Goal: Information Seeking & Learning: Learn about a topic

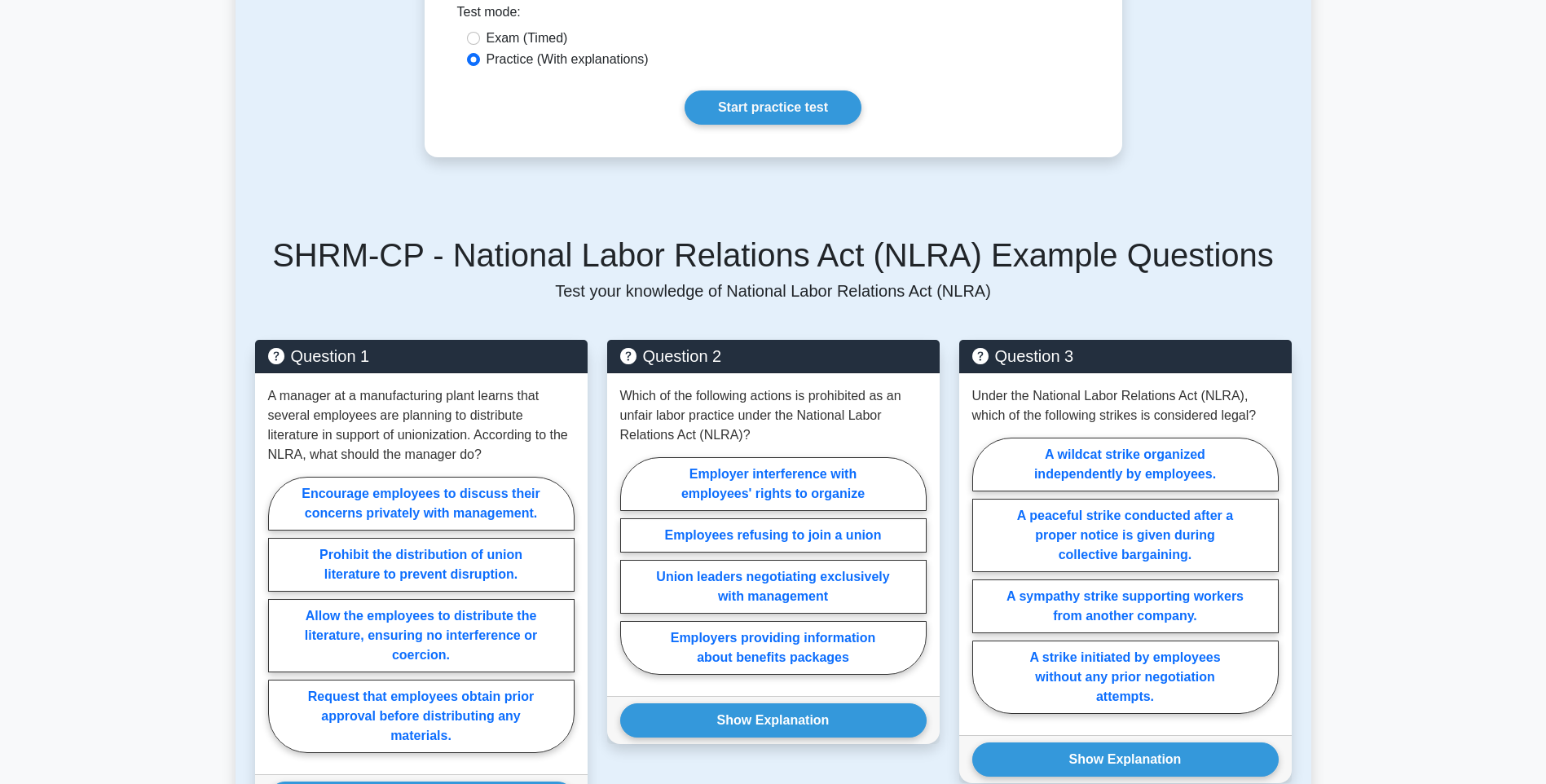
scroll to position [571, 0]
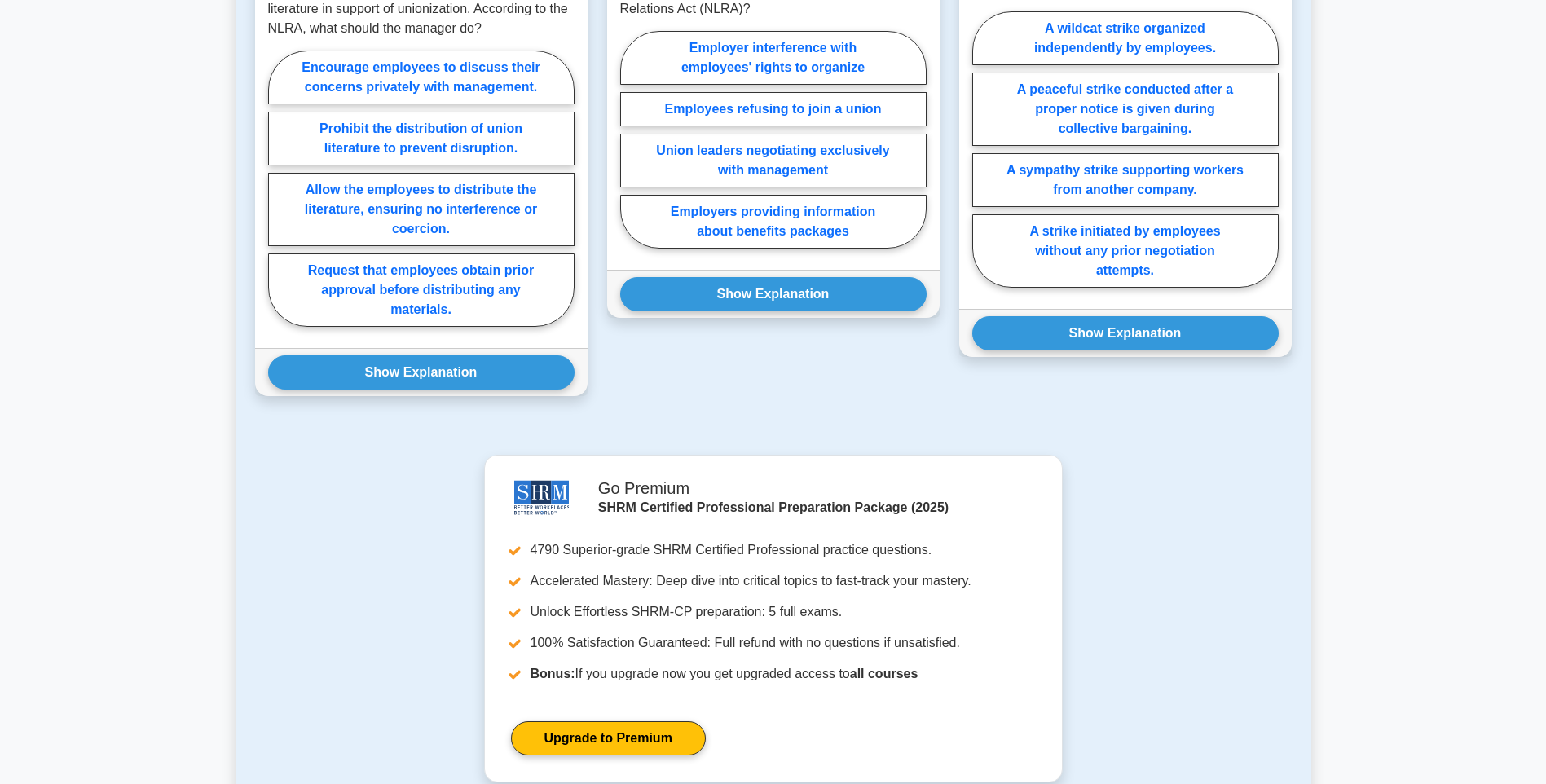
click at [120, 299] on main "Back to Employee and Labor Relations National Labor Relations Act (NLRA) 5 minu…" at bounding box center [773, 140] width 1546 height 1806
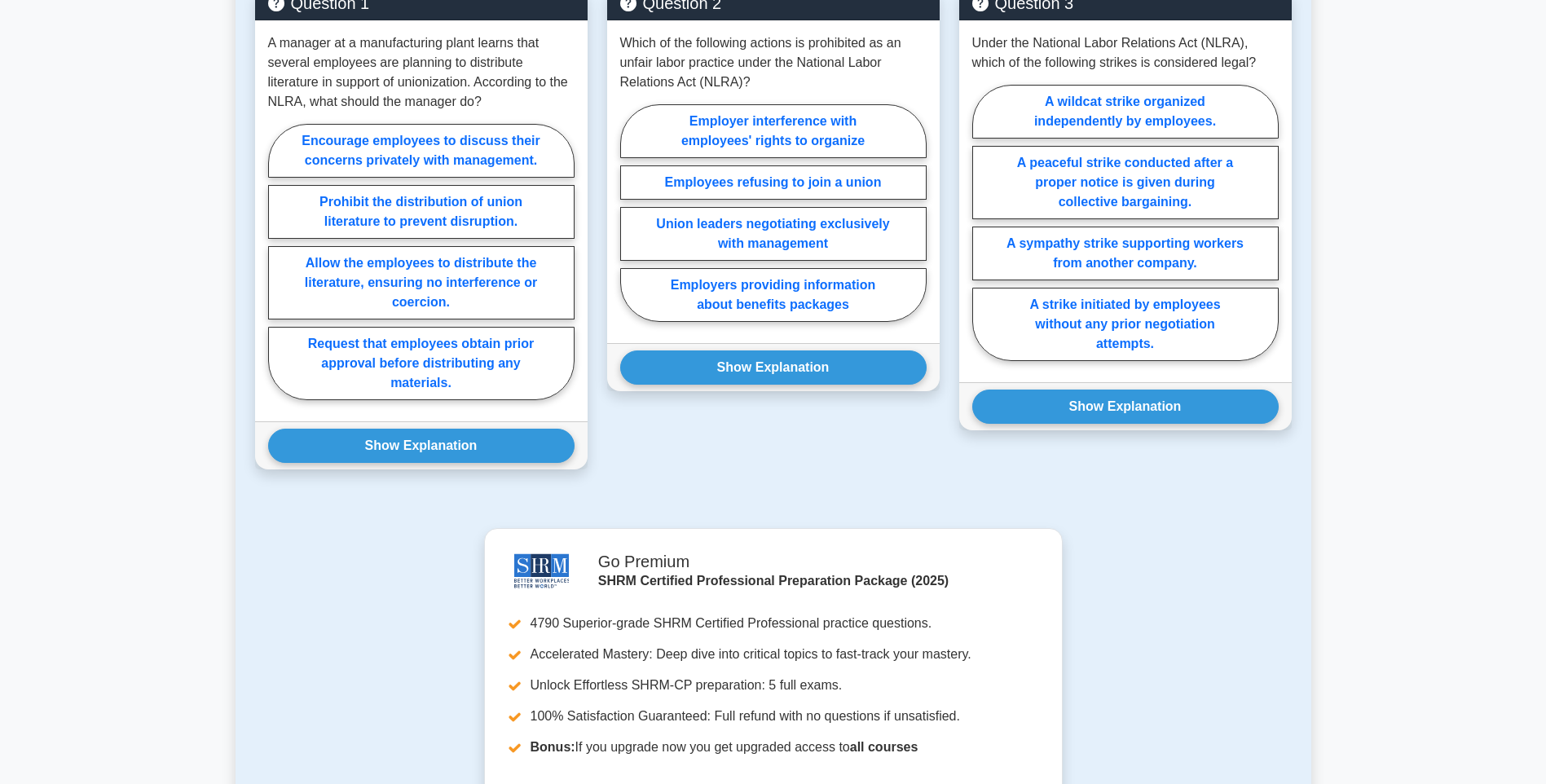
scroll to position [652, 0]
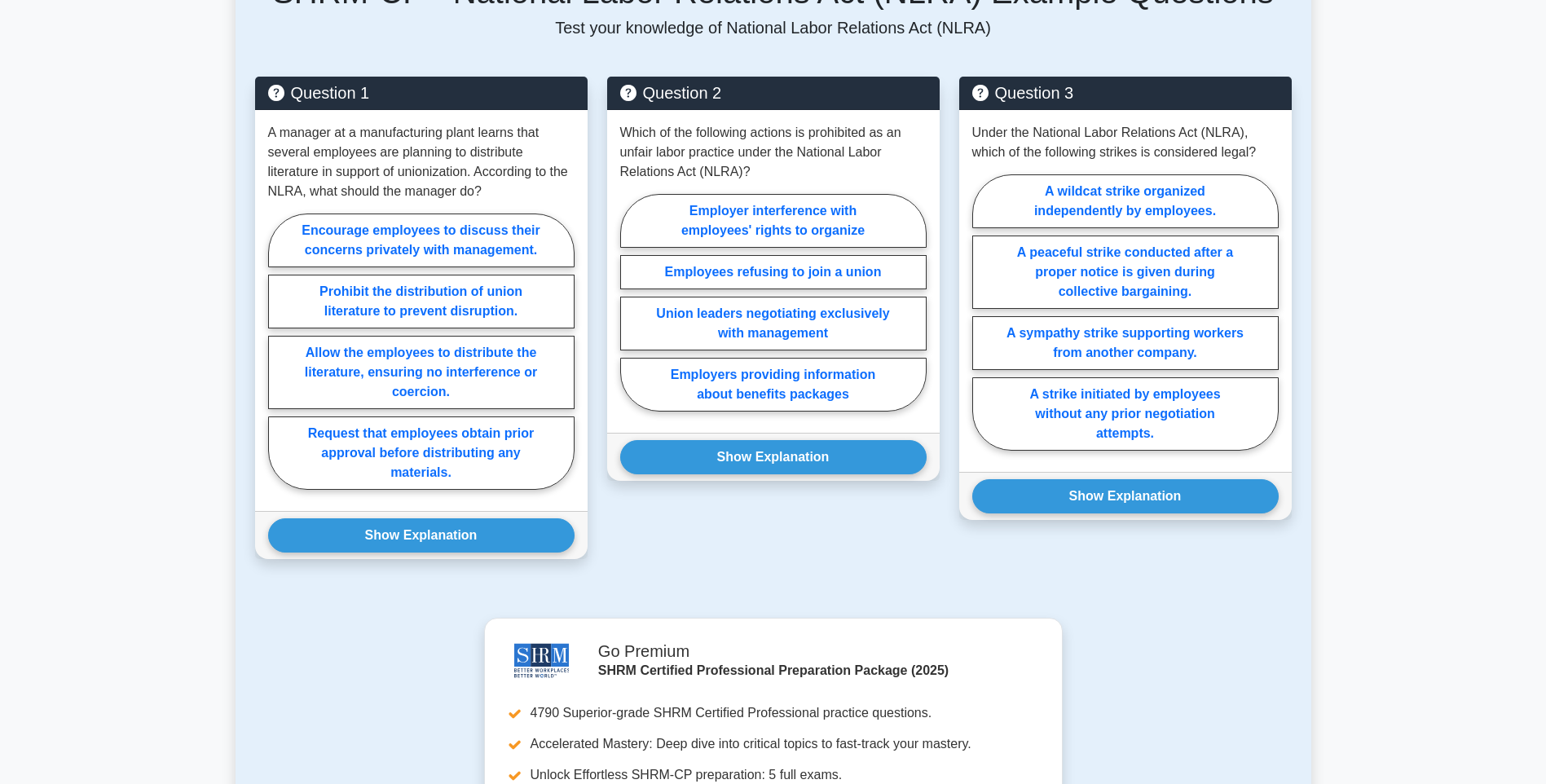
click at [118, 231] on main "Back to Employee and Labor Relations National Labor Relations Act (NLRA) 5 minu…" at bounding box center [773, 303] width 1546 height 1806
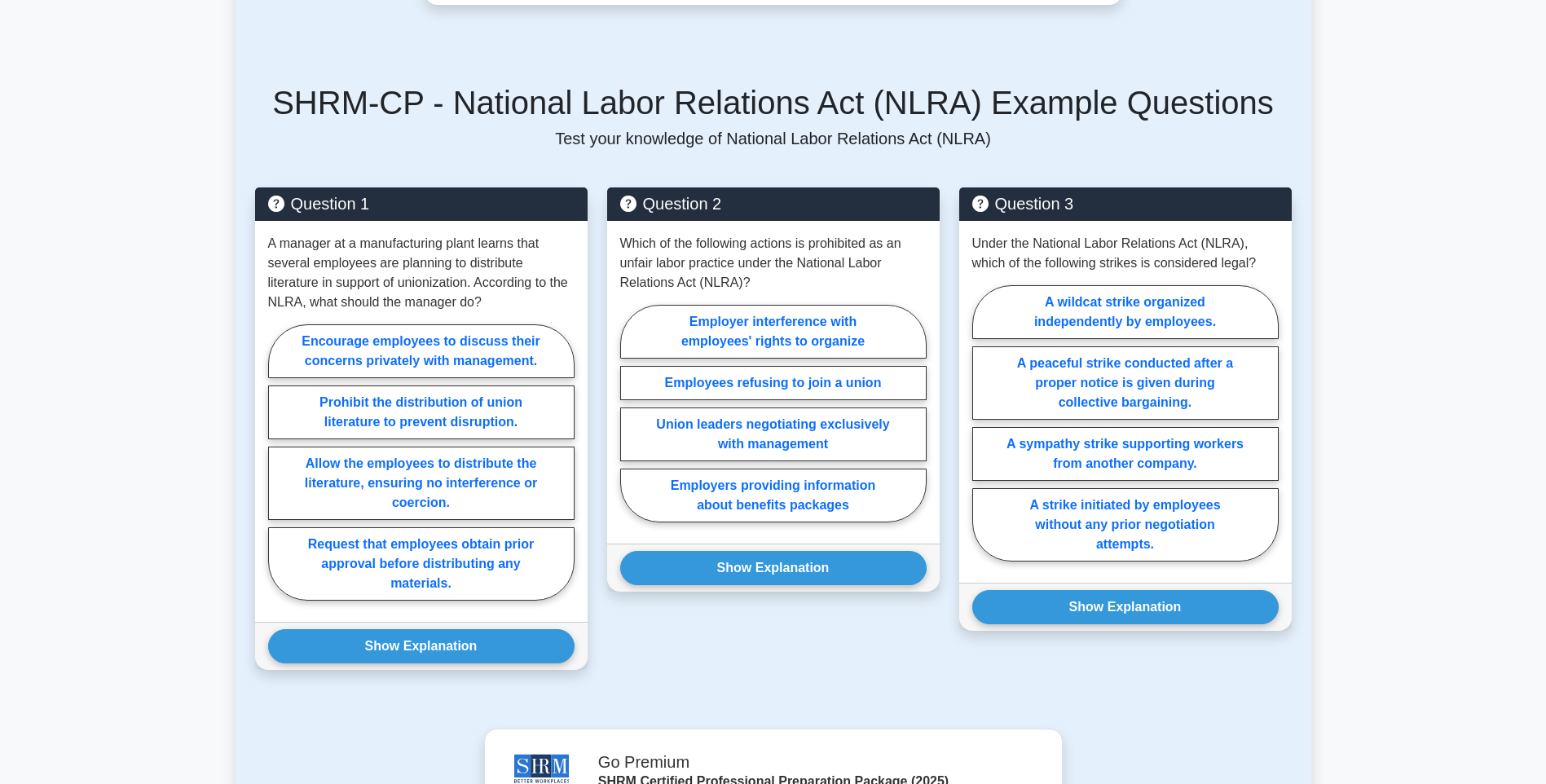
scroll to position [571, 0]
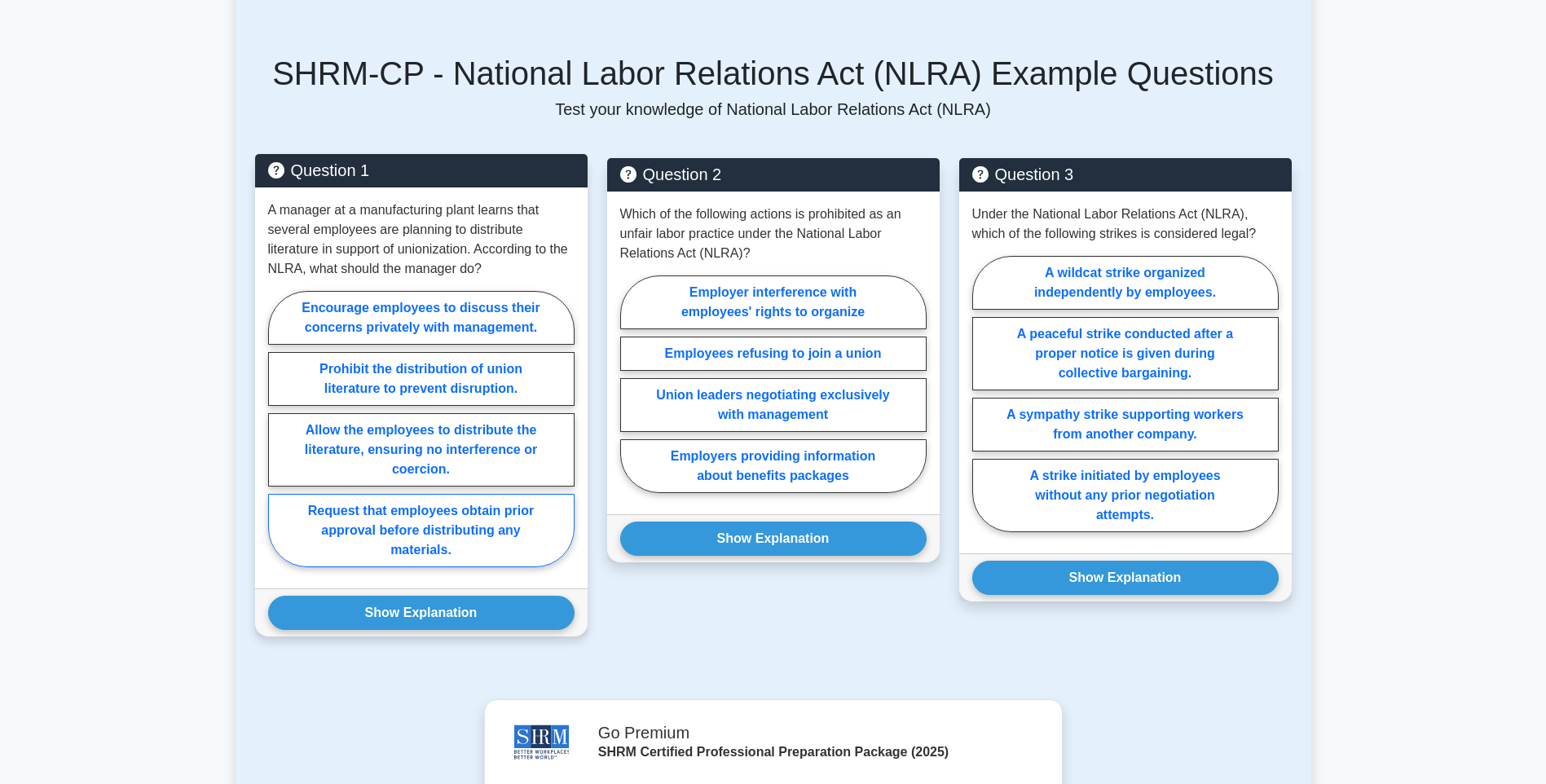
click at [510, 546] on label "Request that employees obtain prior approval before distributing any materials." at bounding box center [421, 530] width 306 height 73
click at [279, 439] on input "Request that employees obtain prior approval before distributing any materials." at bounding box center [273, 434] width 11 height 11
radio input "true"
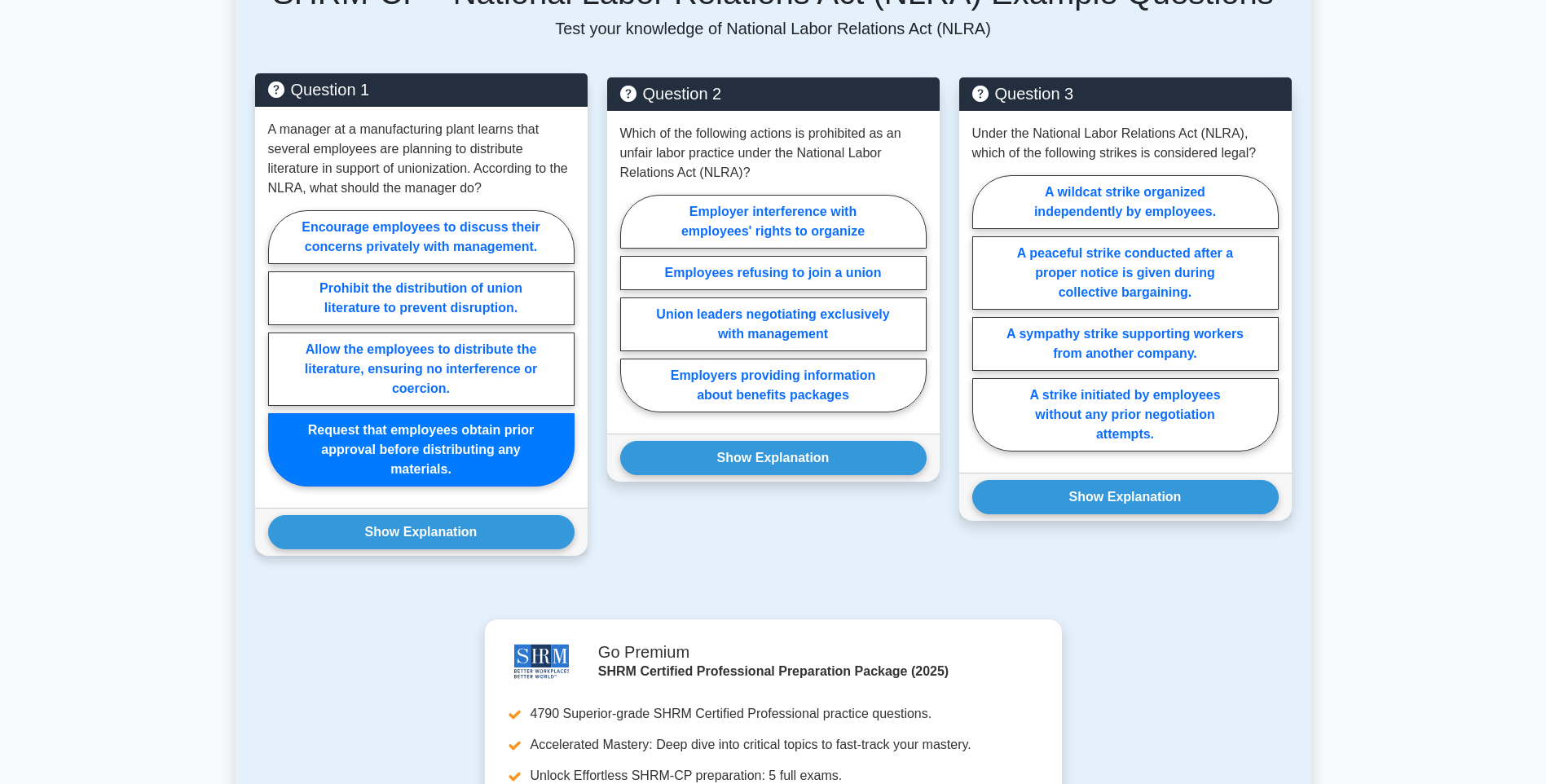
scroll to position [652, 0]
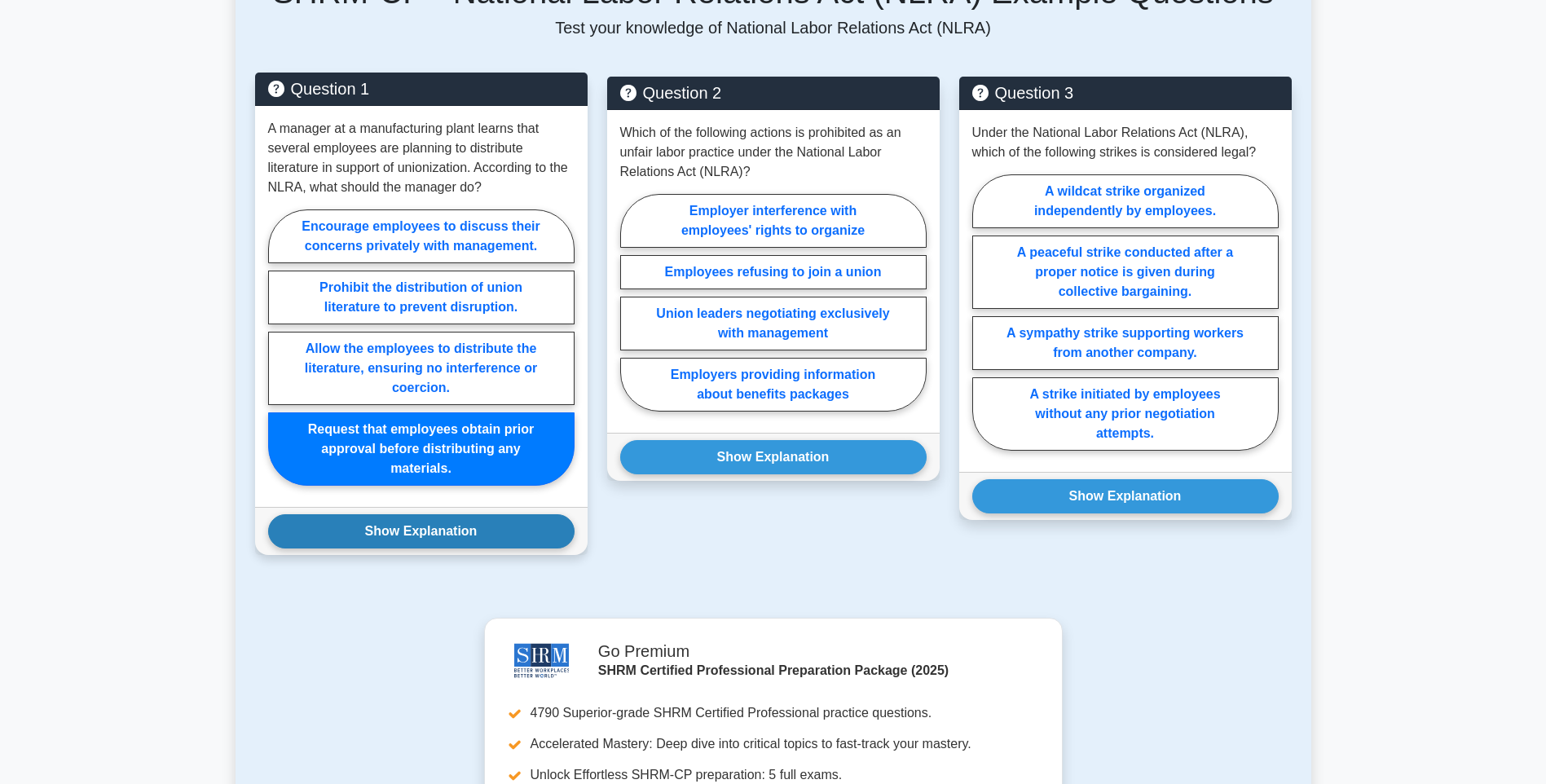
click at [426, 526] on button "Show Explanation" at bounding box center [421, 531] width 306 height 34
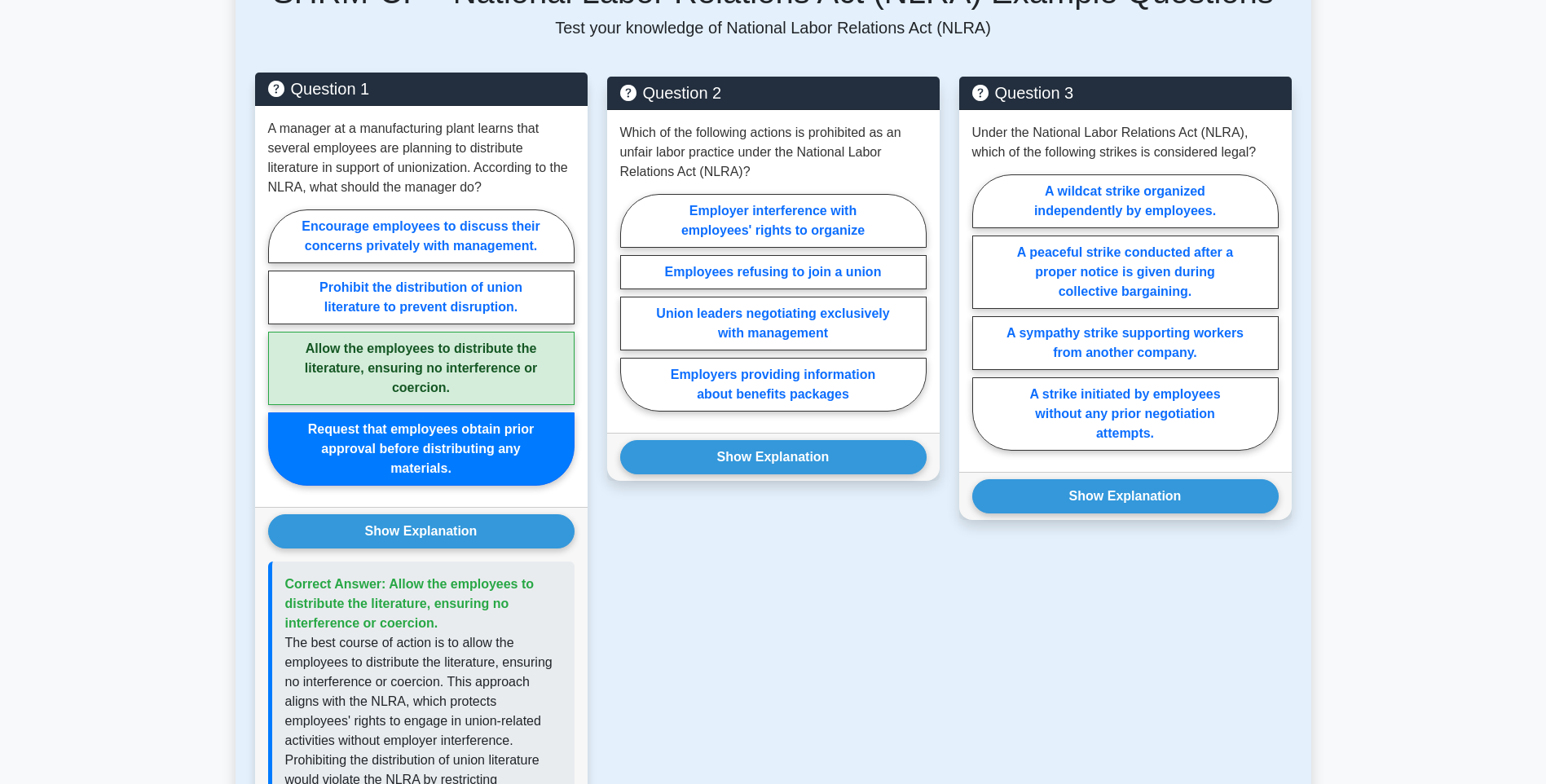
click at [474, 371] on label "Allow the employees to distribute the literature, ensuring no interference or c…" at bounding box center [421, 368] width 306 height 73
click at [279, 358] on input "Allow the employees to distribute the literature, ensuring no interference or c…" at bounding box center [273, 353] width 11 height 11
radio input "true"
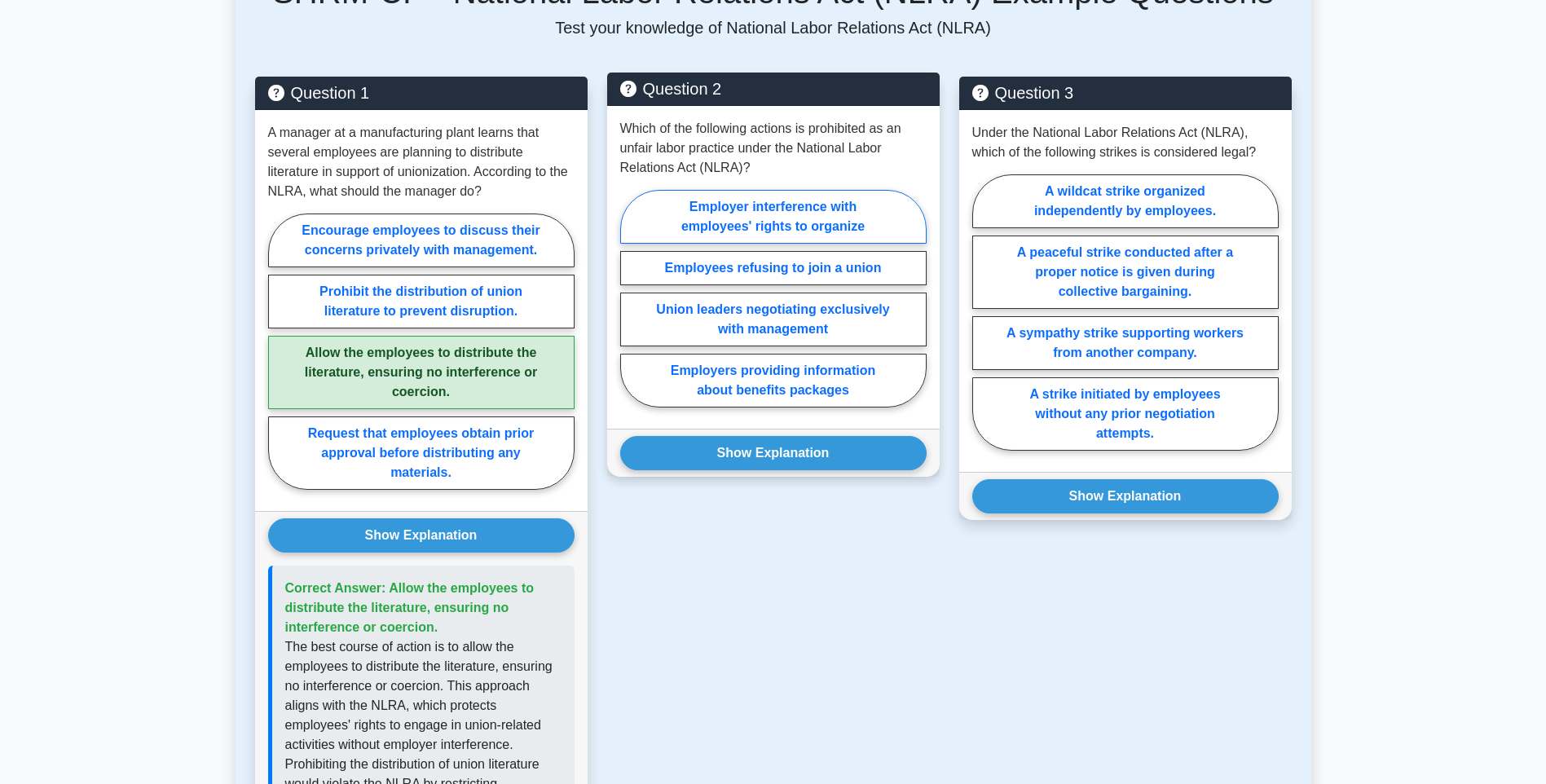
click at [665, 232] on label "Employer interference with employees' rights to organize" at bounding box center [773, 217] width 306 height 54
click at [631, 298] on input "Employer interference with employees' rights to organize" at bounding box center [626, 304] width 11 height 11
radio input "true"
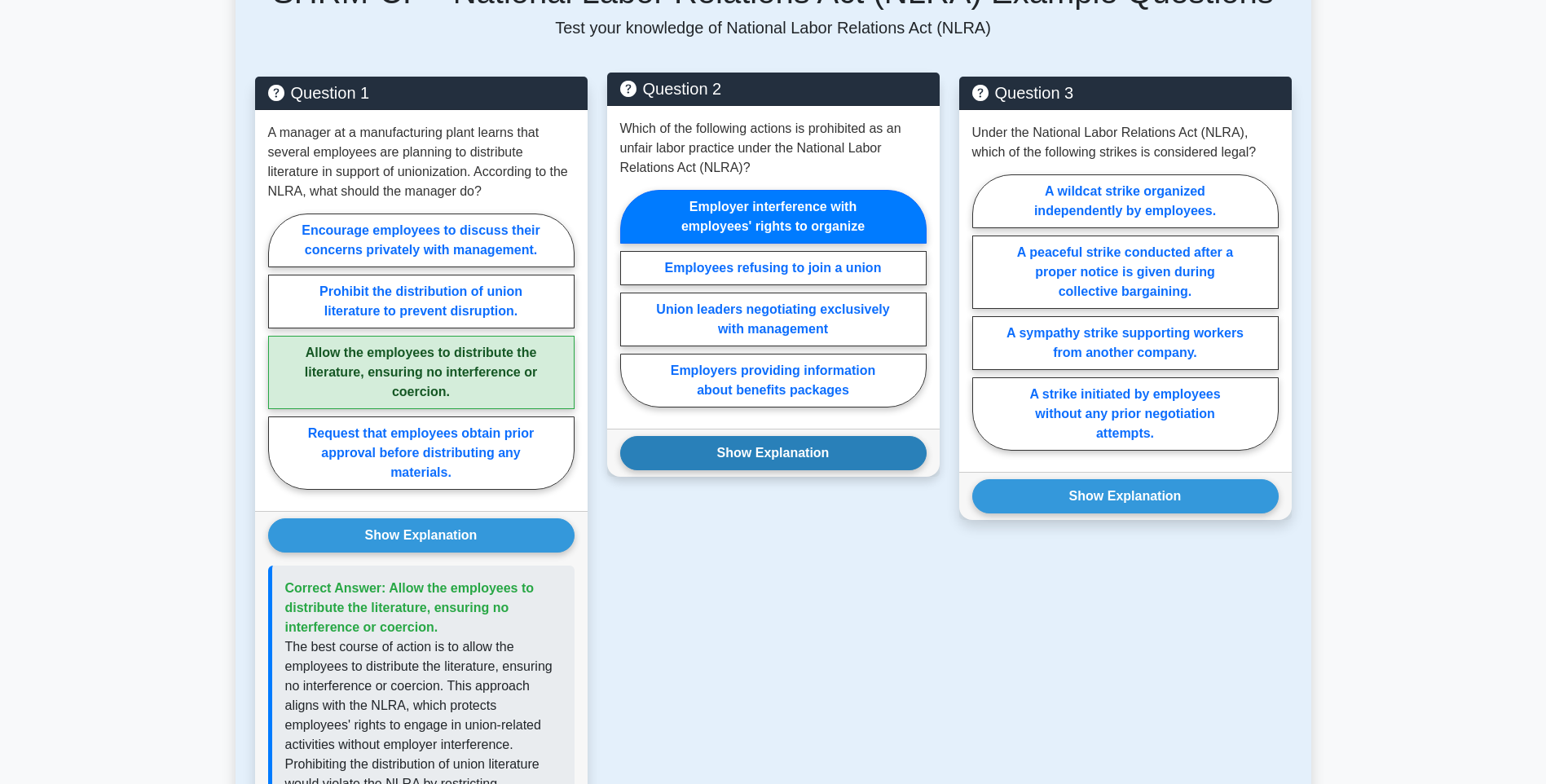
click at [724, 446] on button "Show Explanation" at bounding box center [773, 453] width 306 height 34
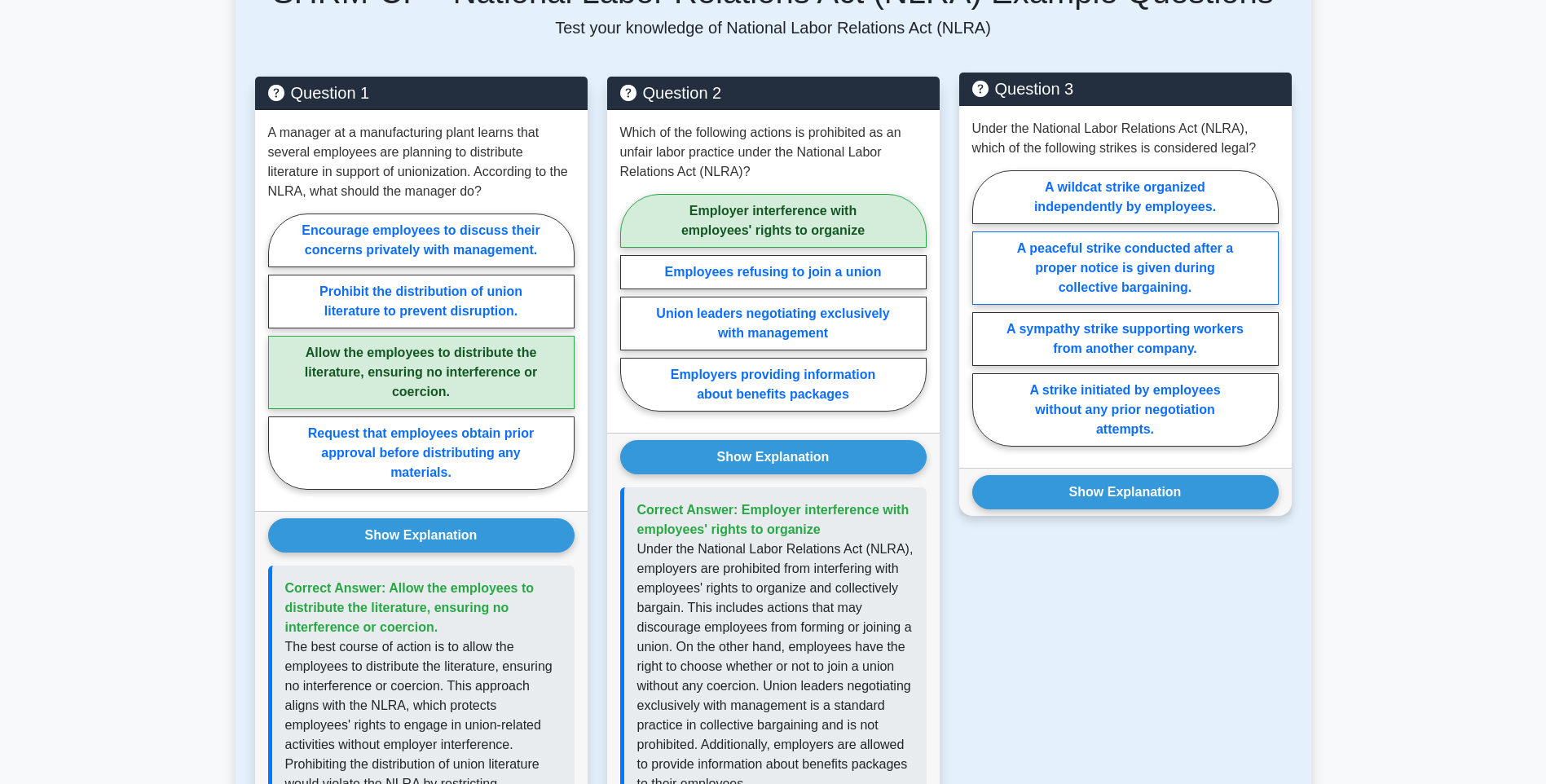
click at [1217, 289] on label "A peaceful strike conducted after a proper notice is given during collective ba…" at bounding box center [1125, 268] width 306 height 73
click at [983, 308] on input "A peaceful strike conducted after a proper notice is given during collective ba…" at bounding box center [978, 313] width 11 height 11
radio input "true"
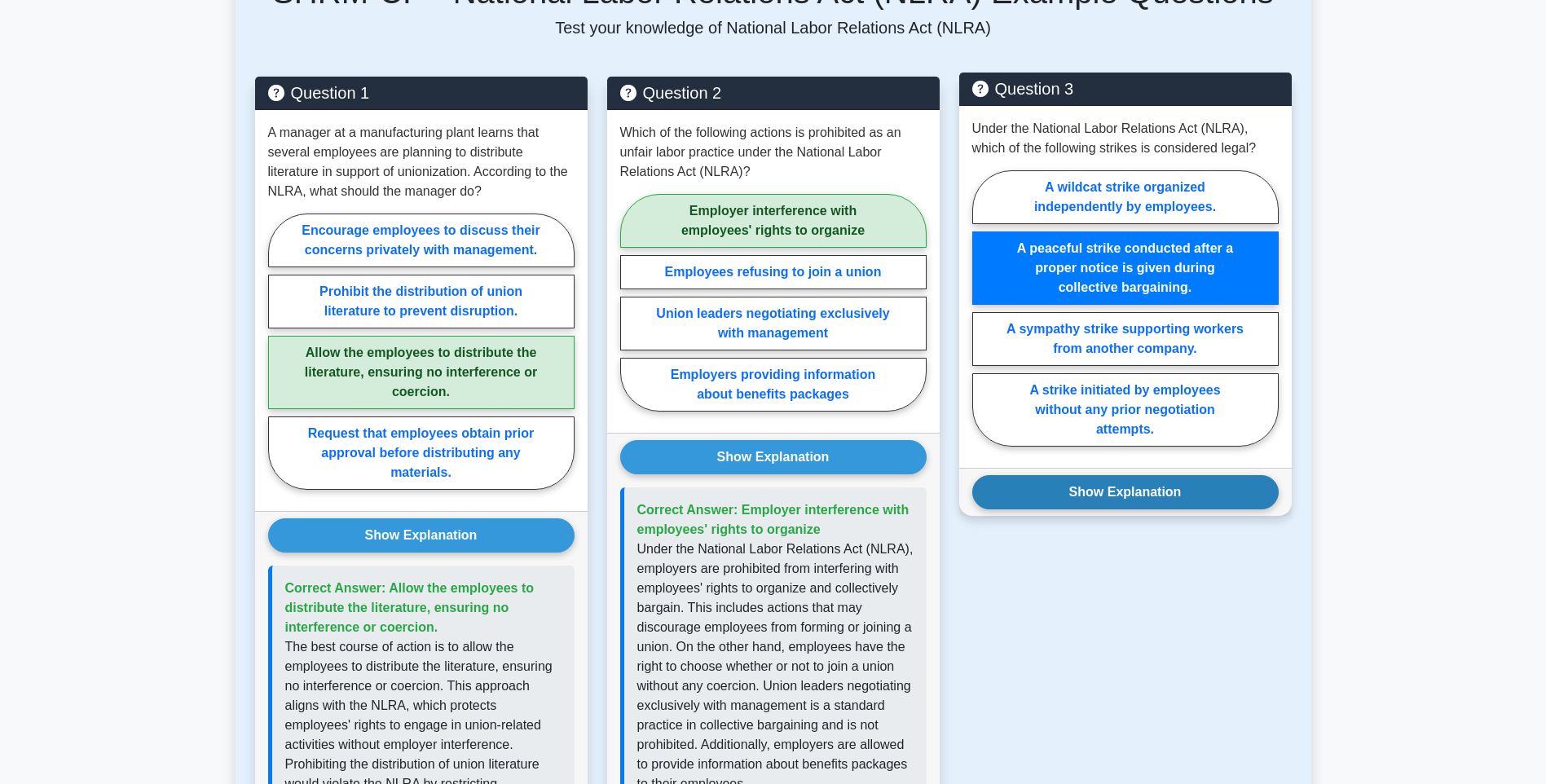
click at [1214, 489] on button "Show Explanation" at bounding box center [1125, 492] width 306 height 34
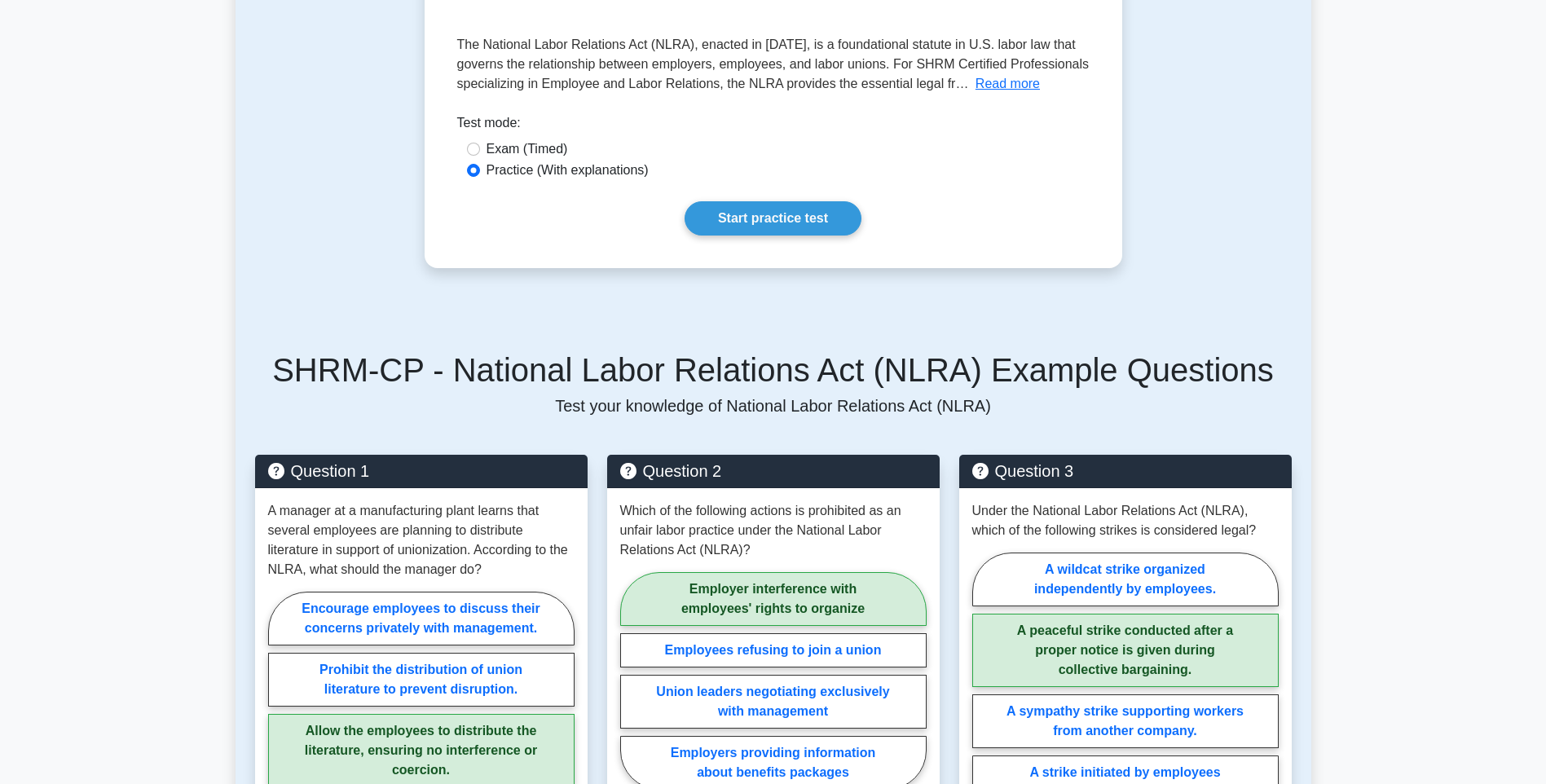
scroll to position [245, 0]
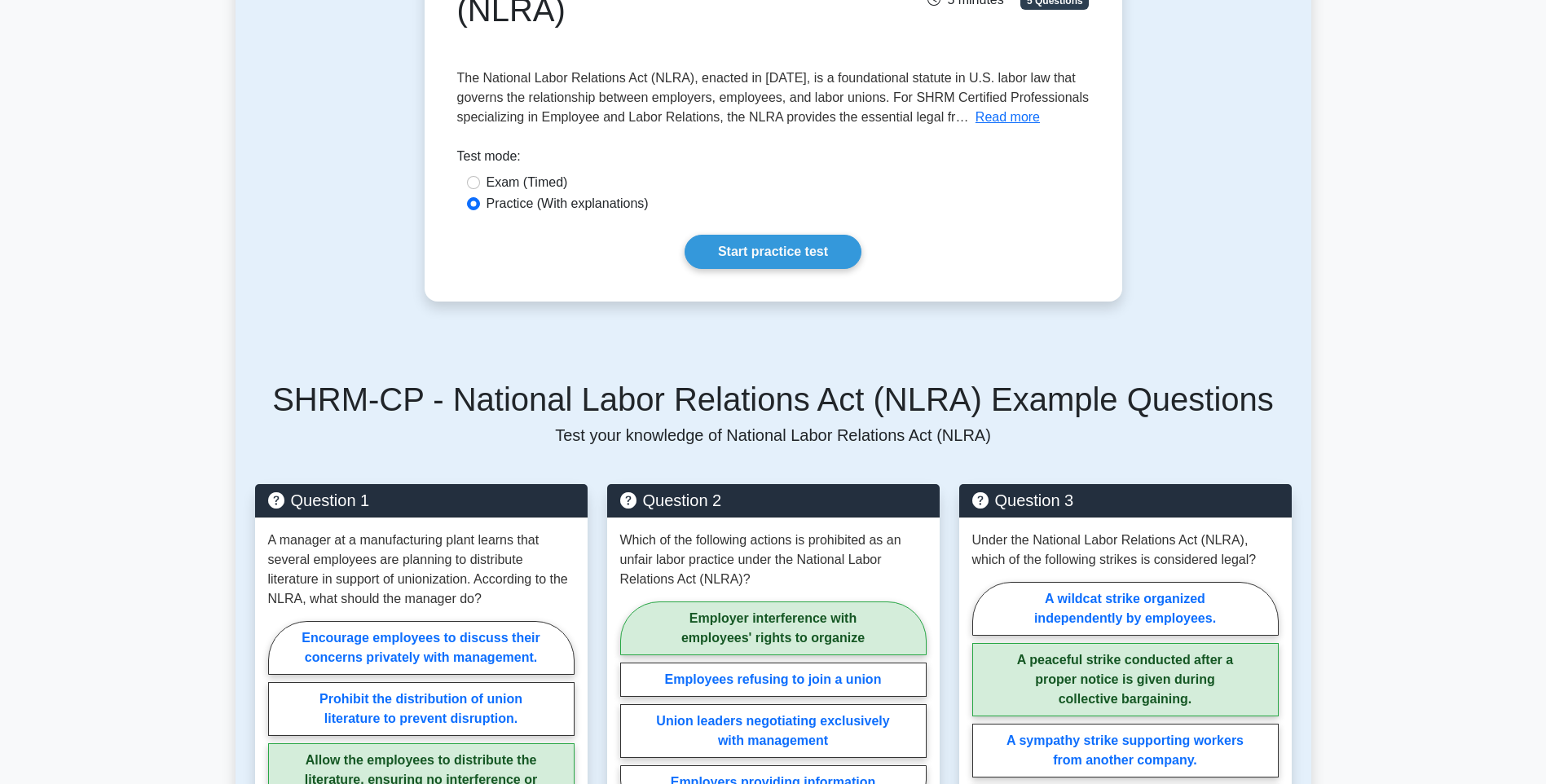
click at [274, 302] on div "National Labor Relations Act (NLRA) 5 minutes 5 Questions Read more Introductio…" at bounding box center [773, 110] width 1076 height 462
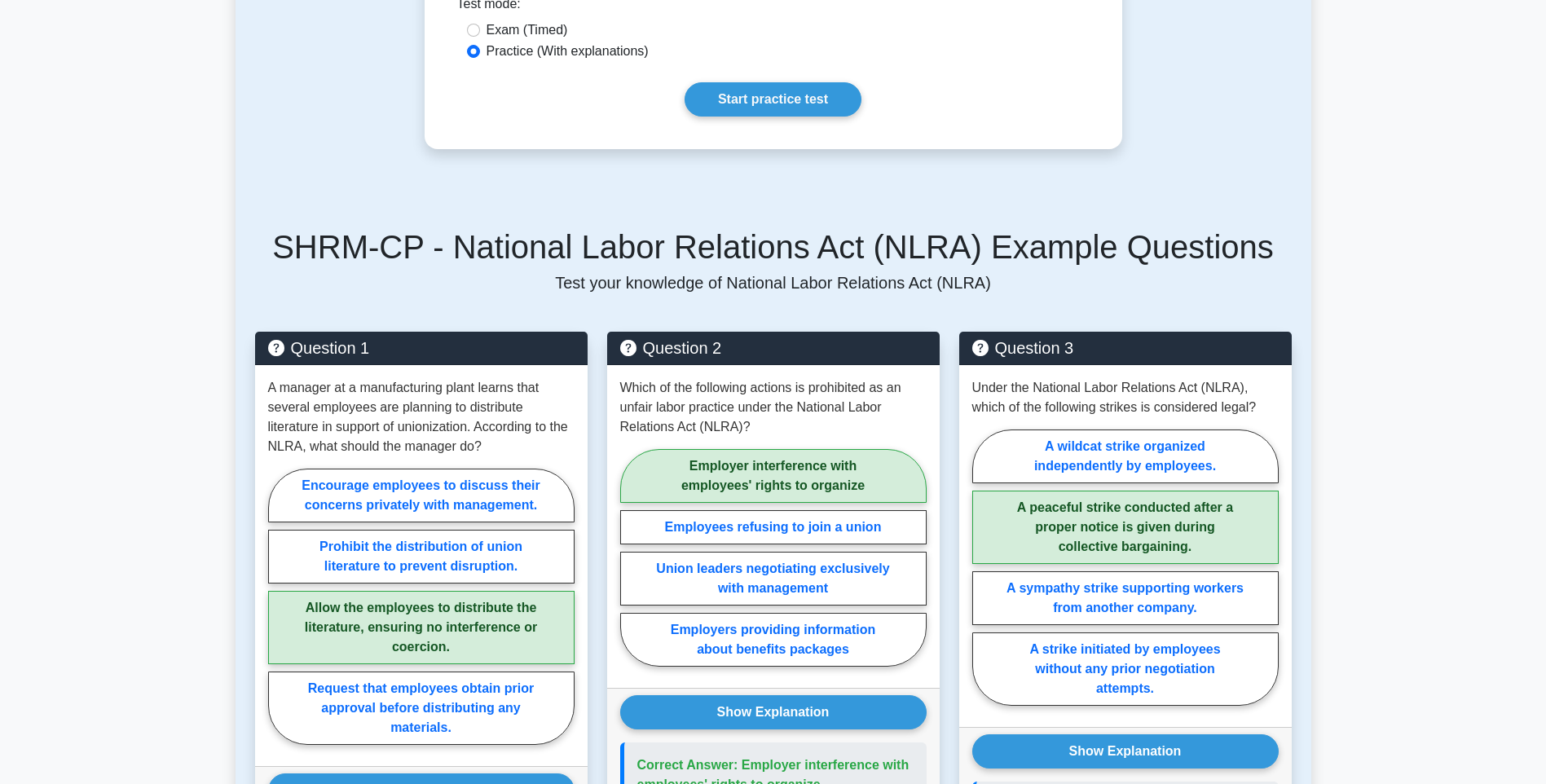
scroll to position [407, 0]
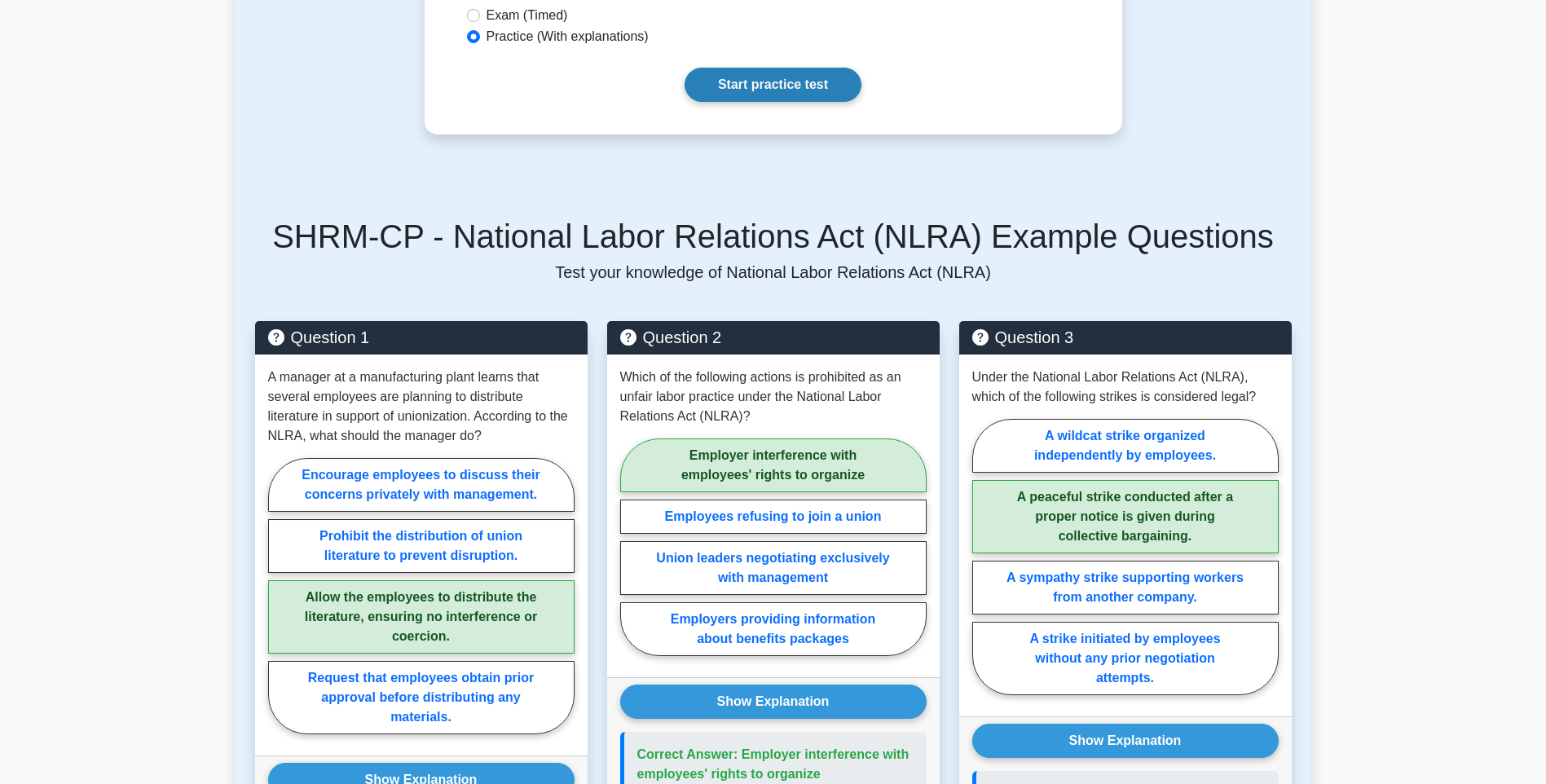
click at [722, 86] on link "Start practice test" at bounding box center [773, 85] width 177 height 34
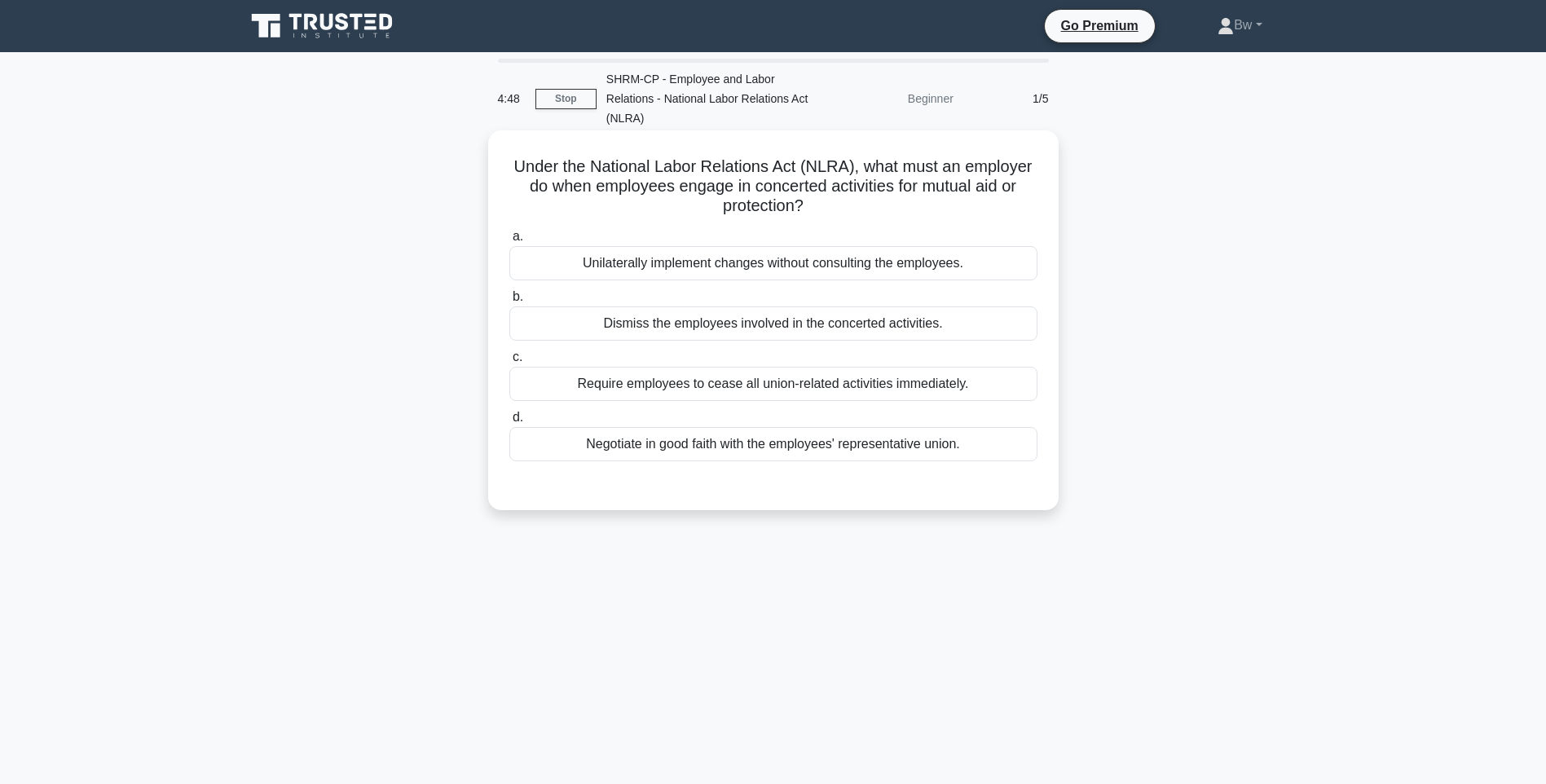
click at [893, 460] on div "Negotiate in good faith with the employees' representative union." at bounding box center [773, 444] width 528 height 34
click at [509, 423] on input "d. Negotiate in good faith with the employees' representative union." at bounding box center [509, 418] width 0 height 11
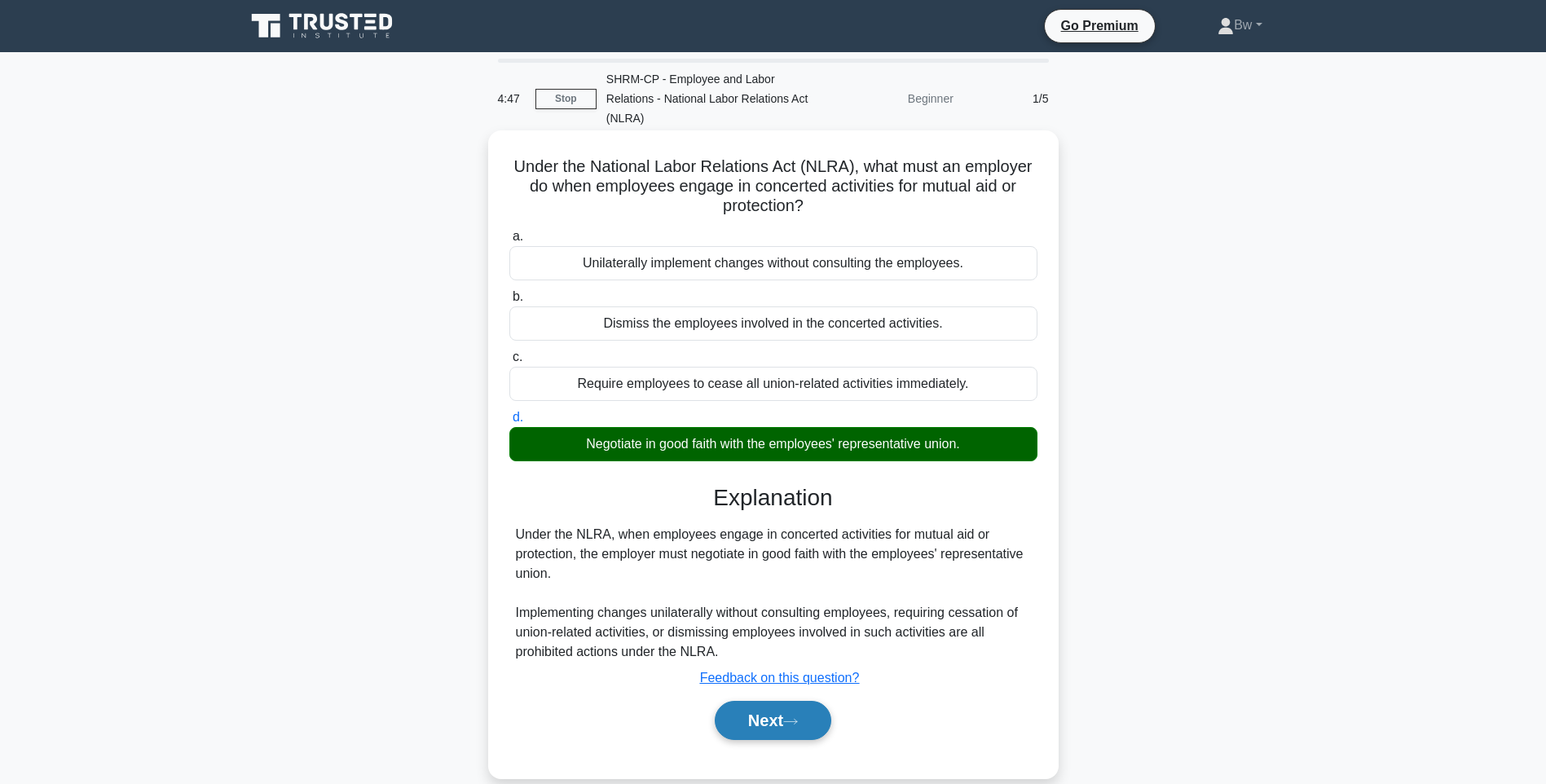
click at [763, 728] on button "Next" at bounding box center [773, 721] width 117 height 39
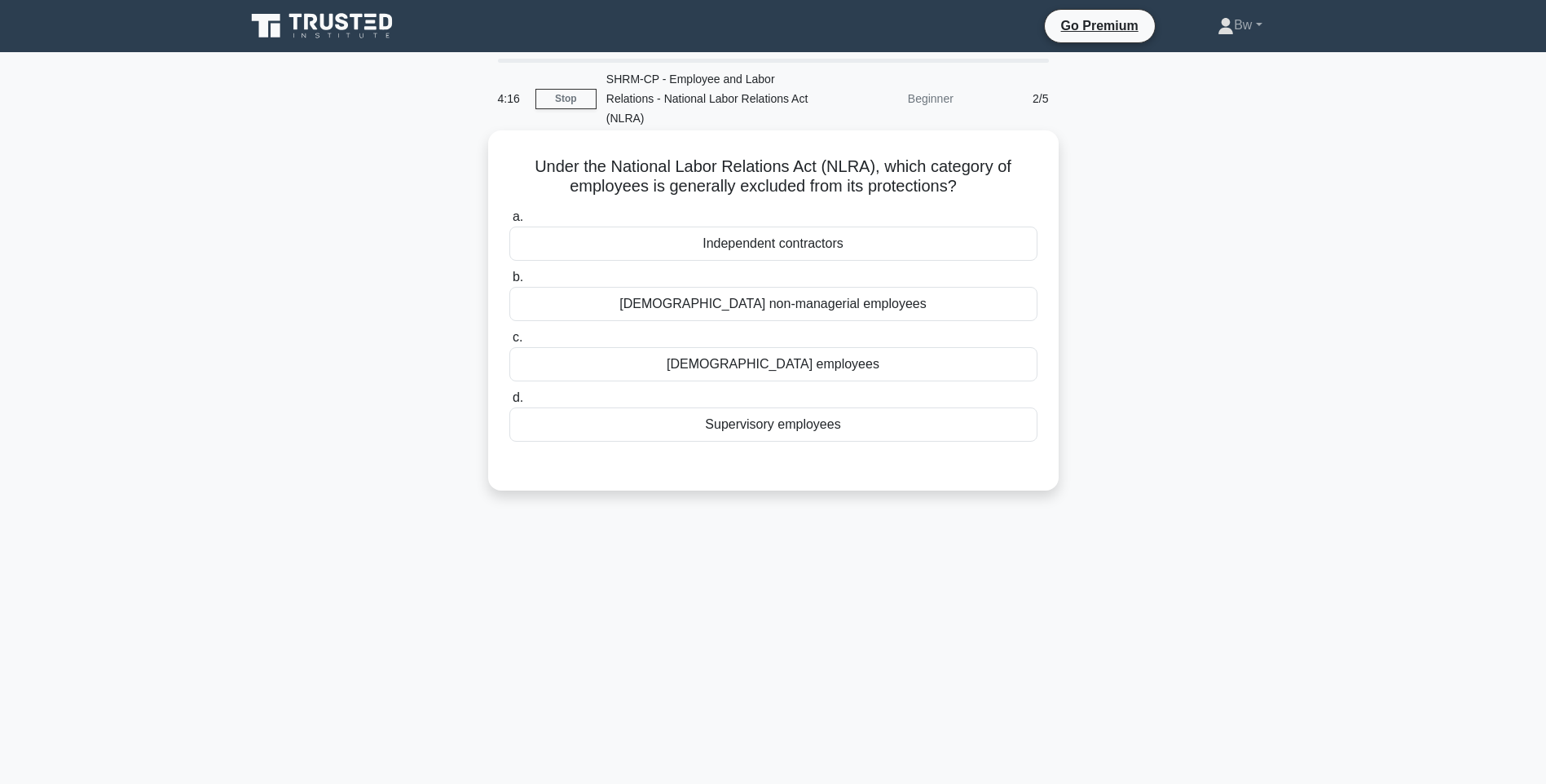
click at [822, 427] on div "Supervisory employees" at bounding box center [773, 424] width 528 height 34
click at [509, 404] on input "d. Supervisory employees" at bounding box center [509, 398] width 0 height 11
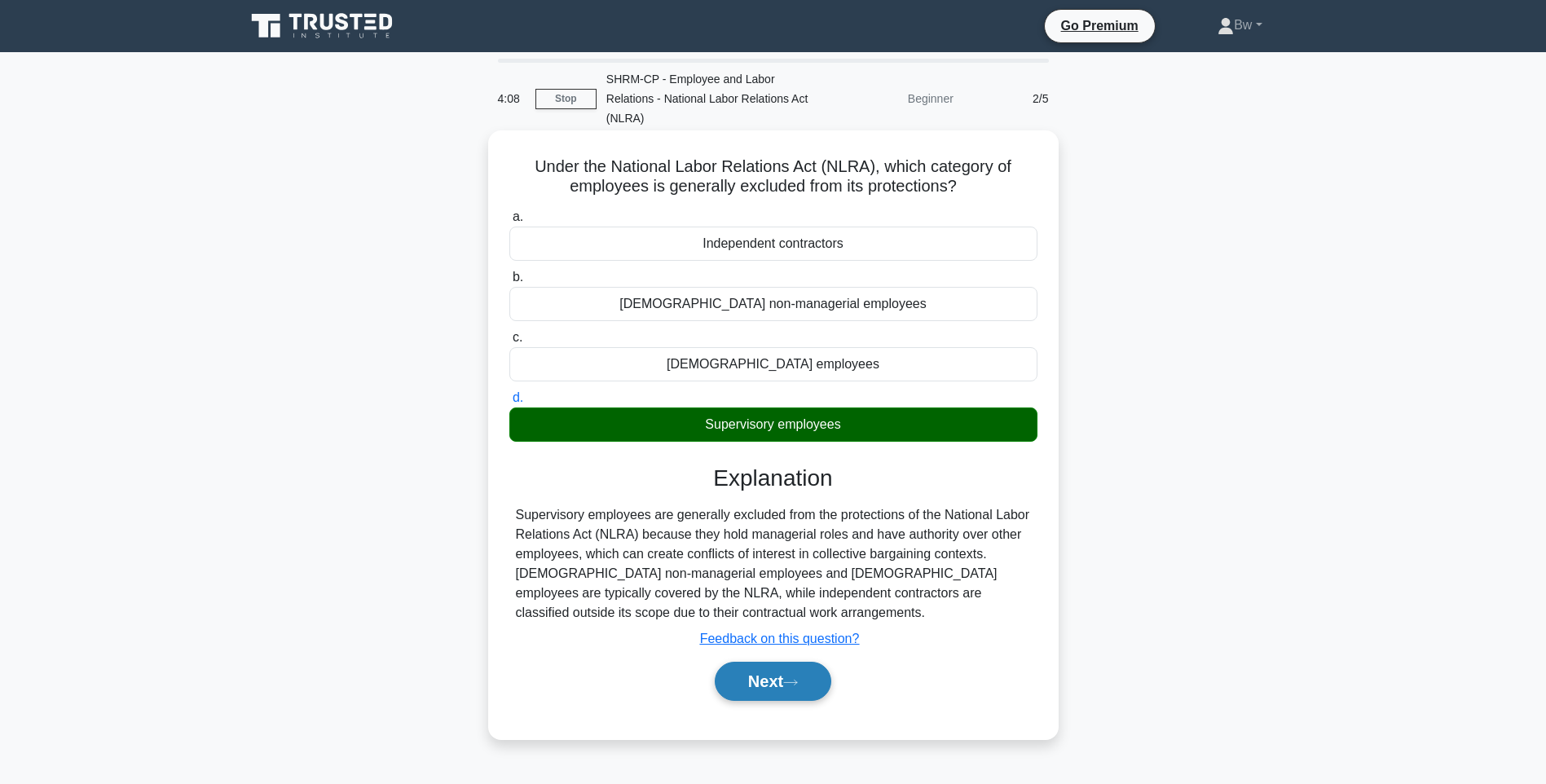
click at [820, 683] on button "Next" at bounding box center [773, 681] width 117 height 39
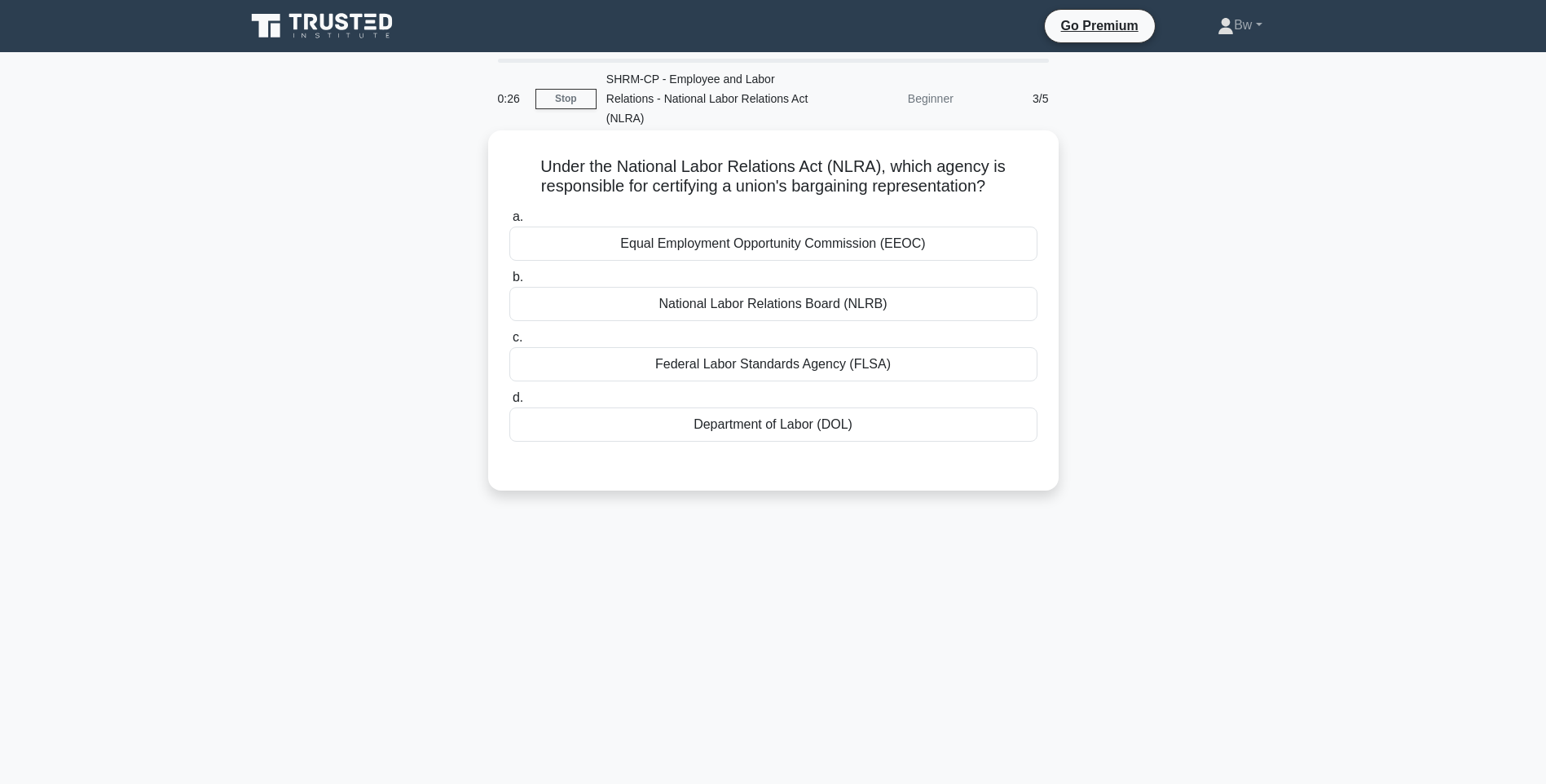
click at [817, 308] on div "National Labor Relations Board (NLRB)" at bounding box center [773, 304] width 528 height 34
click at [509, 283] on input "b. National Labor Relations Board (NLRB)" at bounding box center [509, 278] width 0 height 11
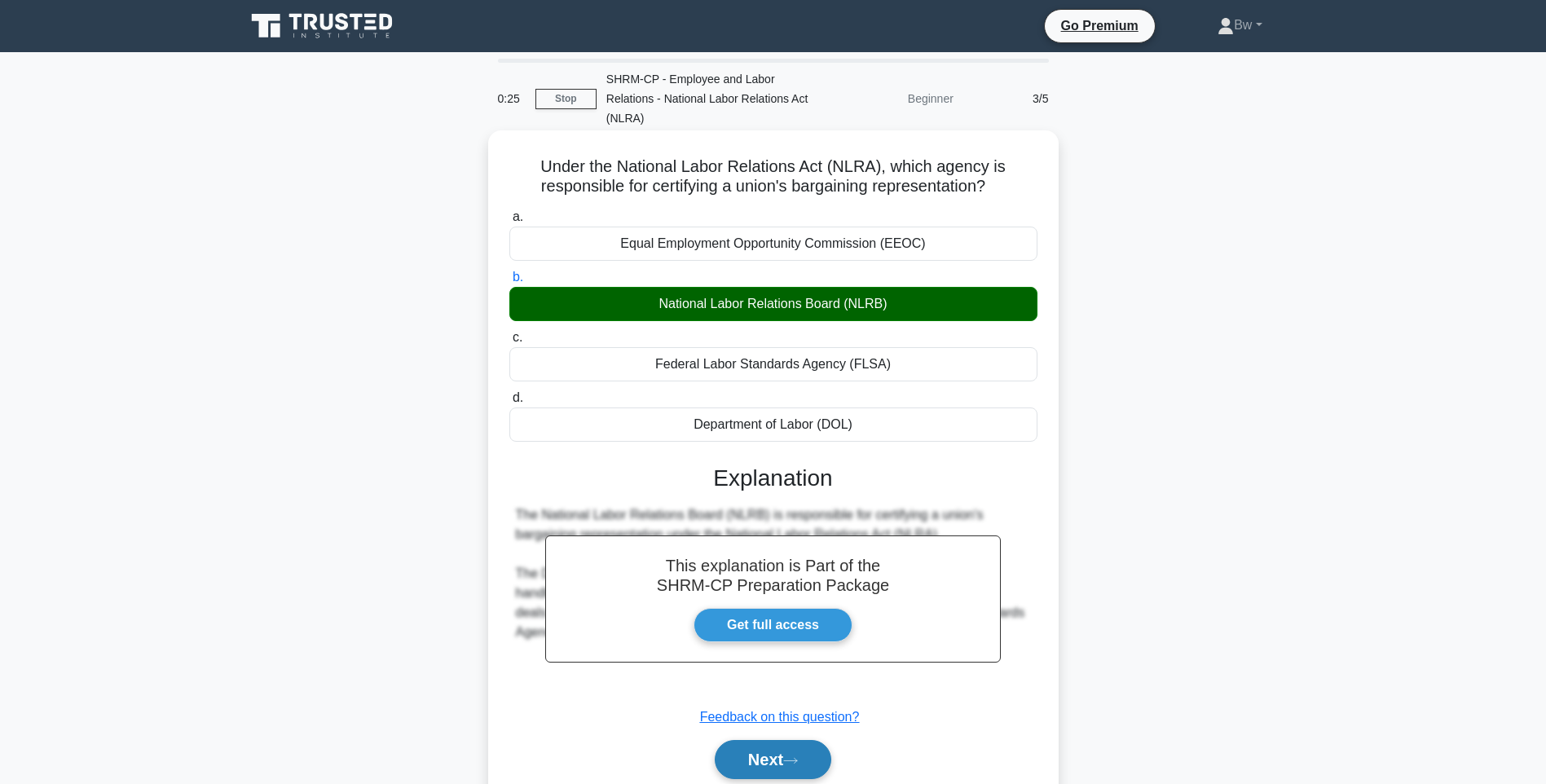
click at [798, 752] on button "Next" at bounding box center [773, 760] width 117 height 39
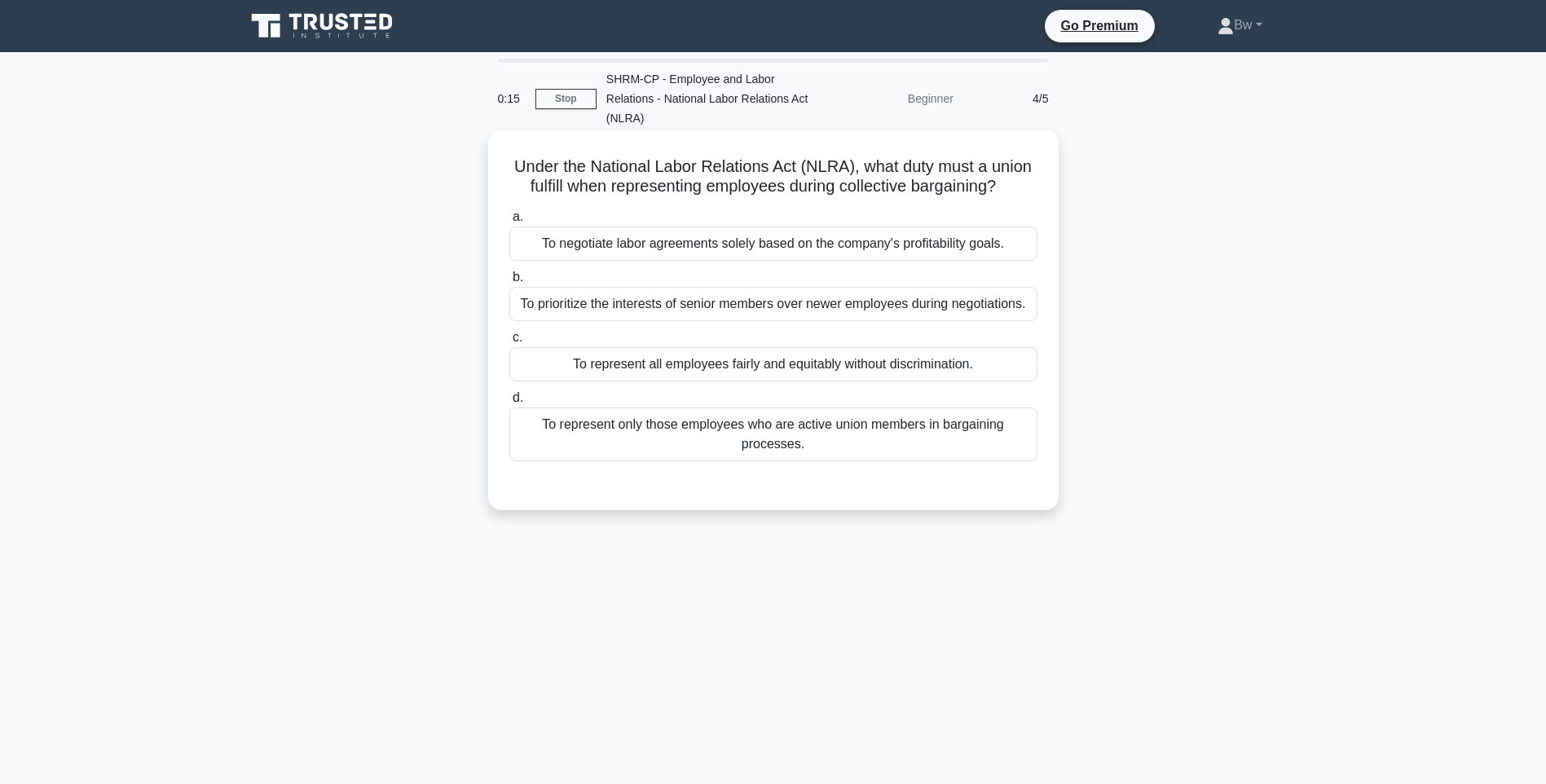
click at [835, 447] on div "To represent only those employees who are active union members in bargaining pr…" at bounding box center [773, 434] width 528 height 54
click at [509, 404] on input "d. To represent only those employees who are active union members in bargaining…" at bounding box center [509, 398] width 0 height 11
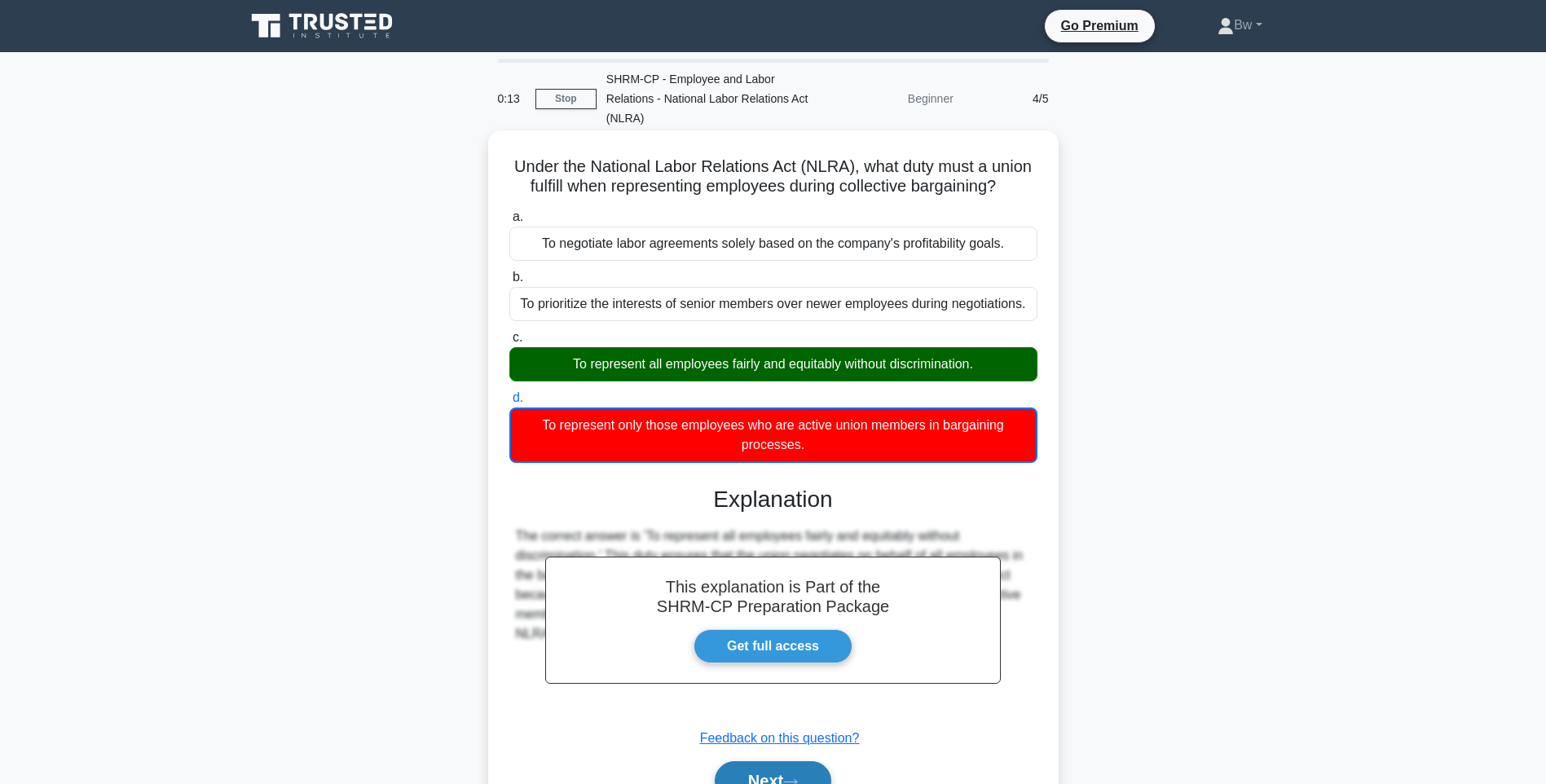
click at [790, 773] on button "Next" at bounding box center [773, 780] width 117 height 39
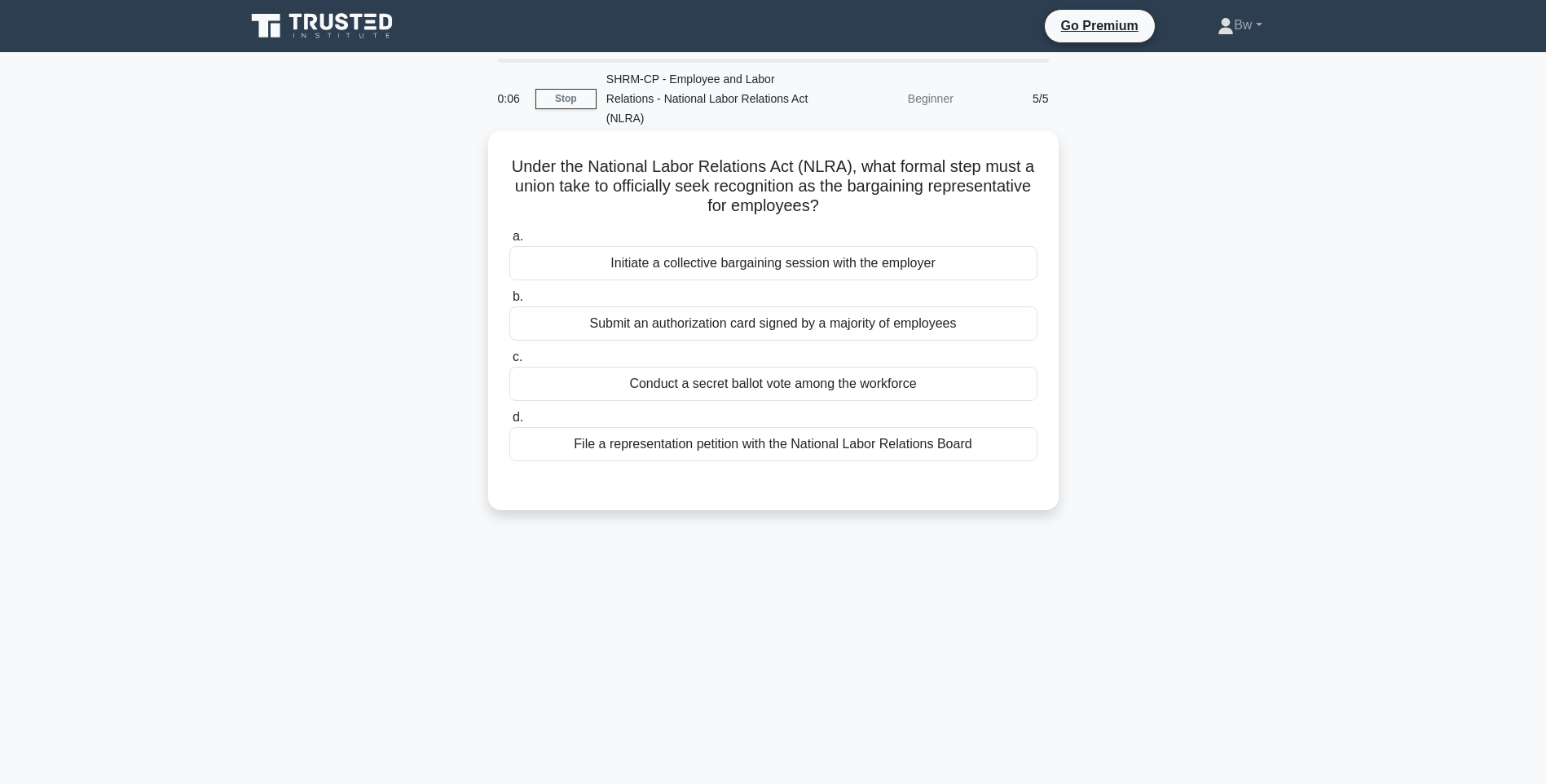
click at [979, 259] on div "Initiate a collective bargaining session with the employer" at bounding box center [773, 263] width 528 height 34
click at [509, 242] on input "a. Initiate a collective bargaining session with the employer" at bounding box center [509, 237] width 0 height 11
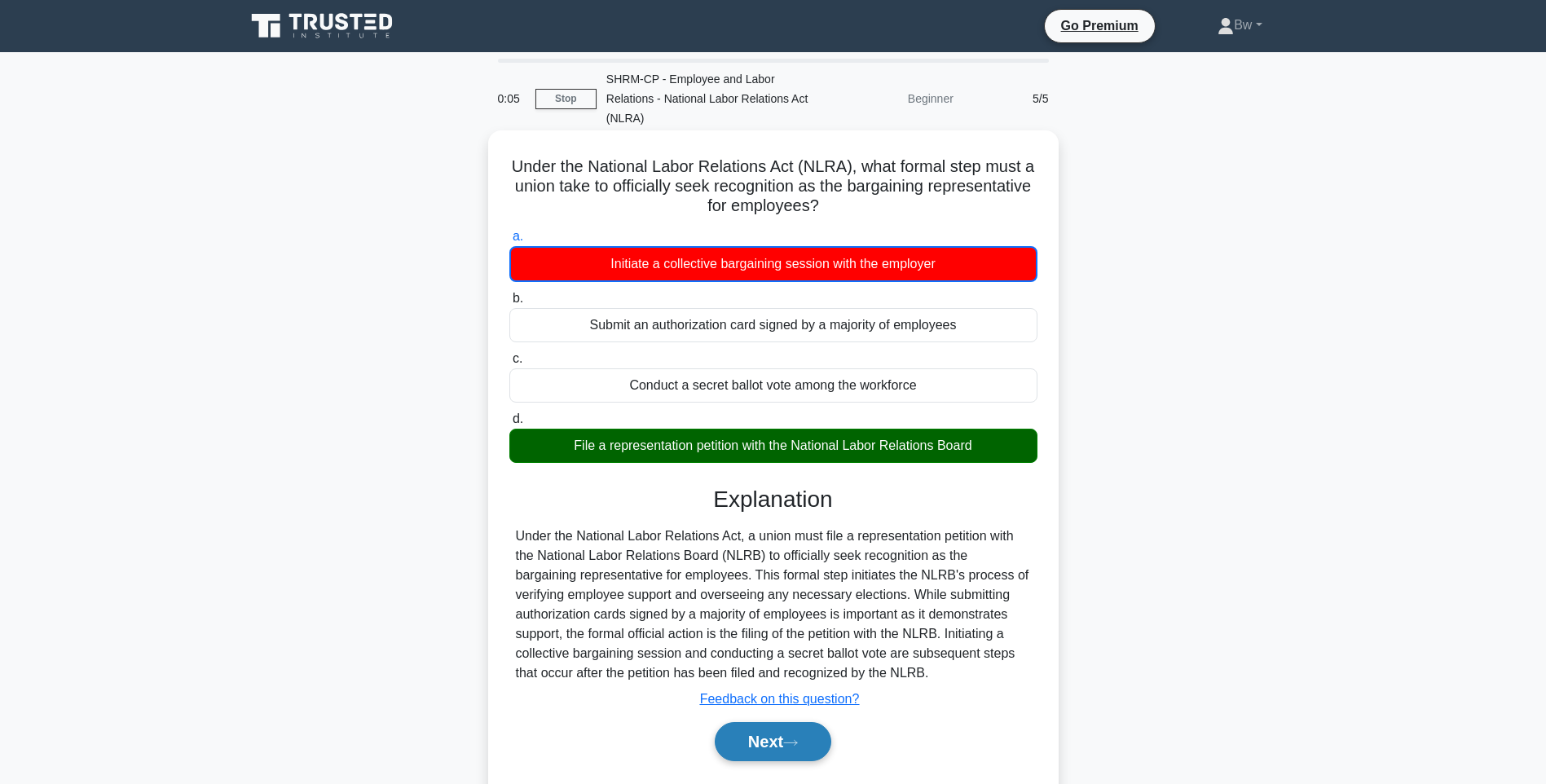
click at [809, 746] on button "Next" at bounding box center [773, 742] width 117 height 39
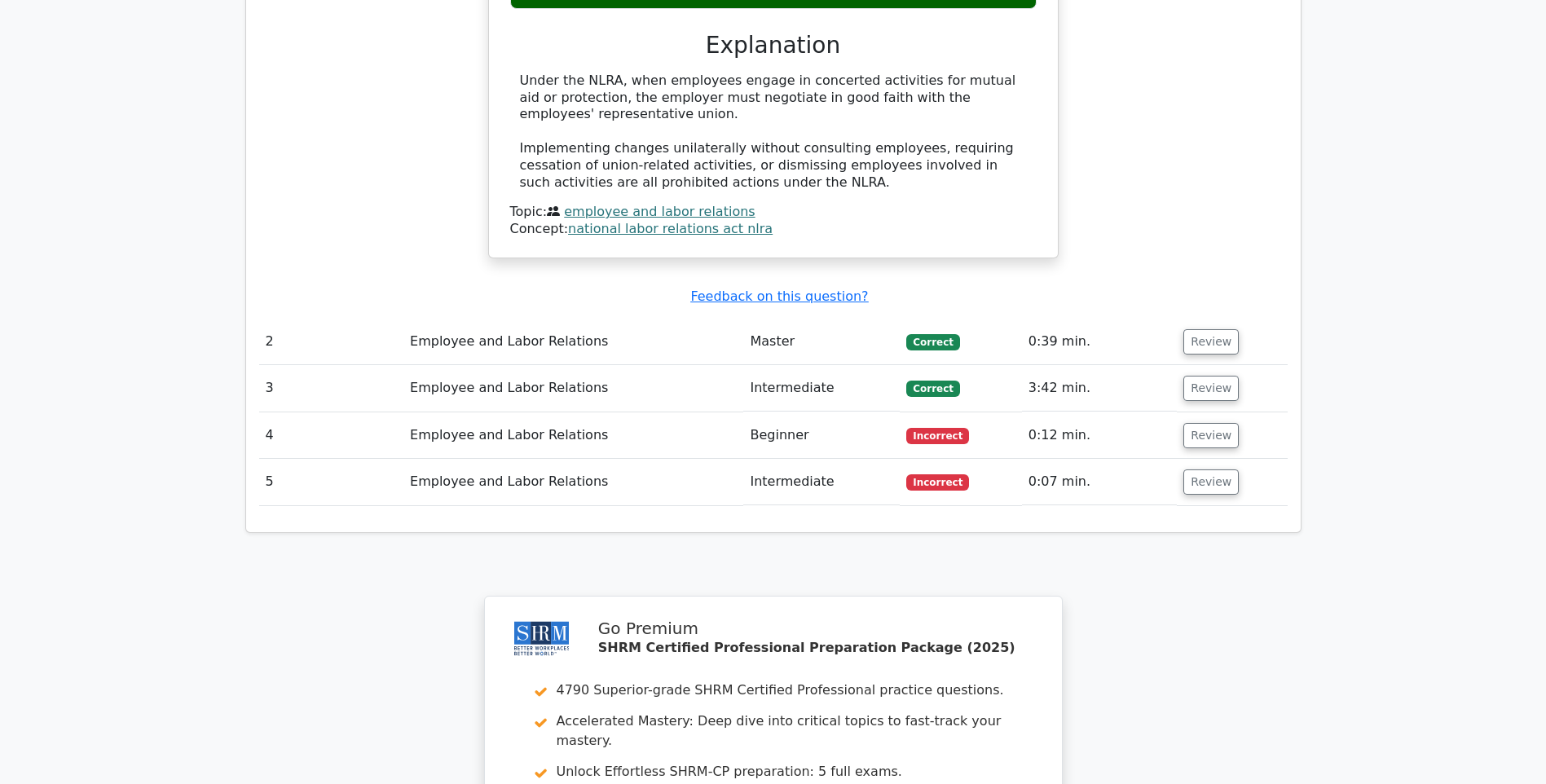
scroll to position [1630, 0]
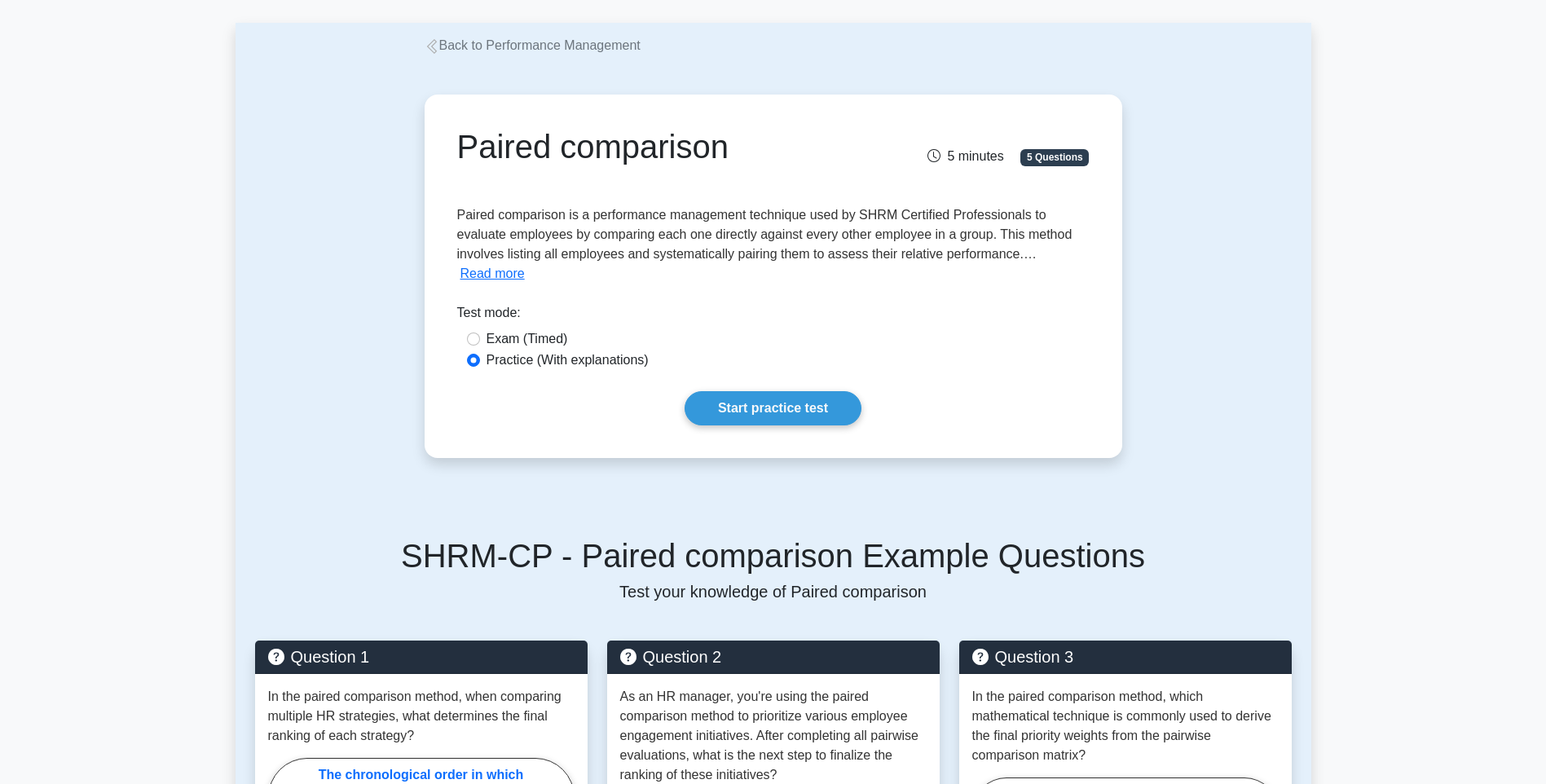
scroll to position [163, 0]
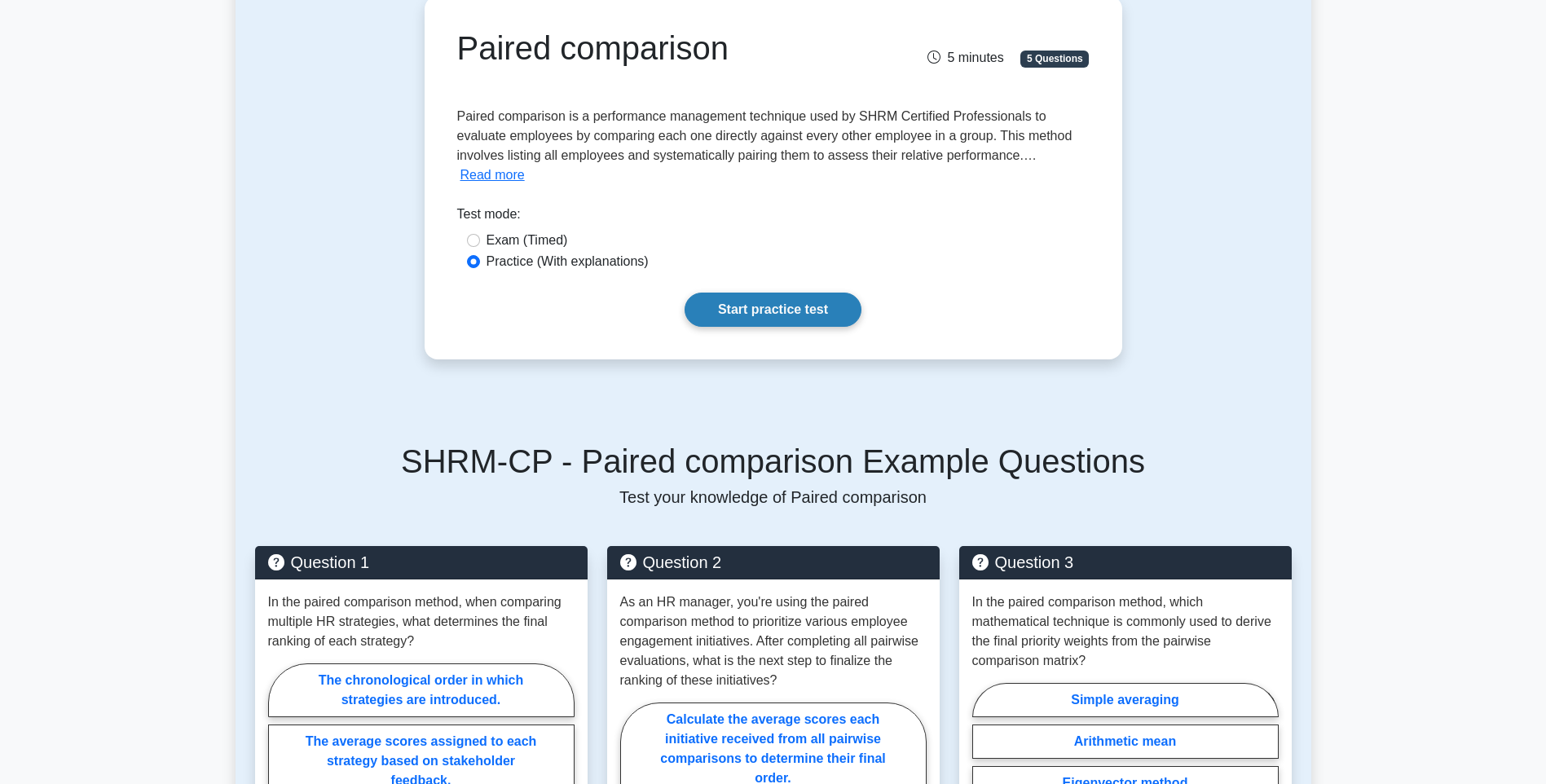
click at [806, 317] on link "Start practice test" at bounding box center [773, 310] width 177 height 34
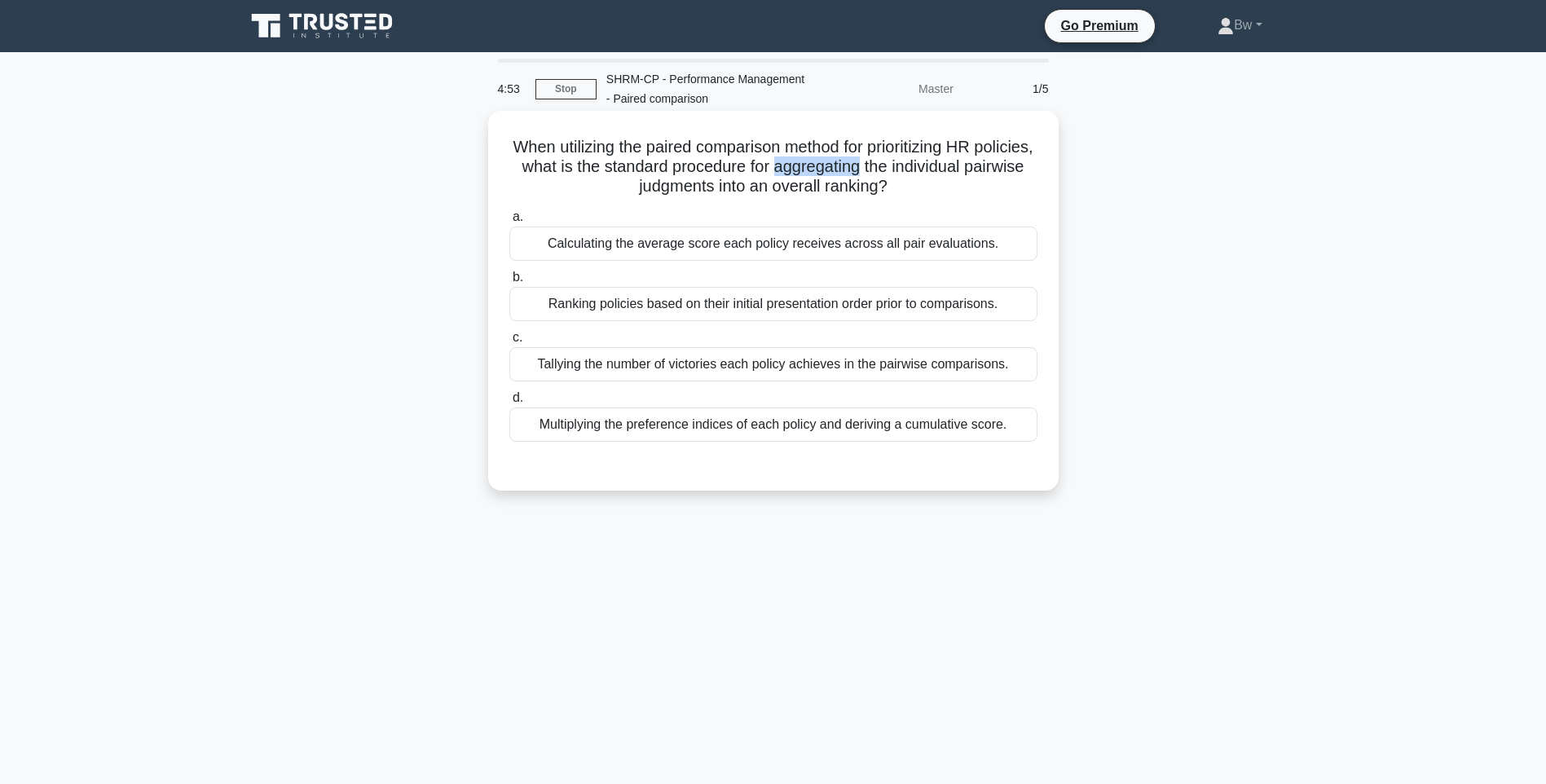
drag, startPoint x: 926, startPoint y: 168, endPoint x: 841, endPoint y: 171, distance: 85.1
click at [841, 171] on h5 "When utilizing the paired comparison method for prioritizing HR policies, what …" at bounding box center [773, 167] width 531 height 61
drag, startPoint x: 841, startPoint y: 171, endPoint x: 864, endPoint y: 171, distance: 23.0
copy h5 "aggregating"
drag, startPoint x: 888, startPoint y: 158, endPoint x: 831, endPoint y: 179, distance: 60.7
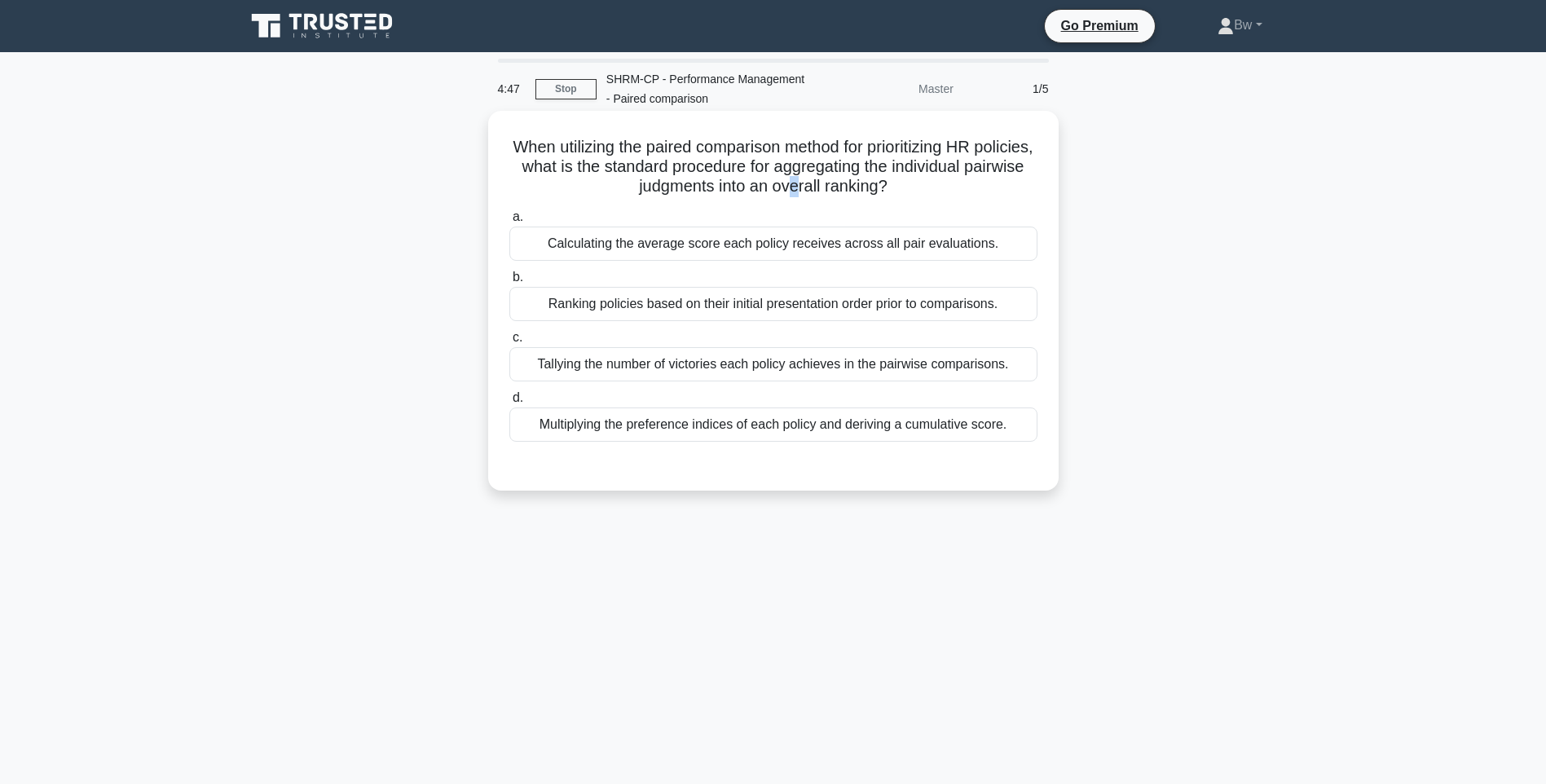
click at [831, 179] on h5 "When utilizing the paired comparison method for prioritizing HR policies, what …" at bounding box center [773, 167] width 531 height 61
drag, startPoint x: 831, startPoint y: 179, endPoint x: 840, endPoint y: 166, distance: 15.8
click at [840, 166] on h5 "When utilizing the paired comparison method for prioritizing HR policies, what …" at bounding box center [773, 167] width 531 height 61
drag, startPoint x: 840, startPoint y: 166, endPoint x: 879, endPoint y: 172, distance: 39.5
click at [879, 172] on h5 "When utilizing the paired comparison method for prioritizing HR policies, what …" at bounding box center [773, 167] width 531 height 61
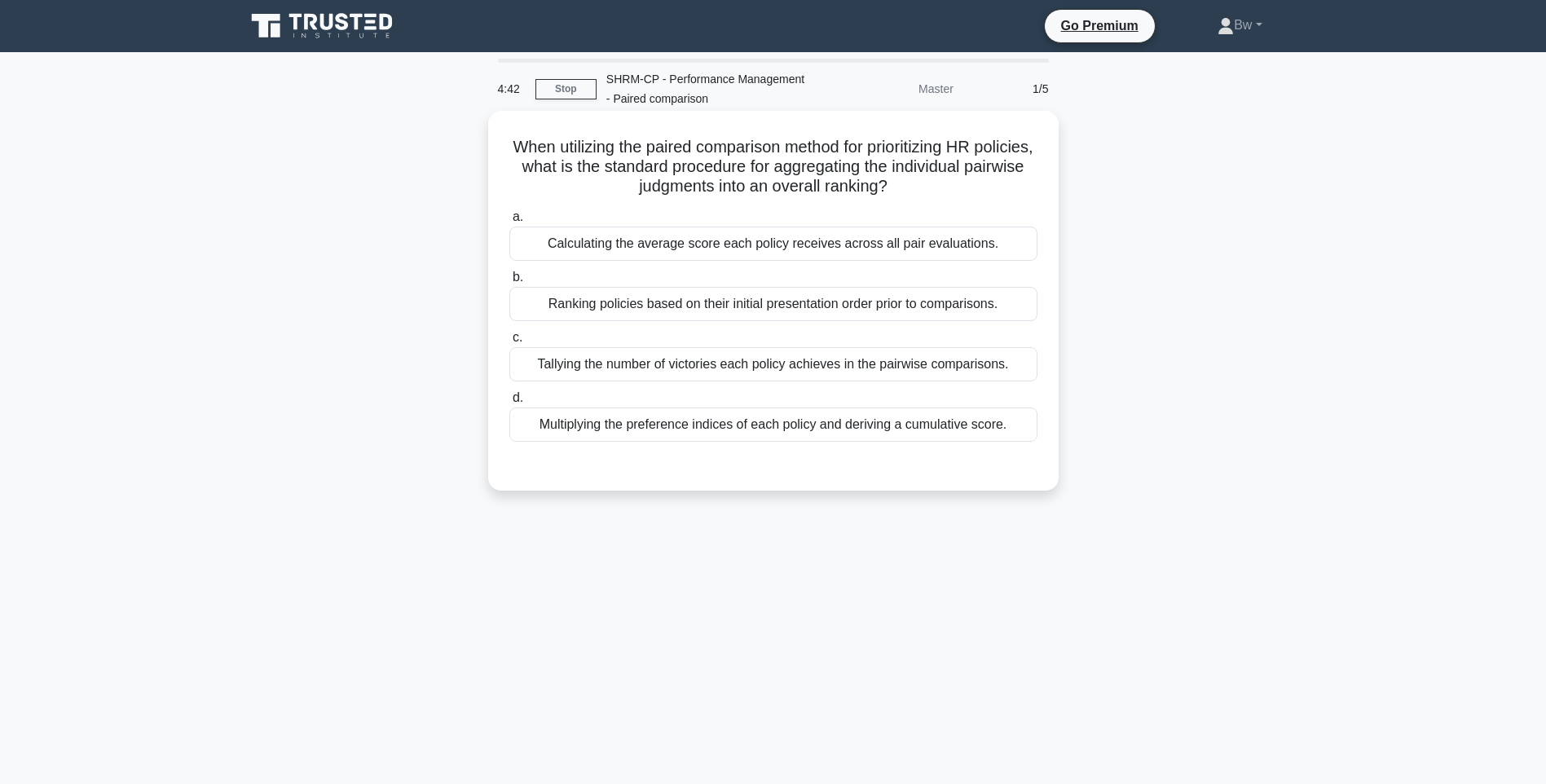
click at [1004, 182] on h5 "When utilizing the paired comparison method for prioritizing HR policies, what …" at bounding box center [773, 167] width 531 height 61
click at [648, 254] on div "Calculating the average score each policy receives across all pair evaluations." at bounding box center [773, 244] width 528 height 34
drag, startPoint x: 648, startPoint y: 254, endPoint x: 656, endPoint y: 250, distance: 8.9
click at [656, 250] on div "Calculating the average score each policy receives across all pair evaluations." at bounding box center [773, 244] width 528 height 34
click at [509, 222] on input "a. Calculating the average score each policy receives across all pair evaluatio…" at bounding box center [509, 217] width 0 height 11
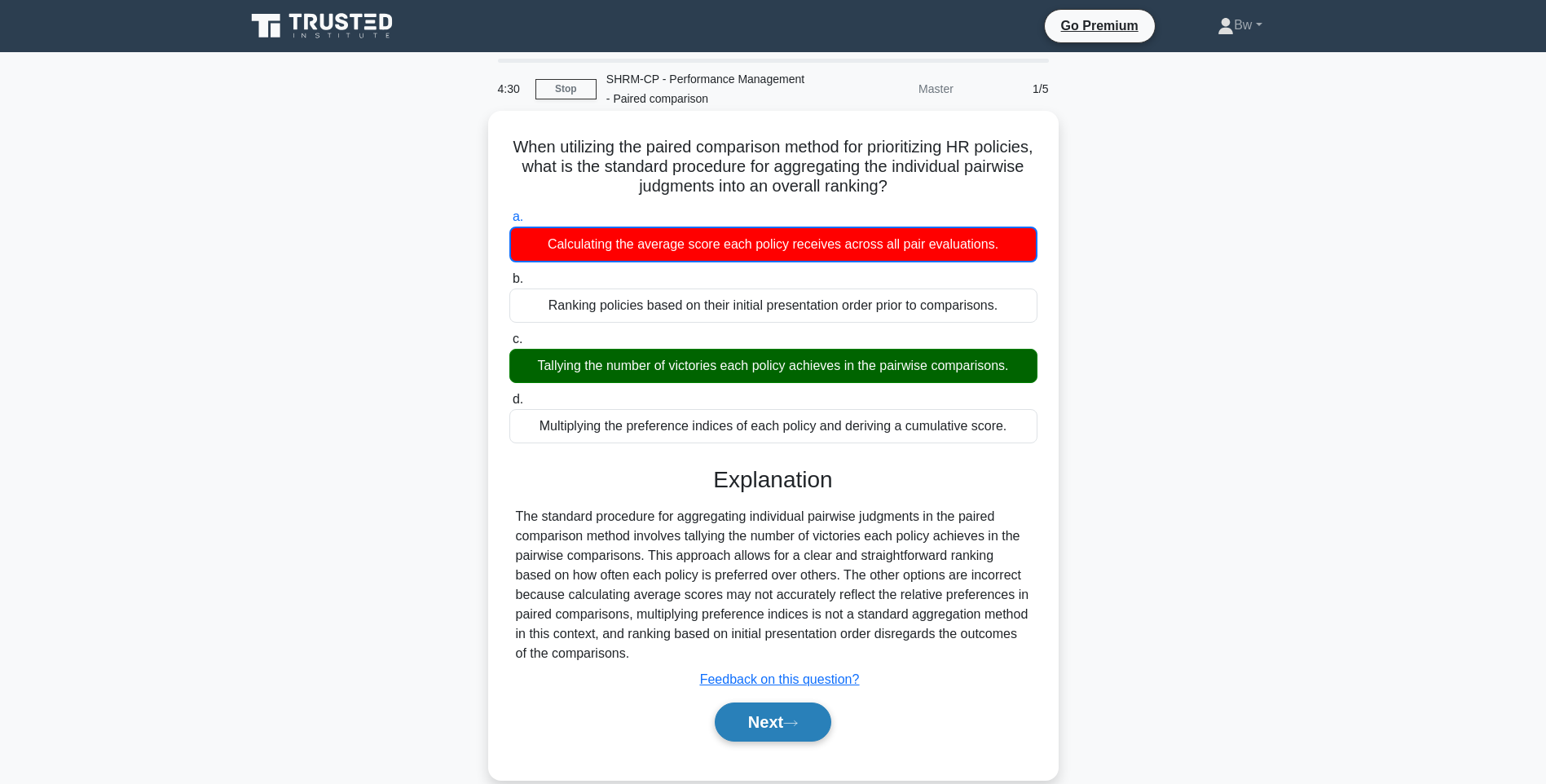
click at [774, 714] on button "Next" at bounding box center [773, 722] width 117 height 39
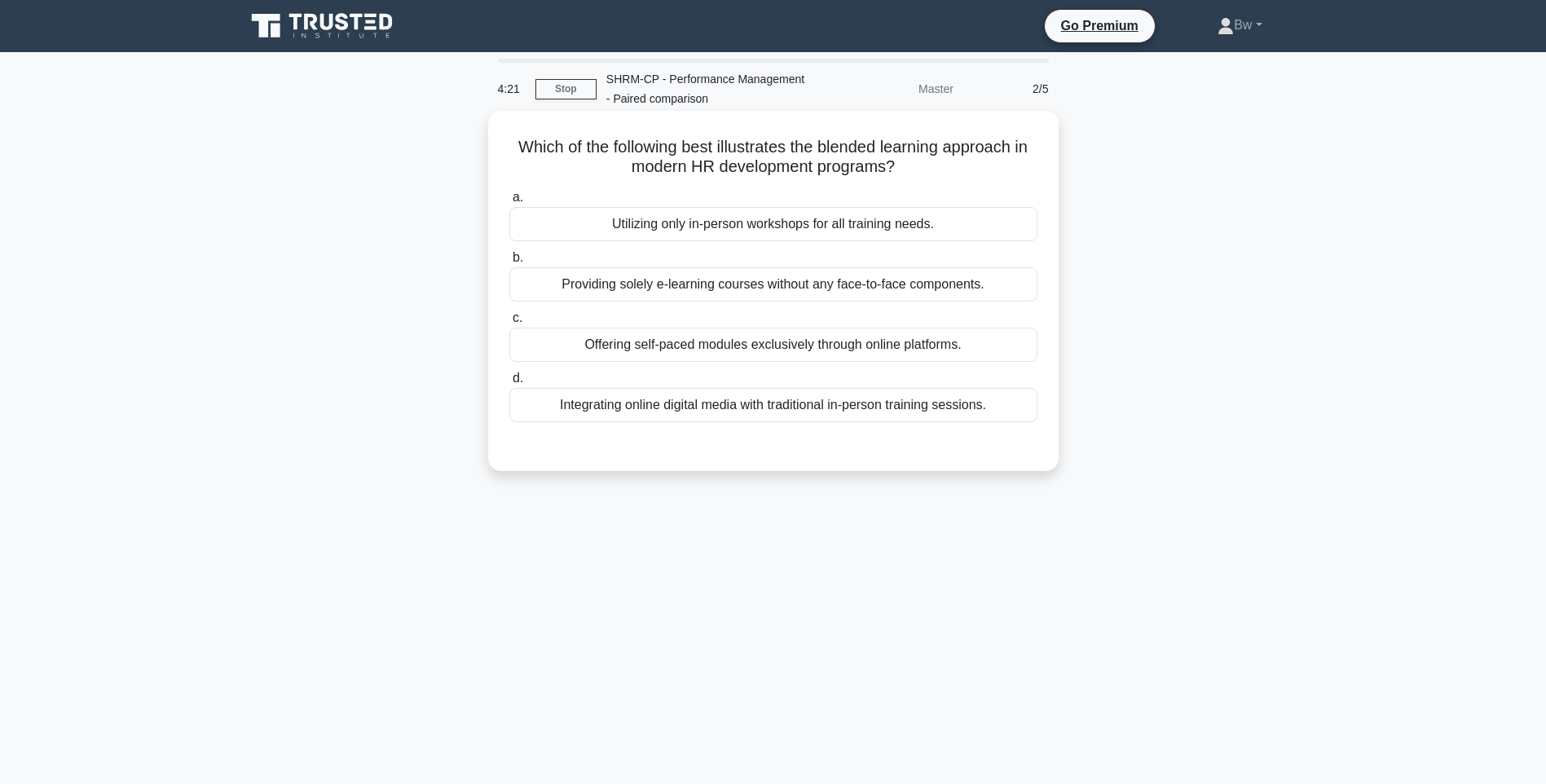
click at [796, 419] on div "Integrating online digital media with traditional in-person training sessions." at bounding box center [773, 405] width 528 height 34
click at [509, 384] on input "d. Integrating online digital media with traditional in-person training session…" at bounding box center [509, 379] width 0 height 11
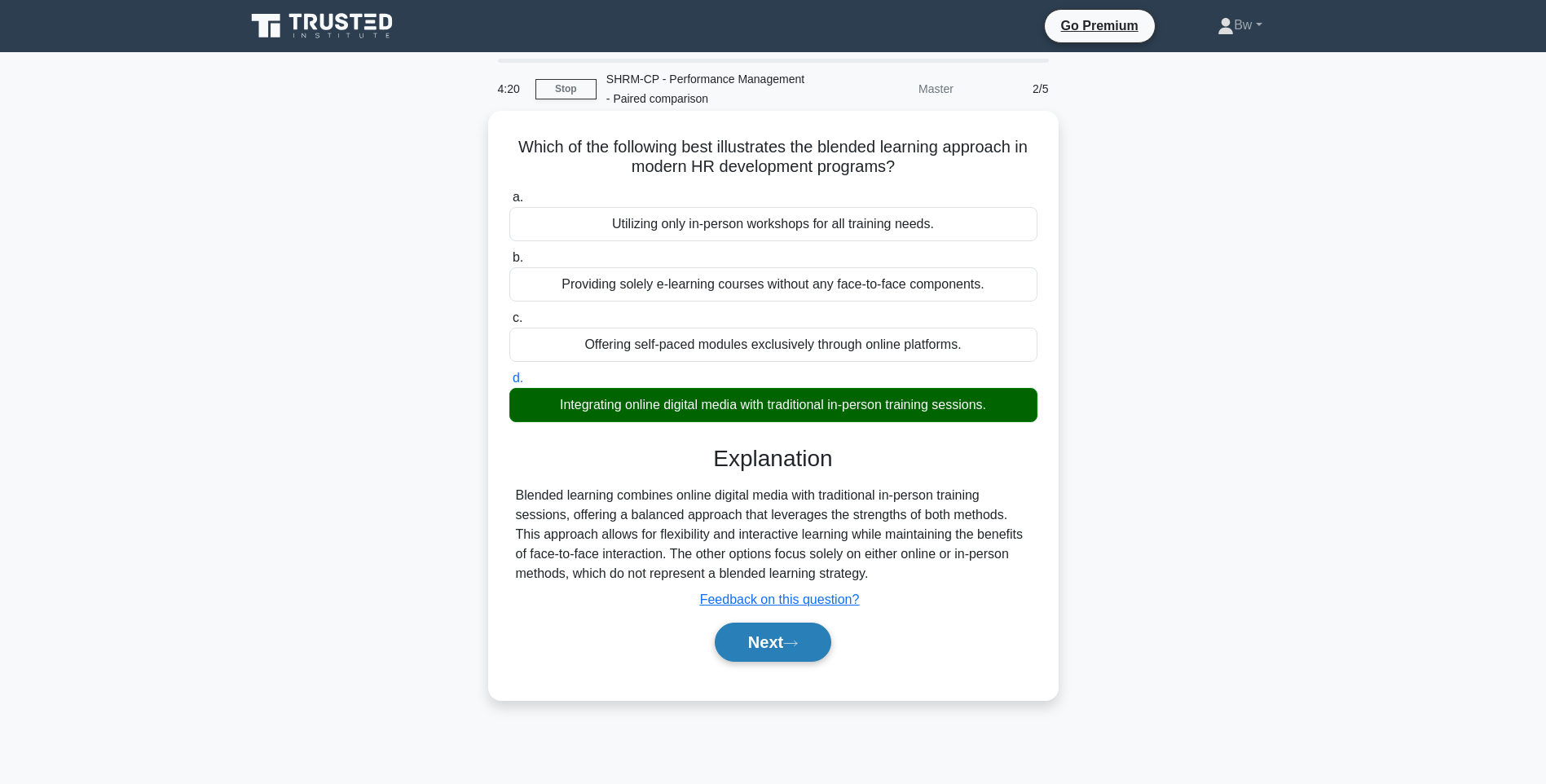
click at [797, 648] on button "Next" at bounding box center [773, 642] width 117 height 39
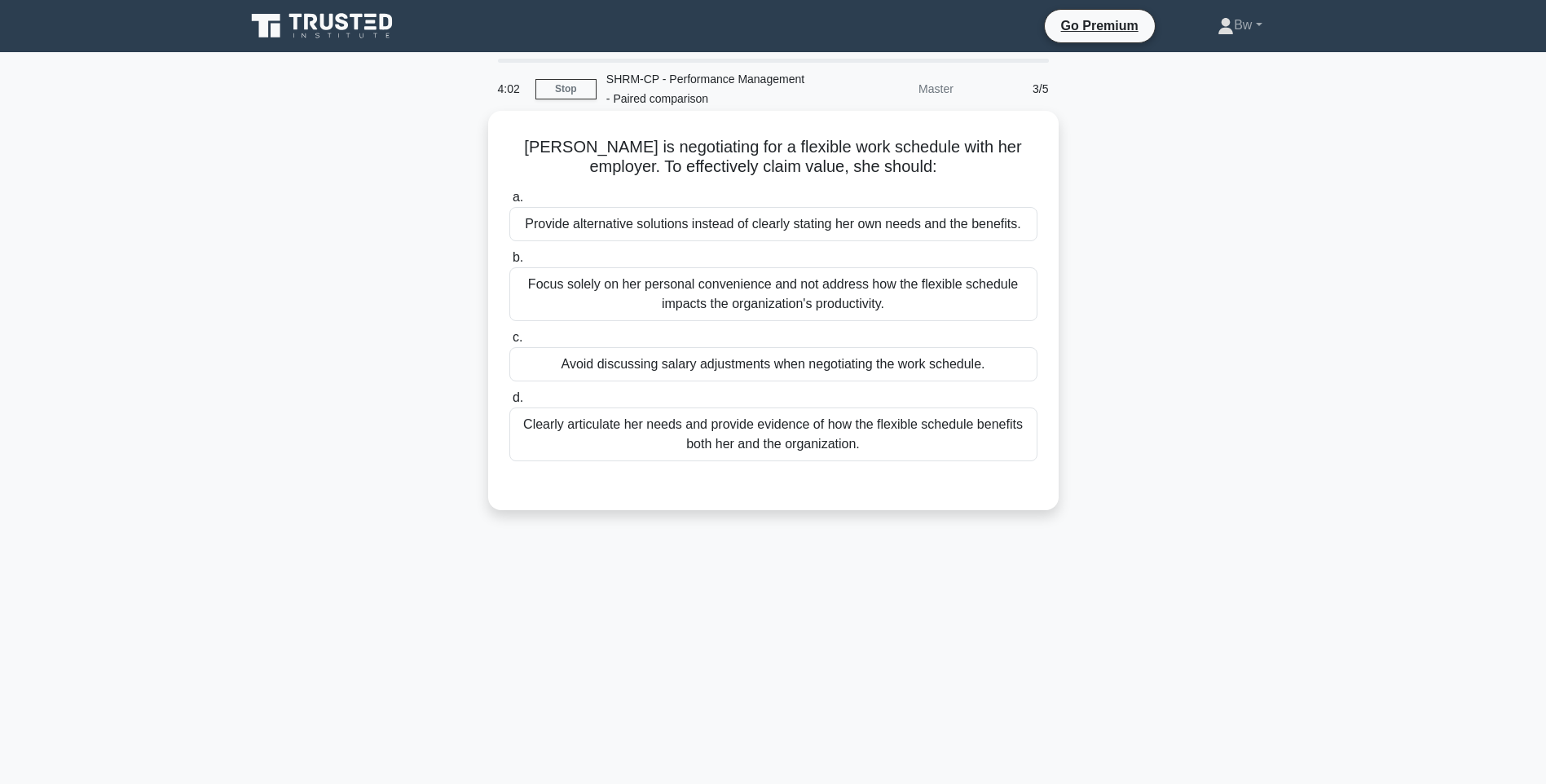
click at [775, 230] on div "Provide alternative solutions instead of clearly stating her own needs and the …" at bounding box center [773, 224] width 528 height 34
click at [509, 203] on input "a. Provide alternative solutions instead of clearly stating her own needs and t…" at bounding box center [509, 197] width 0 height 11
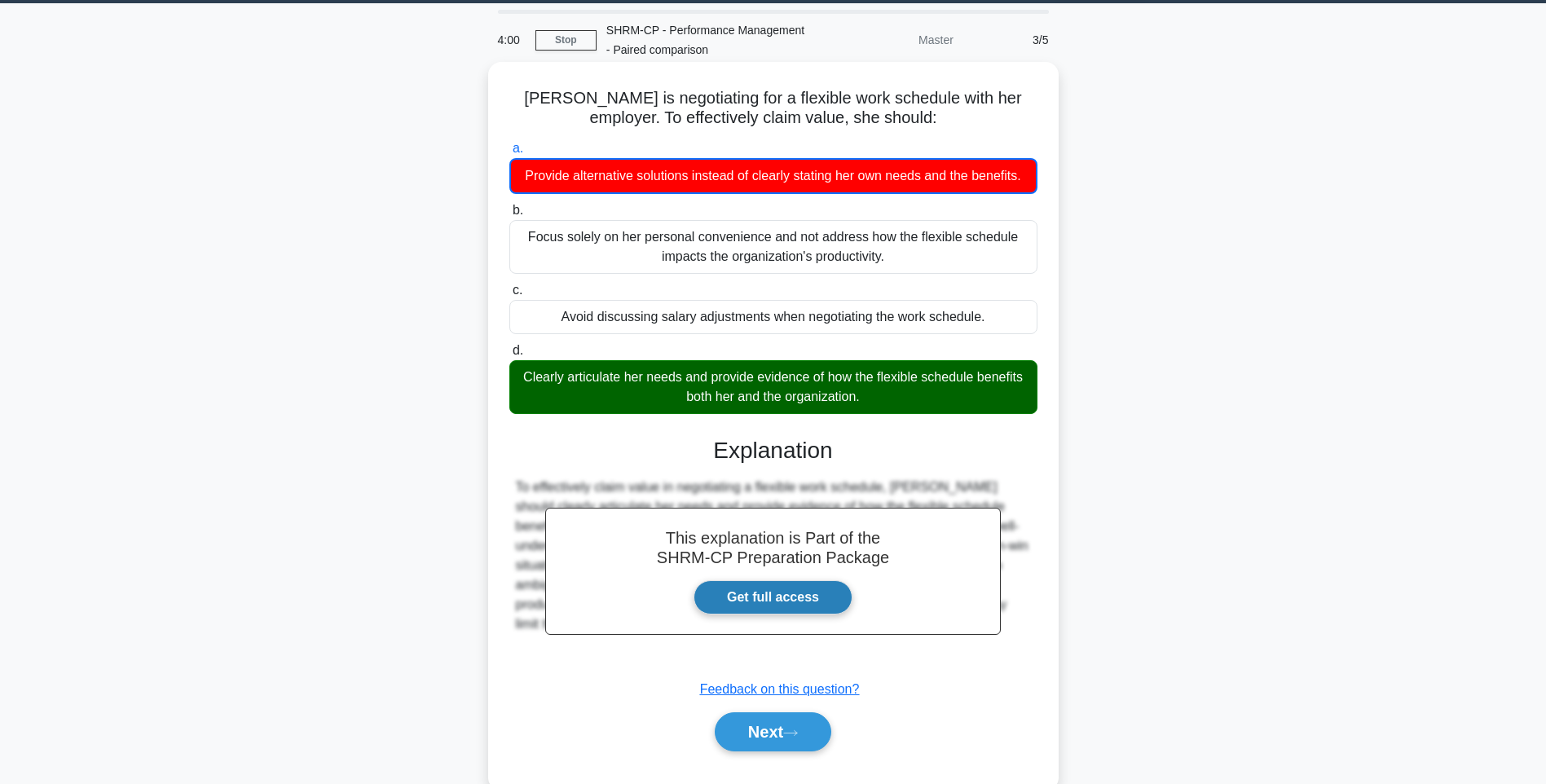
scroll to position [96, 0]
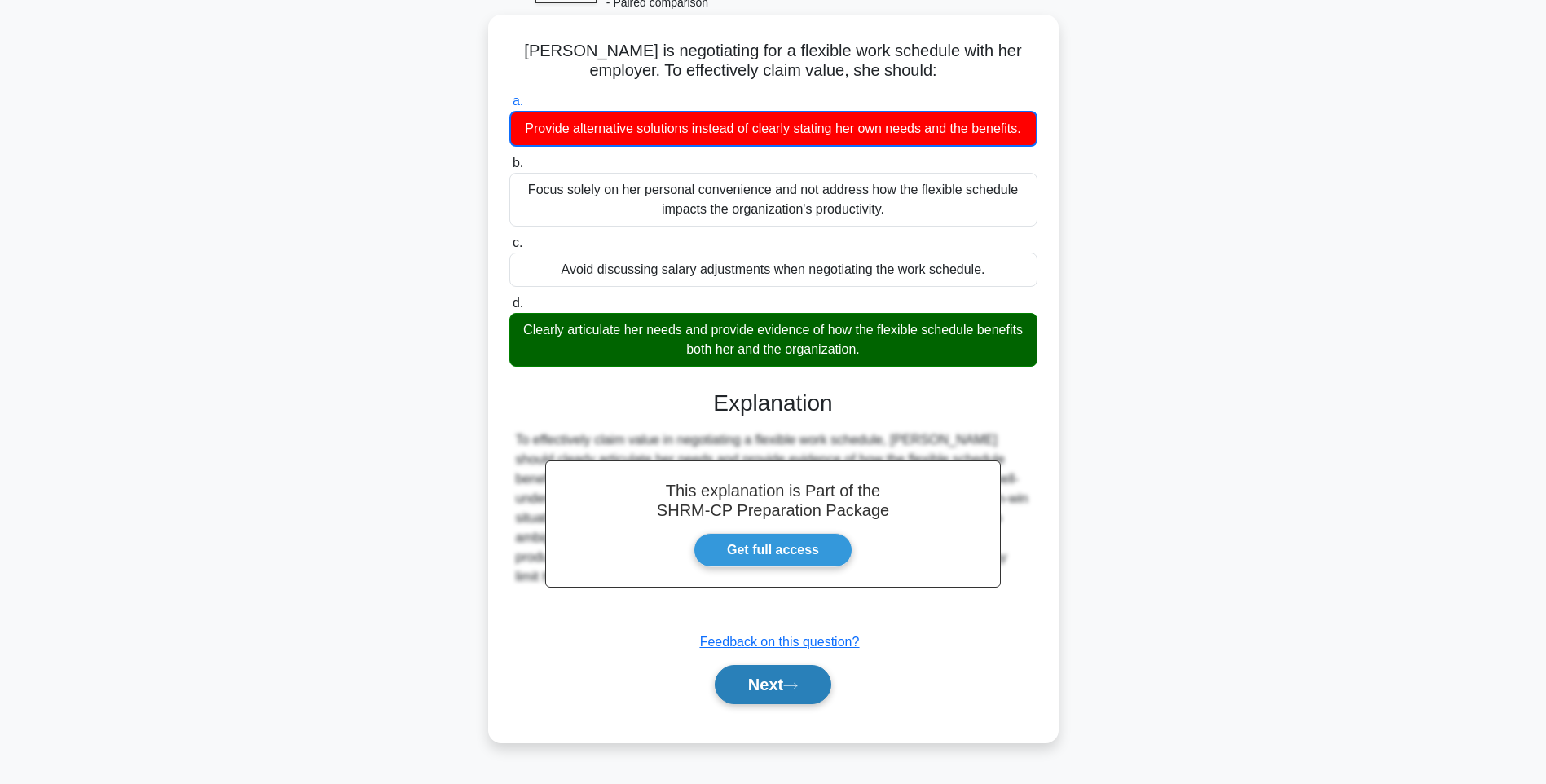
click at [792, 694] on button "Next" at bounding box center [773, 685] width 117 height 39
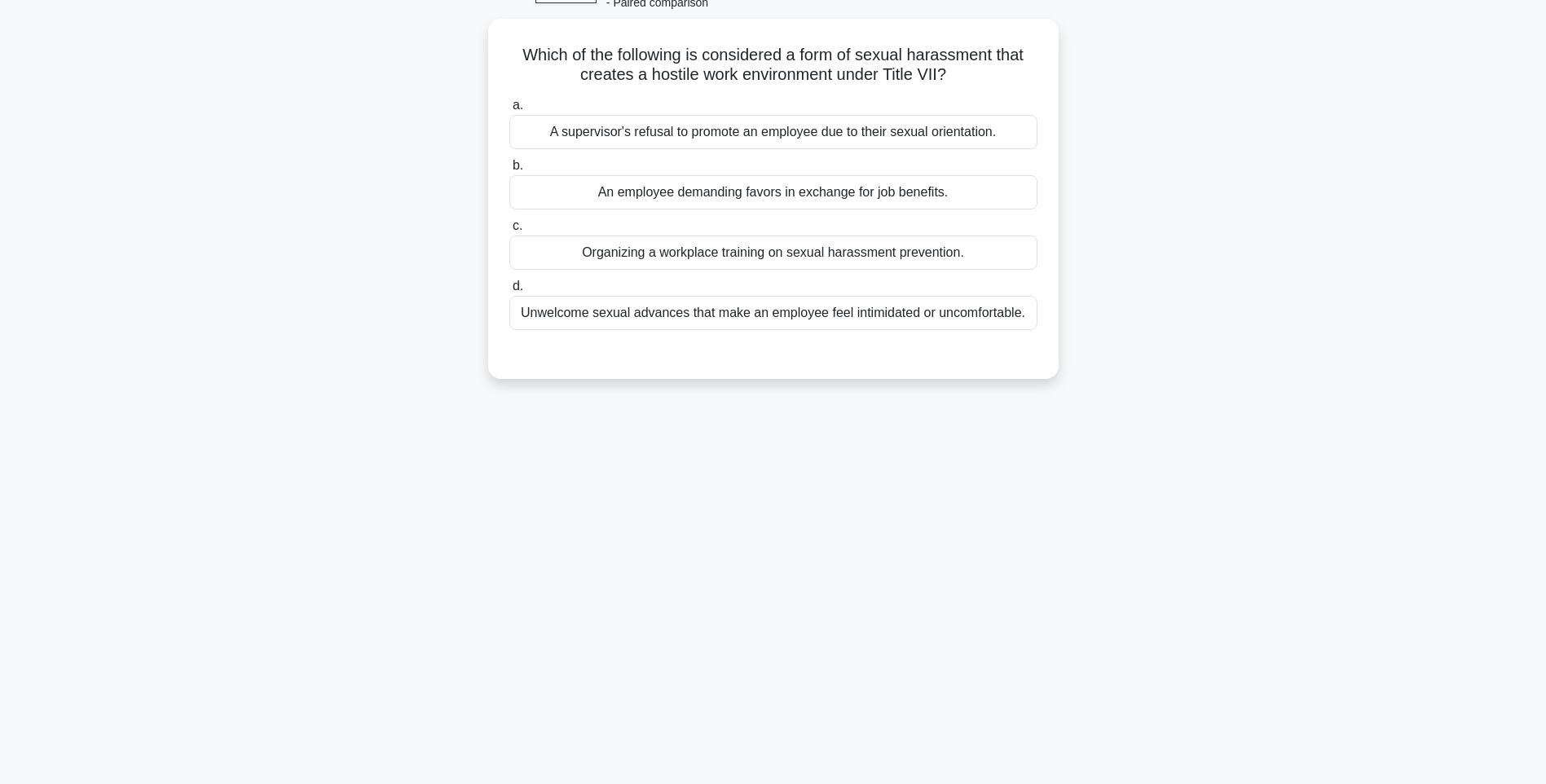
scroll to position [0, 0]
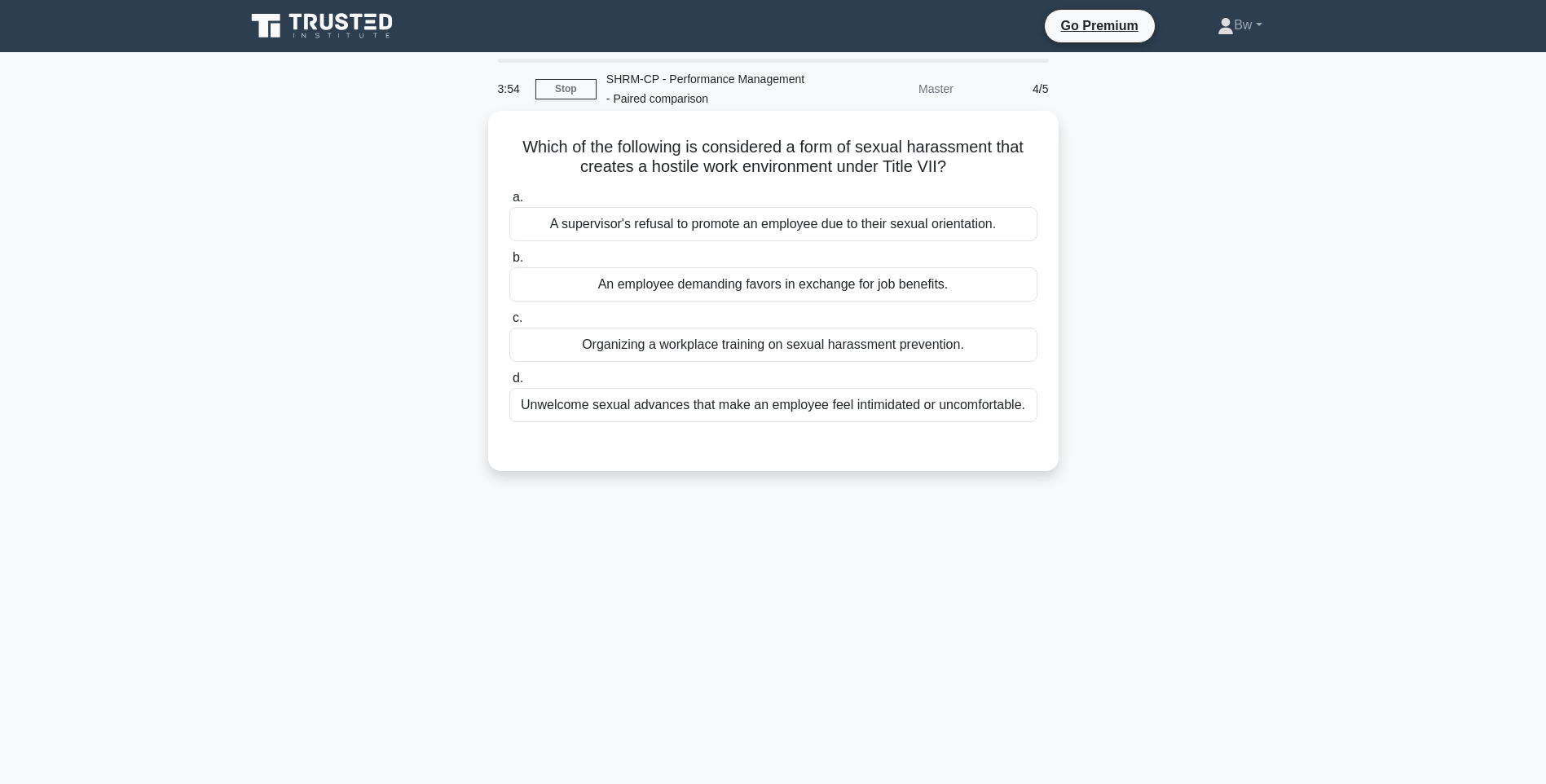
click at [895, 411] on div "Unwelcome sexual advances that make an employee feel intimidated or uncomfortab…" at bounding box center [773, 405] width 528 height 34
click at [509, 384] on input "d. Unwelcome sexual advances that make an employee feel intimidated or uncomfor…" at bounding box center [509, 379] width 0 height 11
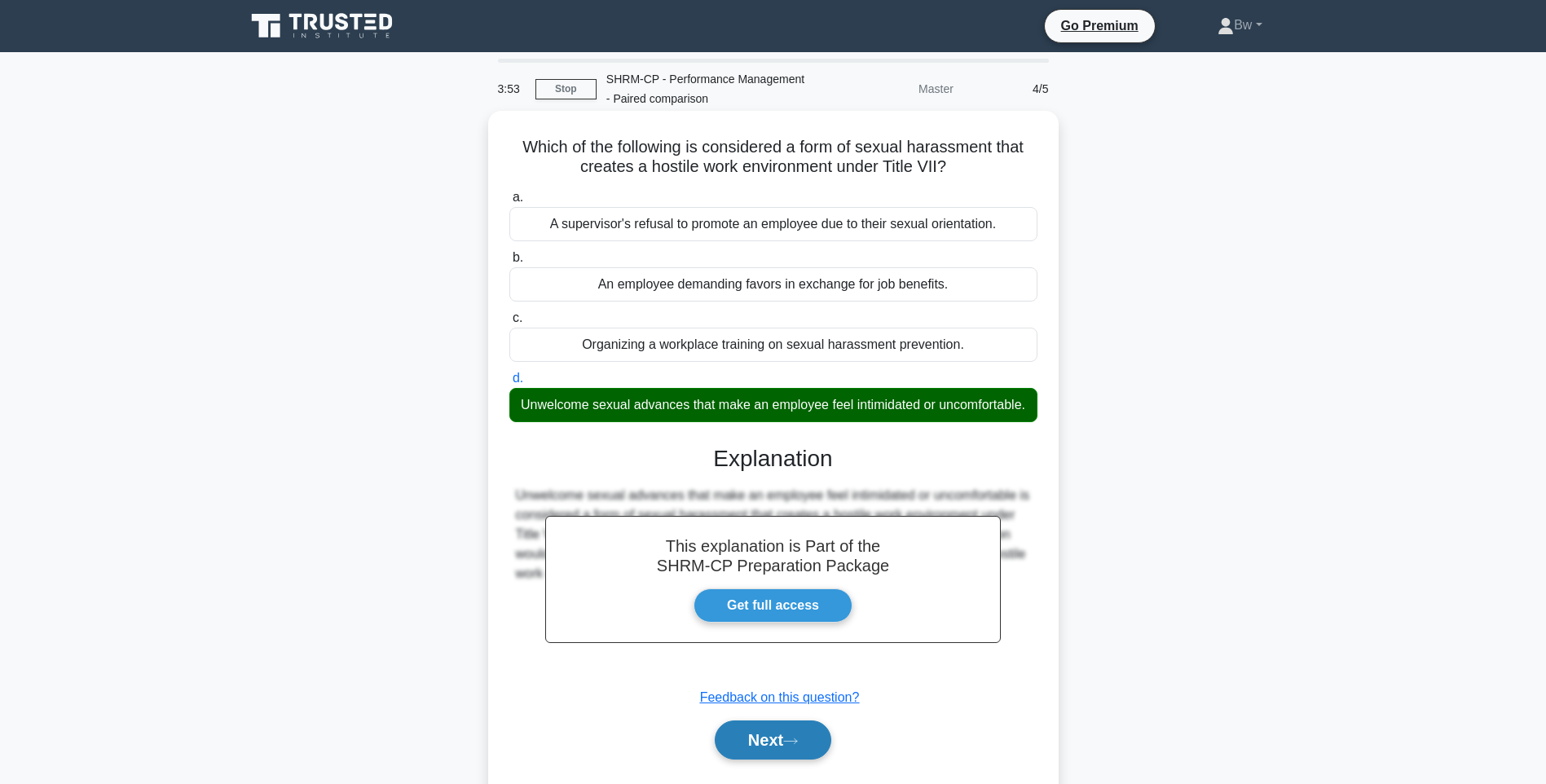
drag, startPoint x: 775, startPoint y: 753, endPoint x: 765, endPoint y: 745, distance: 12.8
click at [770, 749] on button "Next" at bounding box center [773, 740] width 117 height 39
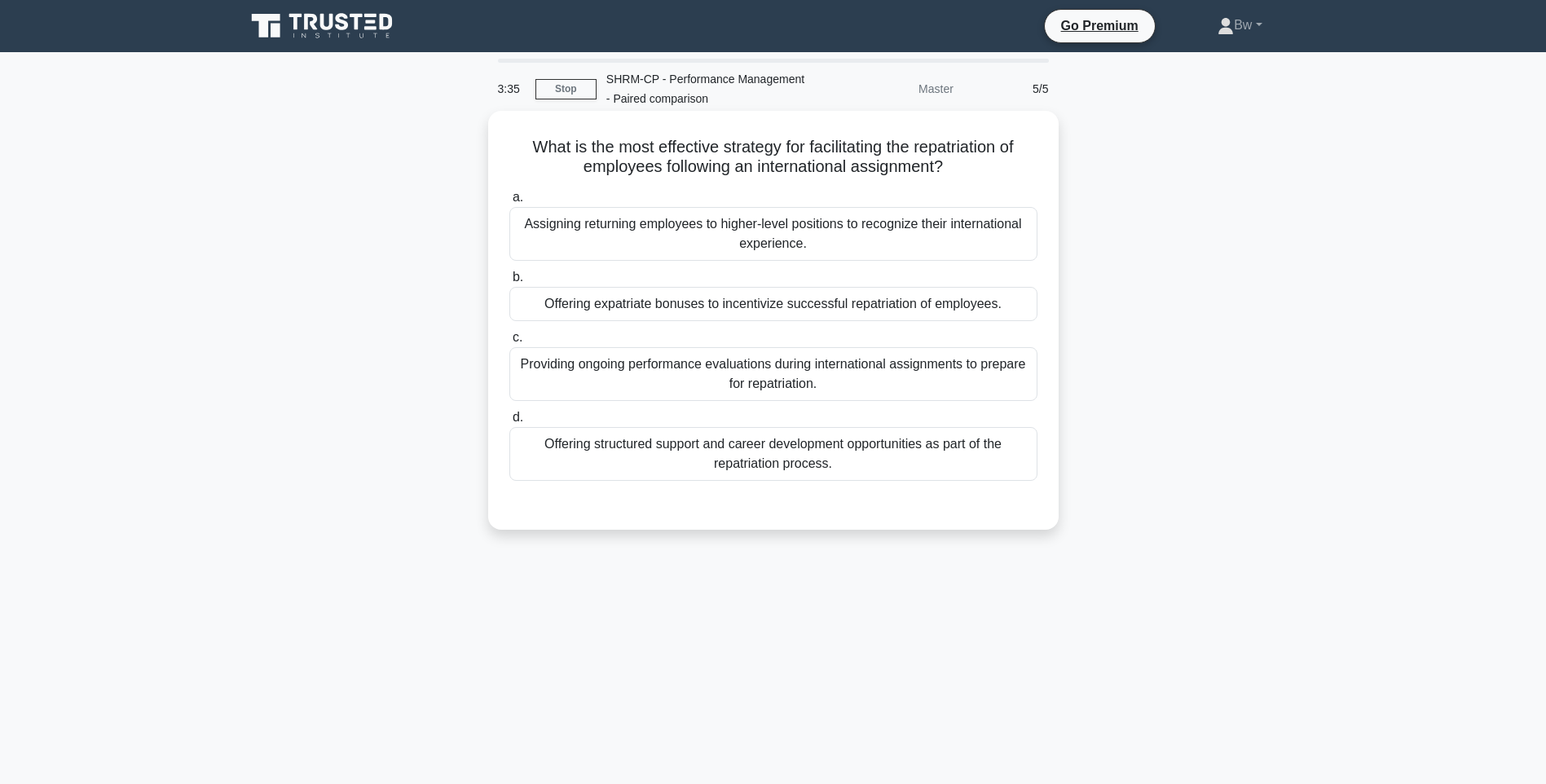
click at [664, 467] on div "Offering structured support and career development opportunities as part of the…" at bounding box center [773, 454] width 528 height 54
click at [509, 423] on input "d. Offering structured support and career development opportunities as part of …" at bounding box center [509, 418] width 0 height 11
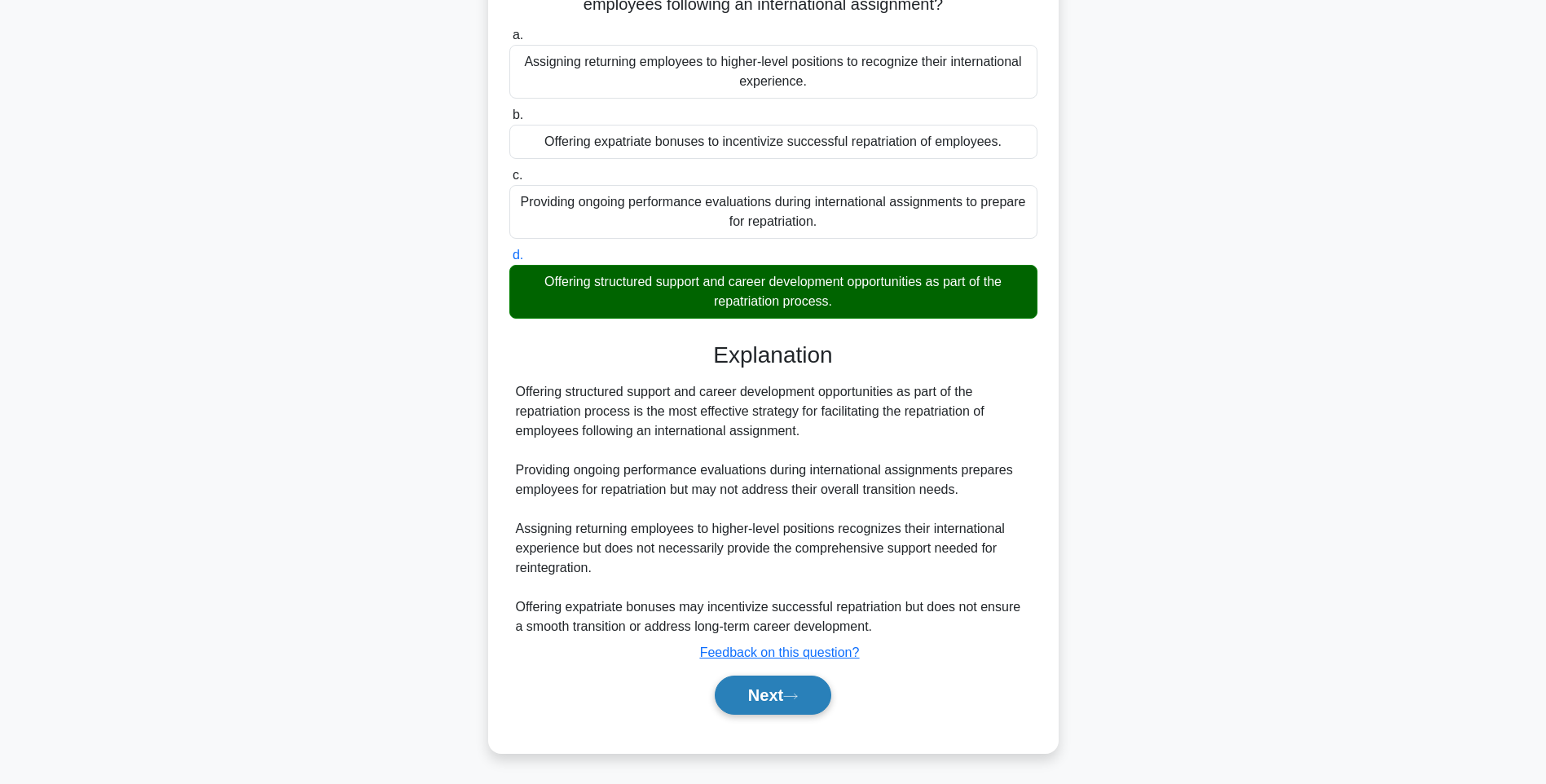
click at [778, 697] on button "Next" at bounding box center [773, 696] width 117 height 39
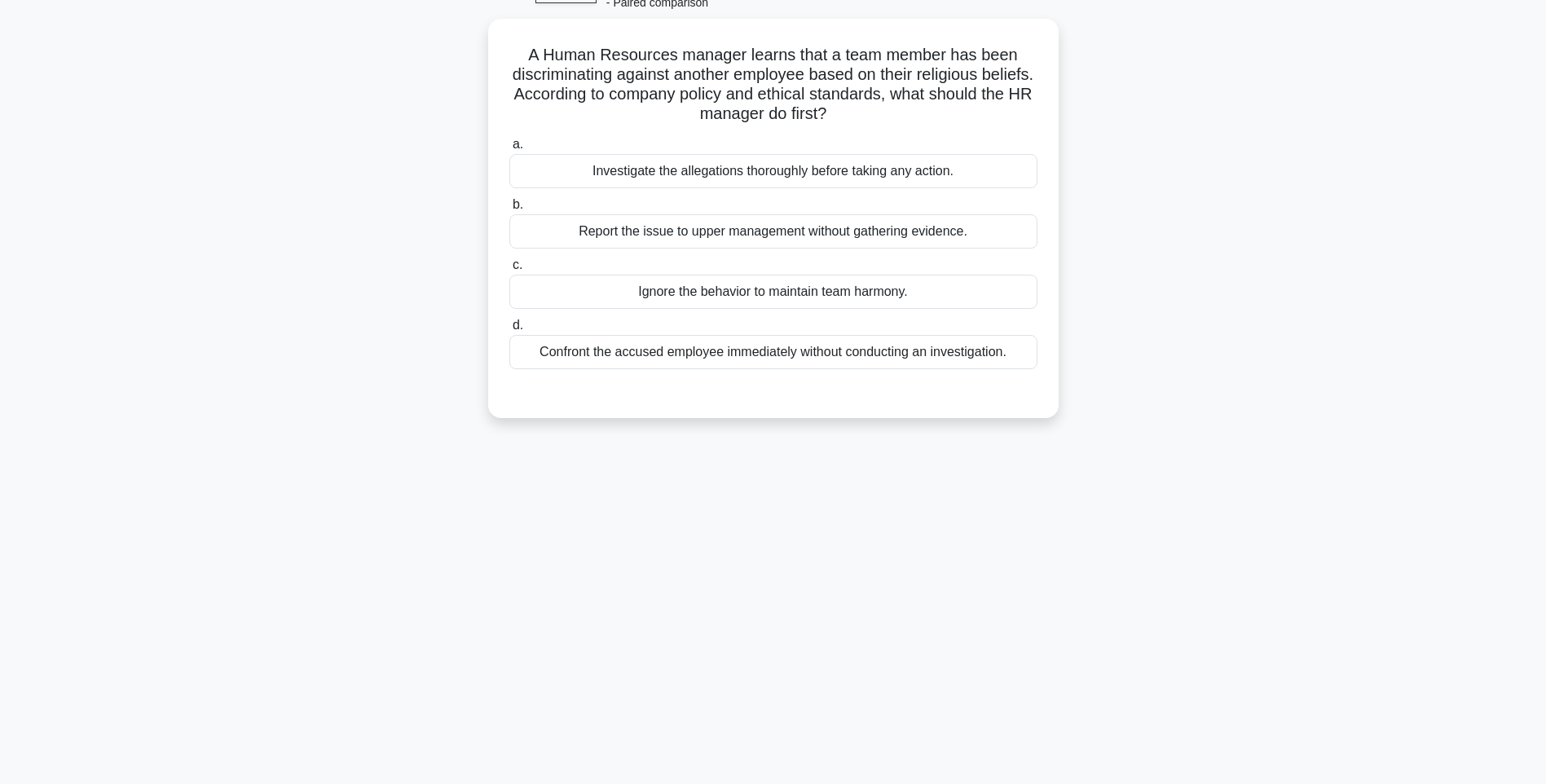
scroll to position [96, 0]
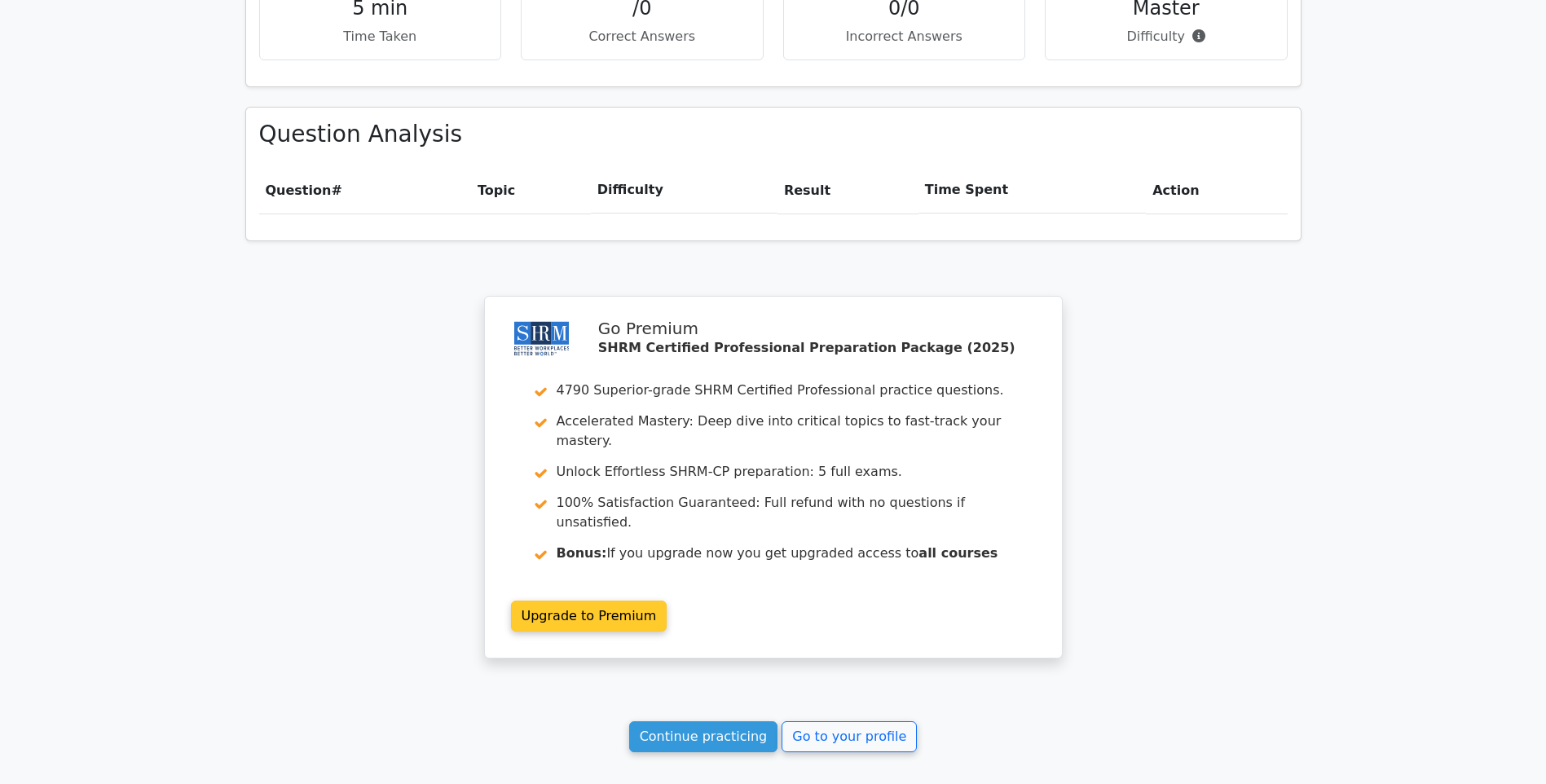
scroll to position [1128, 0]
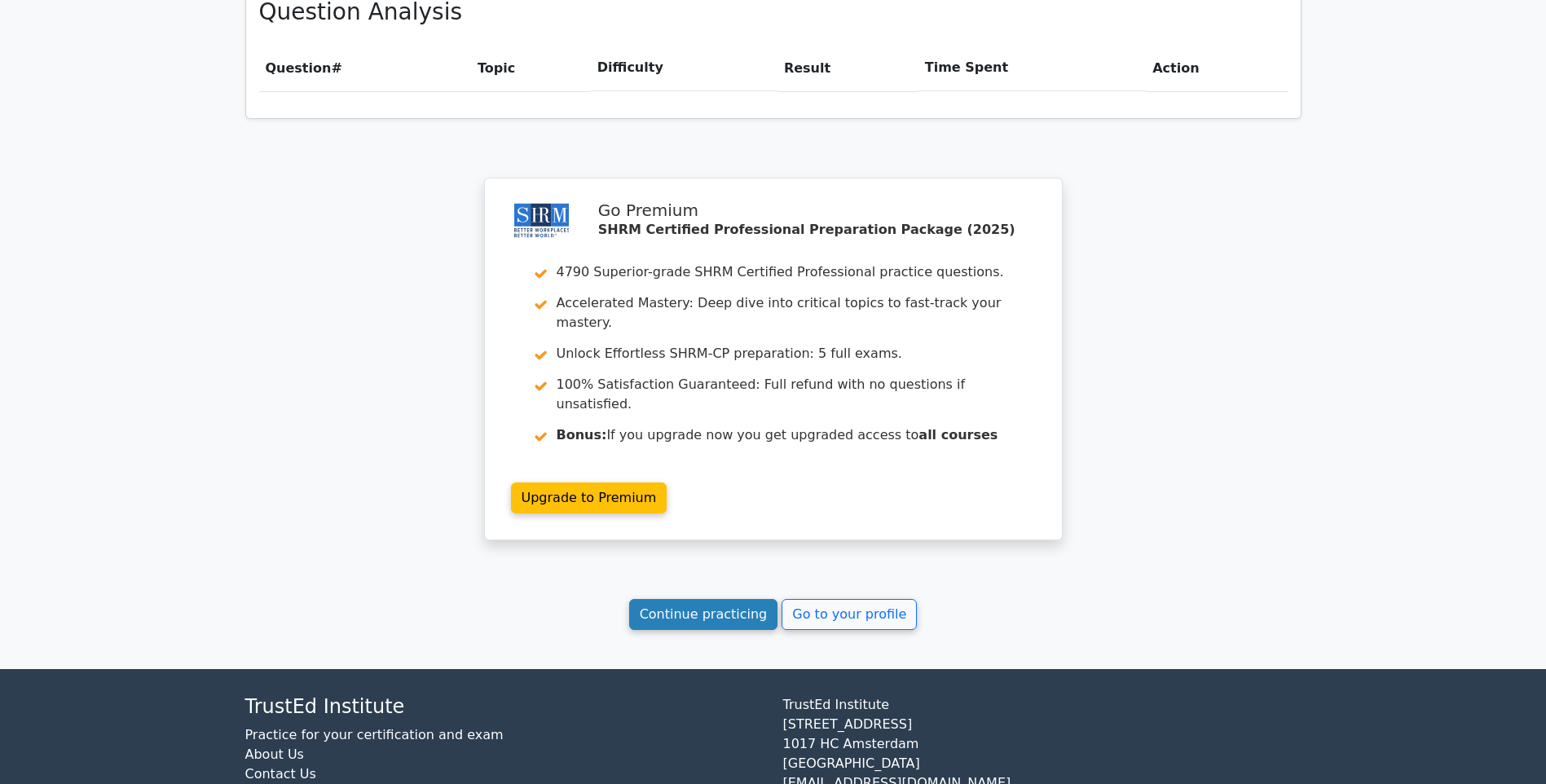
click at [700, 599] on link "Continue practicing" at bounding box center [704, 614] width 149 height 31
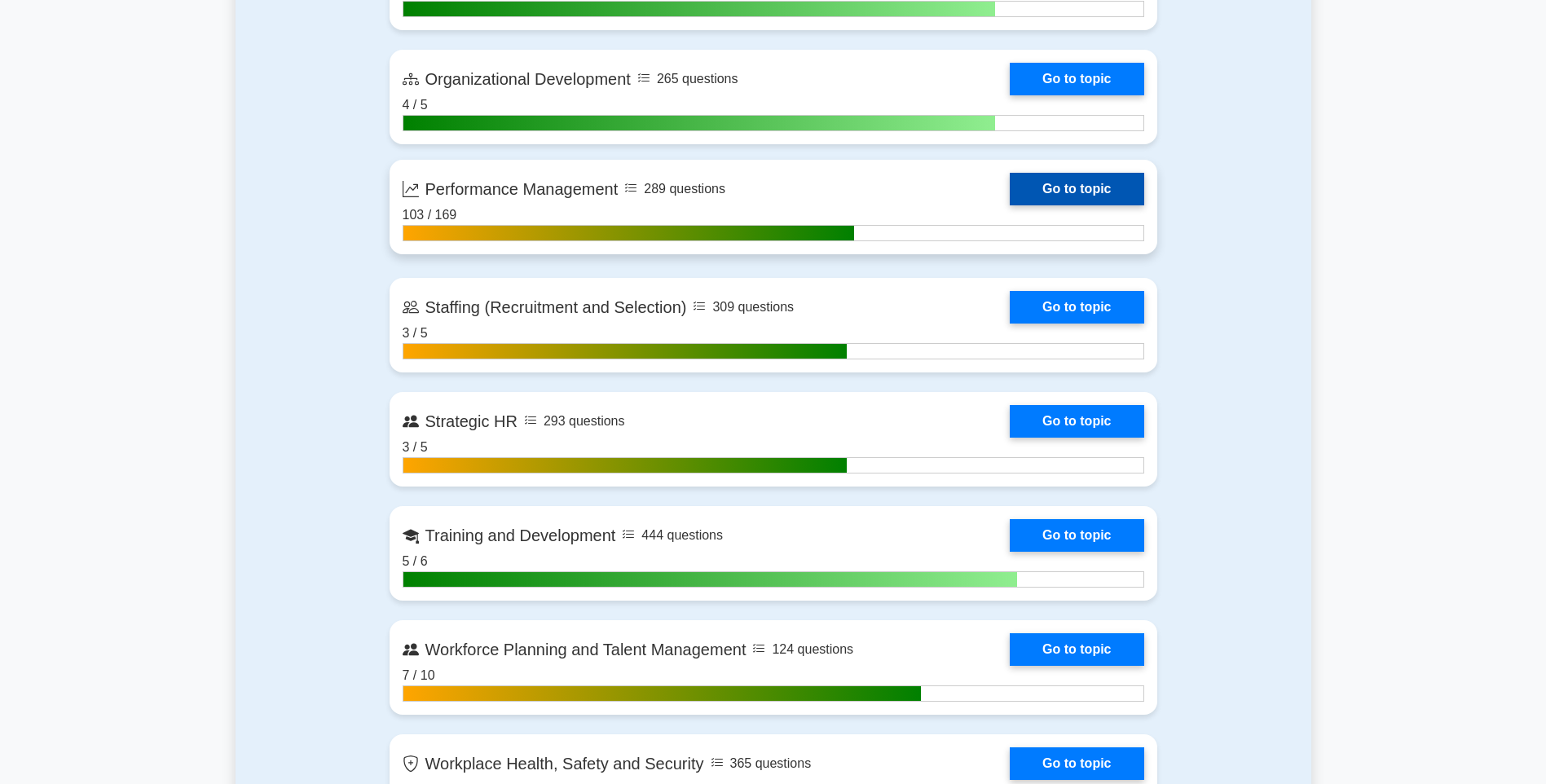
scroll to position [2119, 0]
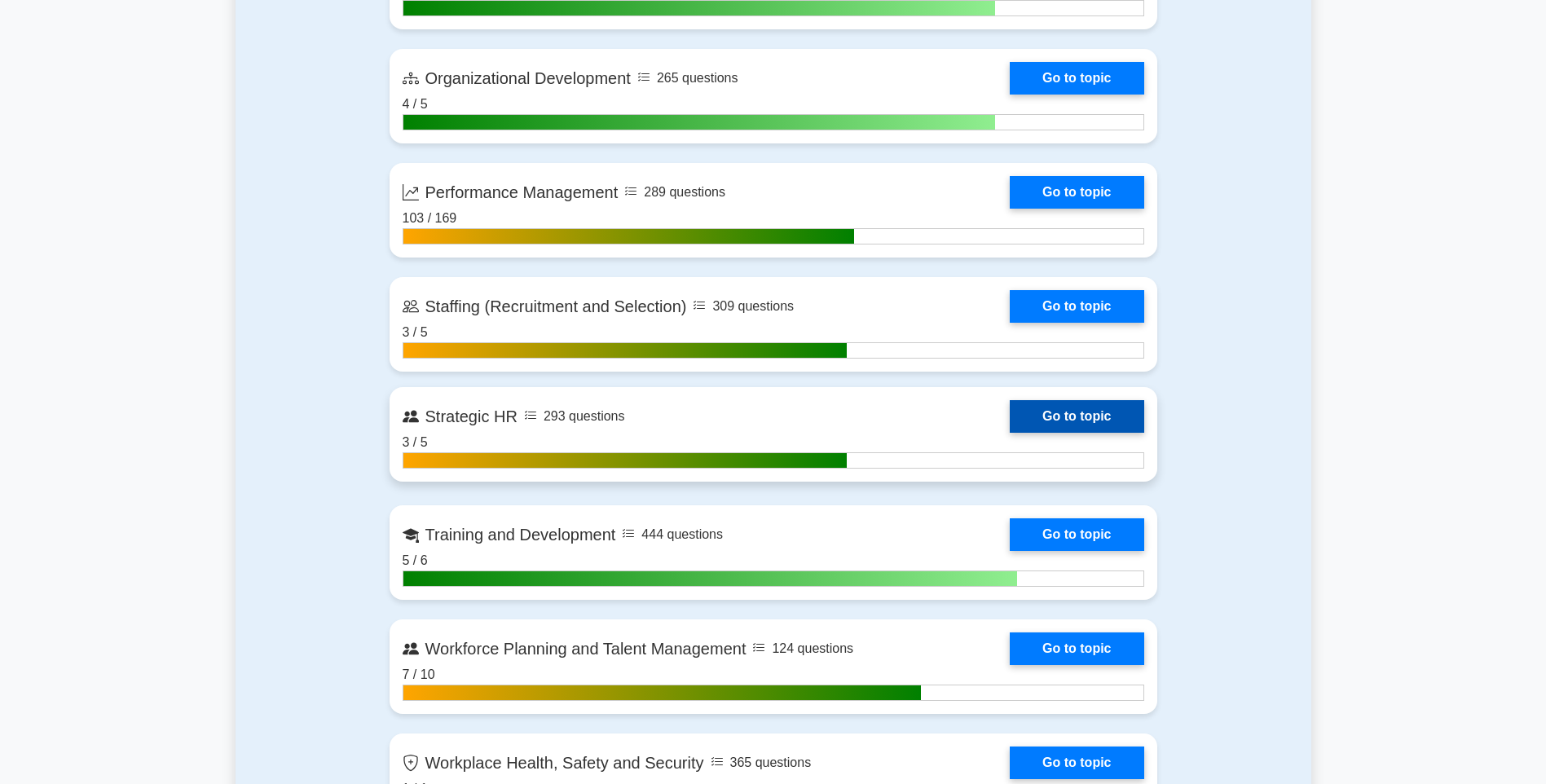
click at [1060, 421] on link "Go to topic" at bounding box center [1077, 416] width 134 height 33
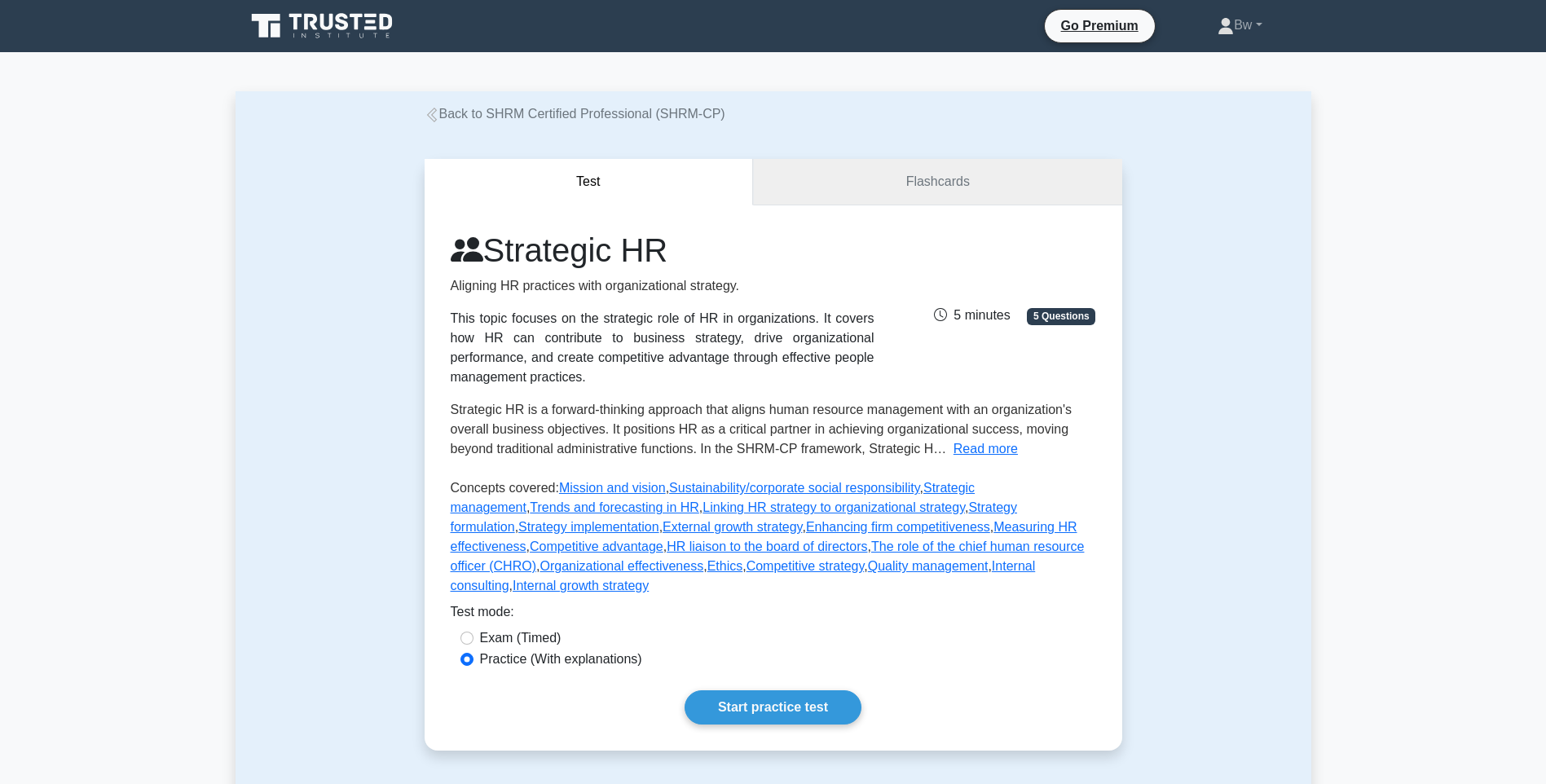
click at [830, 189] on link "Flashcards" at bounding box center [937, 182] width 369 height 46
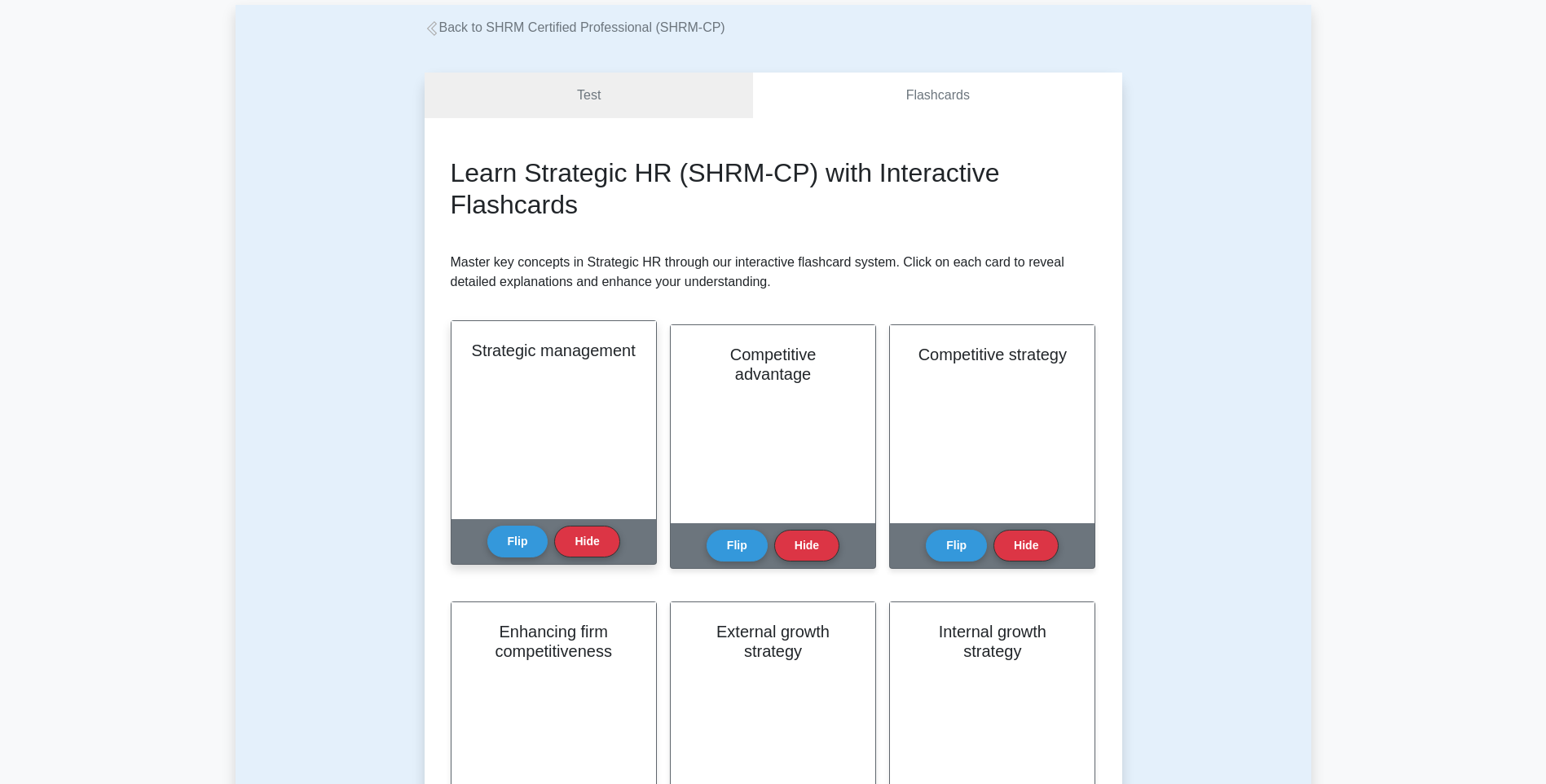
scroll to position [163, 0]
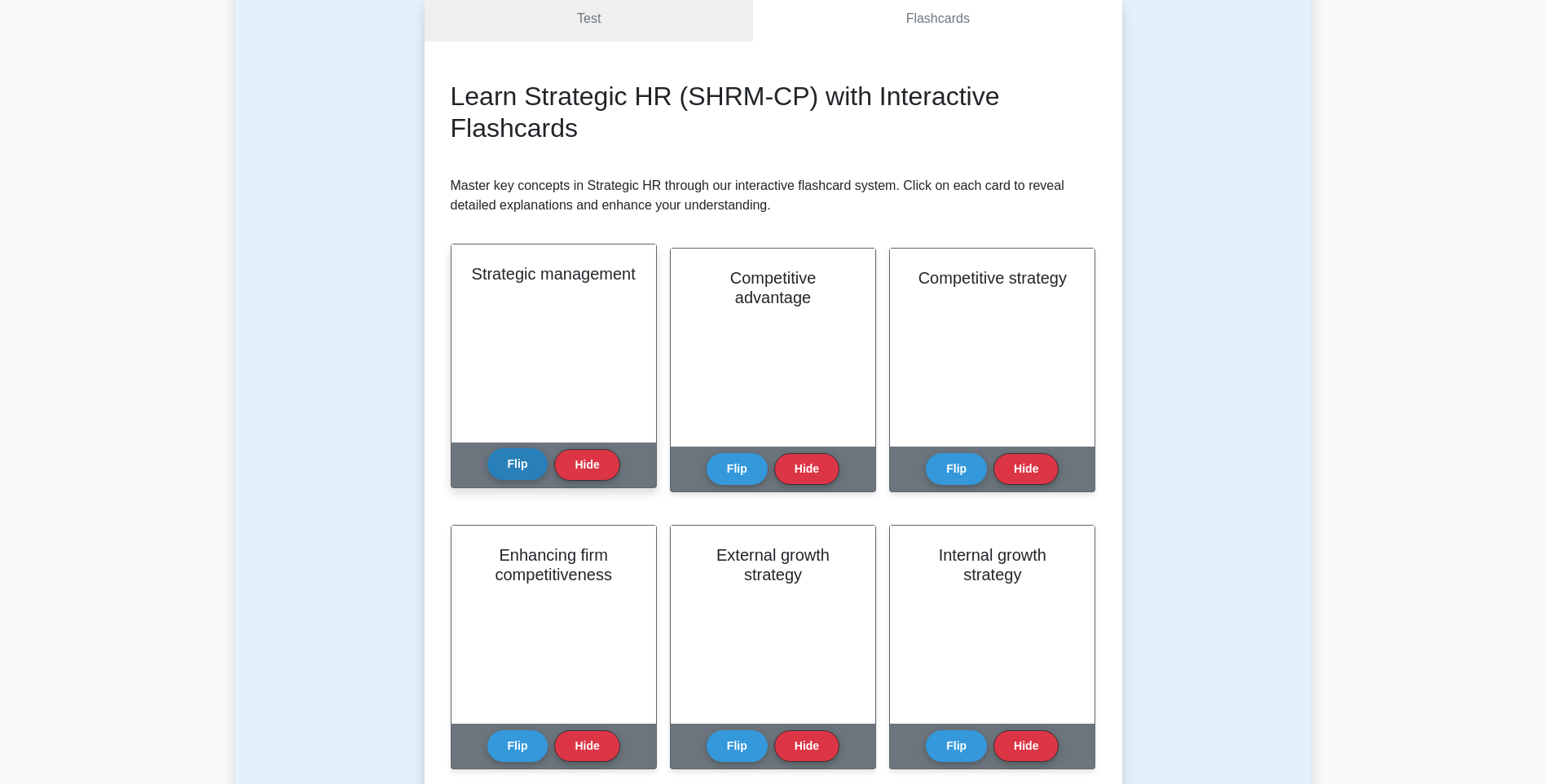
click at [516, 465] on button "Flip" at bounding box center [518, 464] width 61 height 32
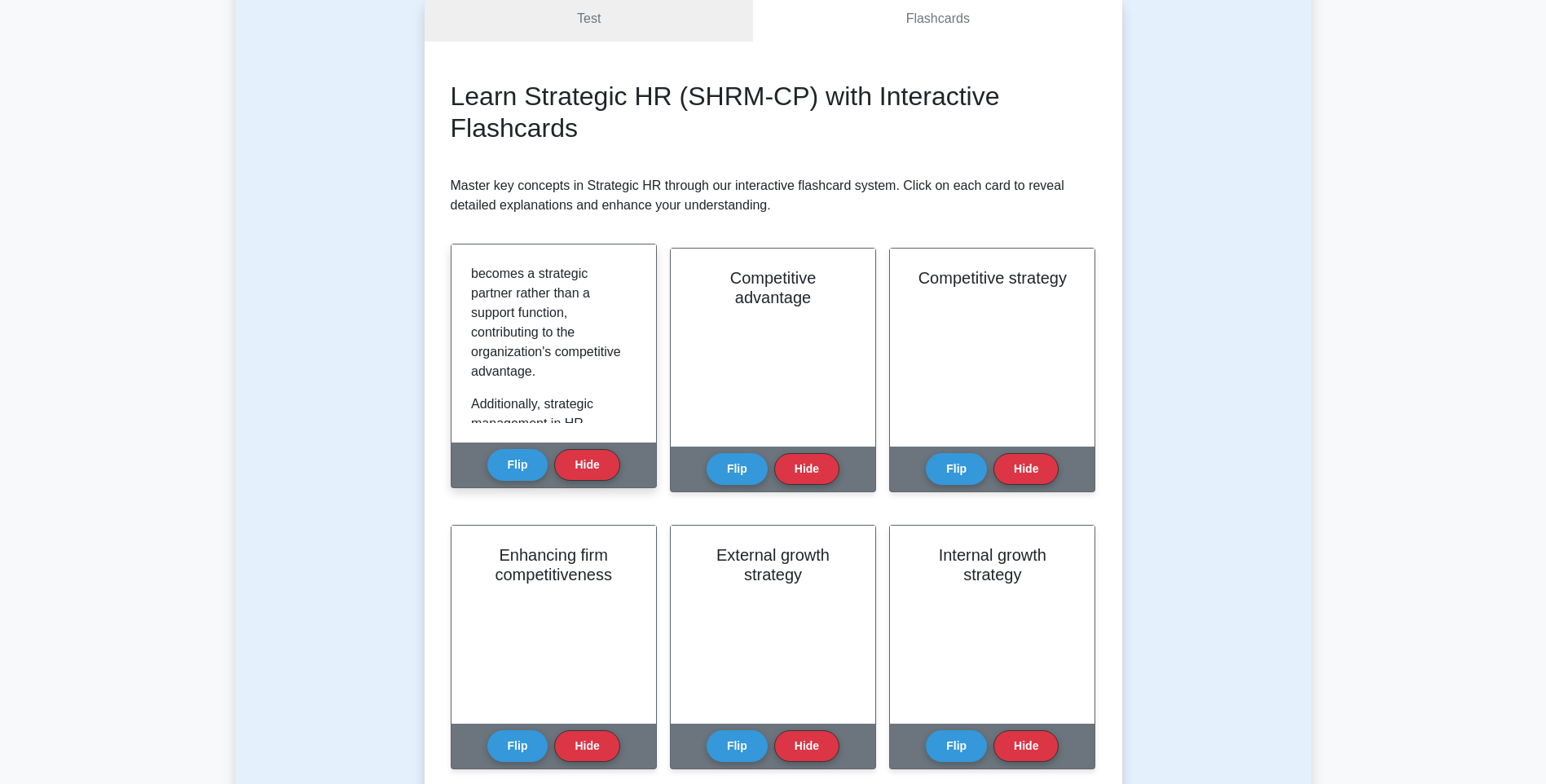
scroll to position [1060, 0]
click at [499, 471] on button "Flip" at bounding box center [518, 464] width 61 height 32
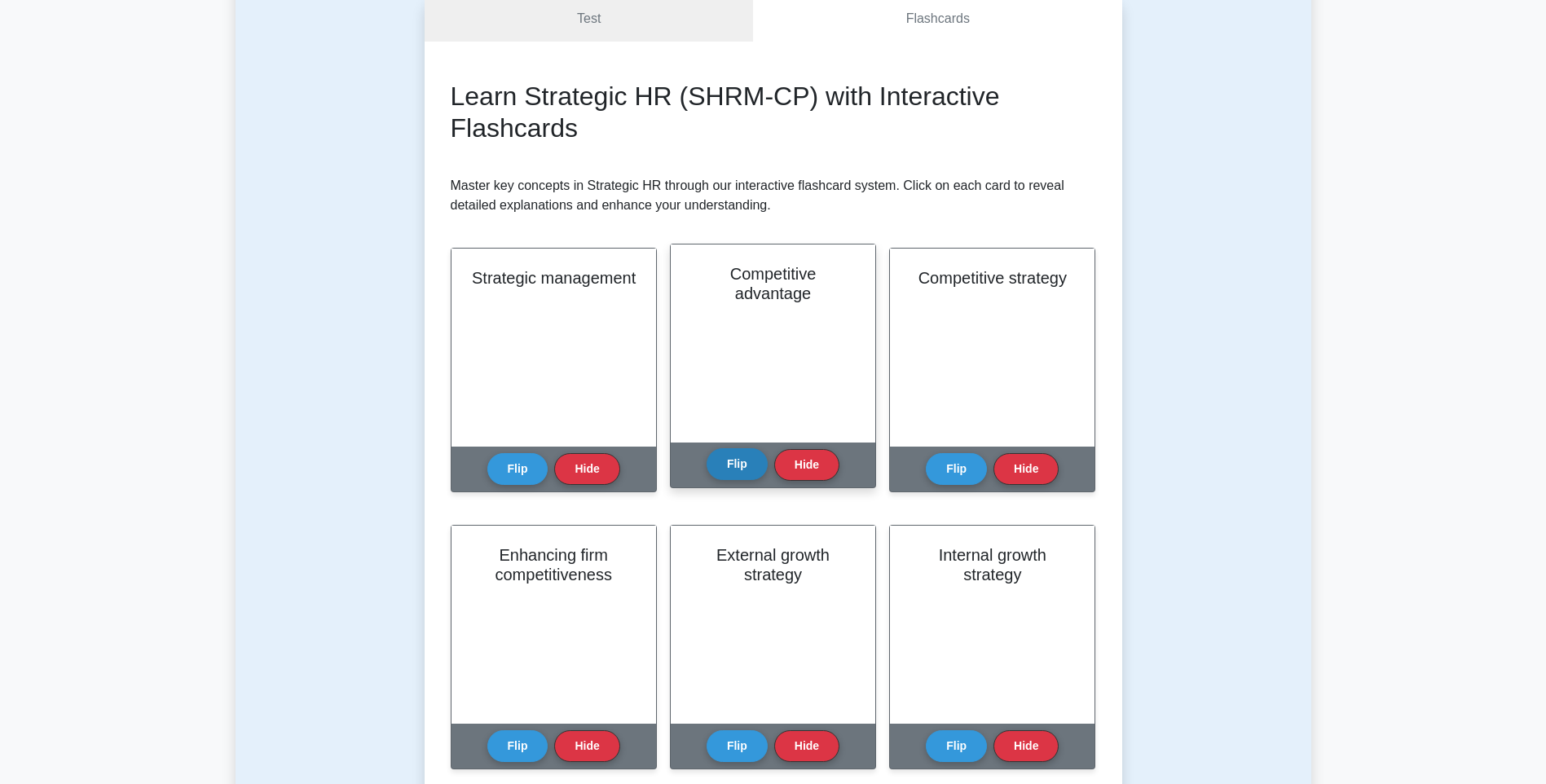
click at [753, 460] on button "Flip" at bounding box center [737, 464] width 61 height 32
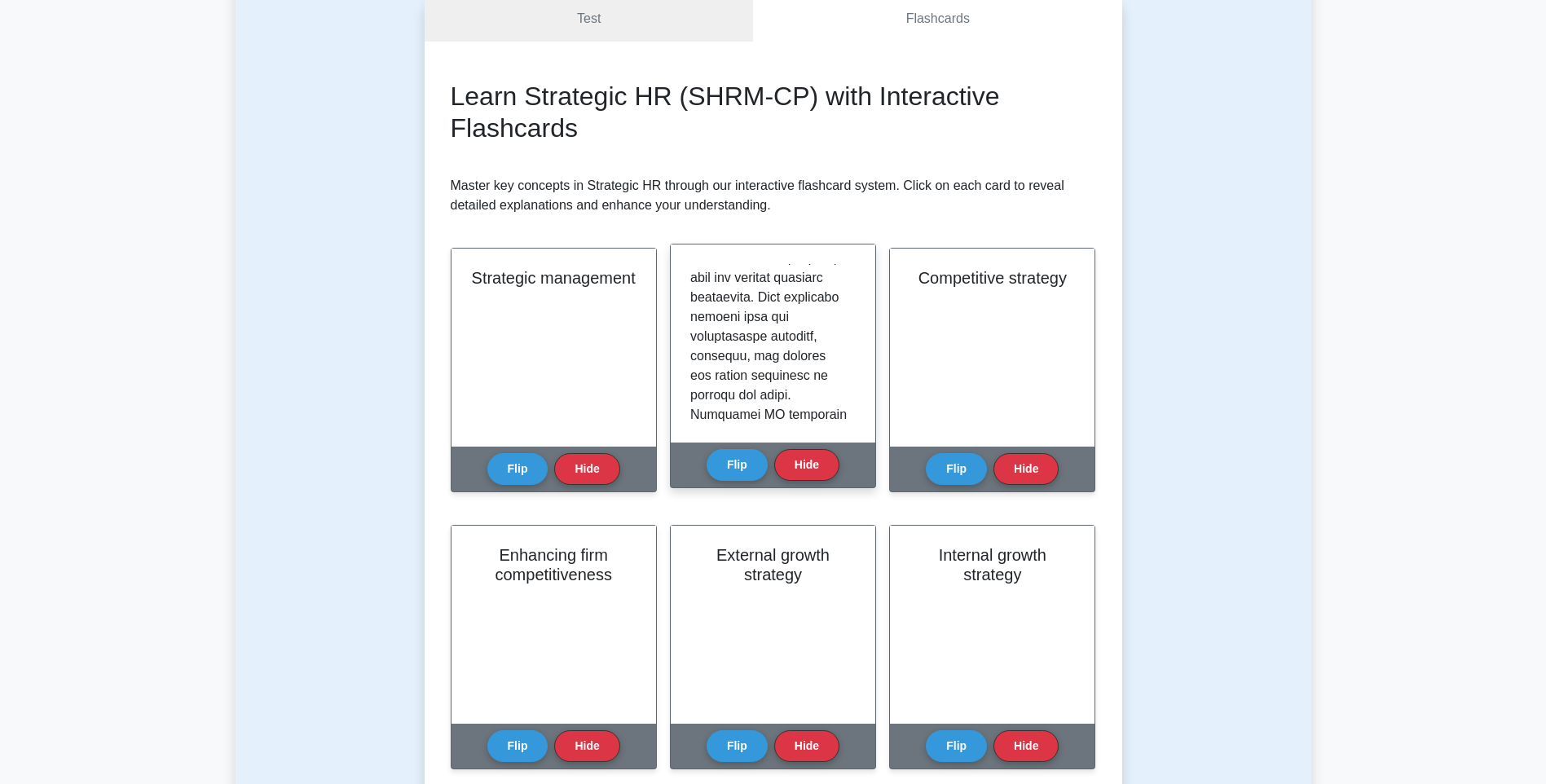
scroll to position [326, 0]
click at [749, 470] on button "Flip" at bounding box center [737, 464] width 61 height 32
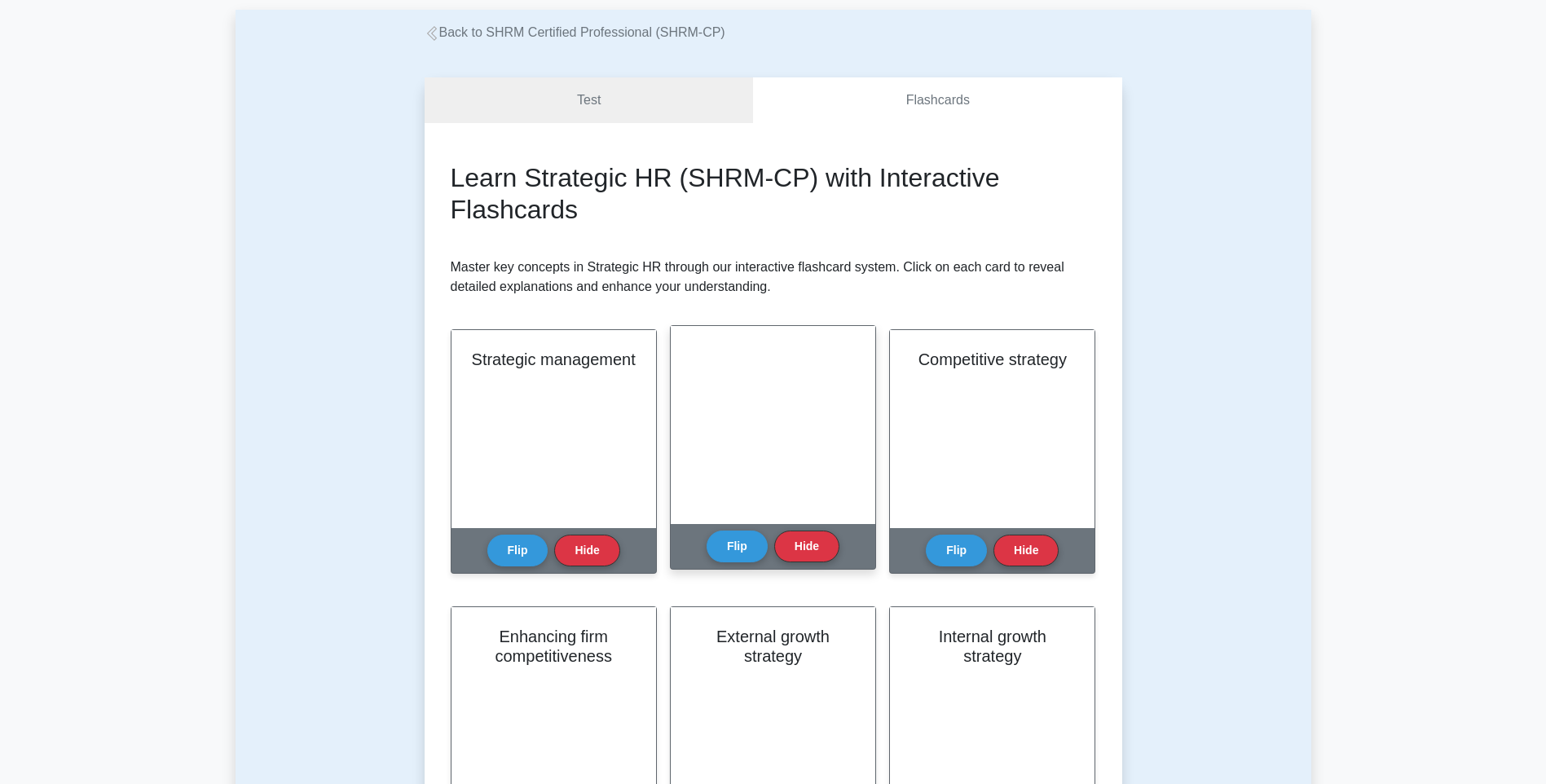
scroll to position [163, 0]
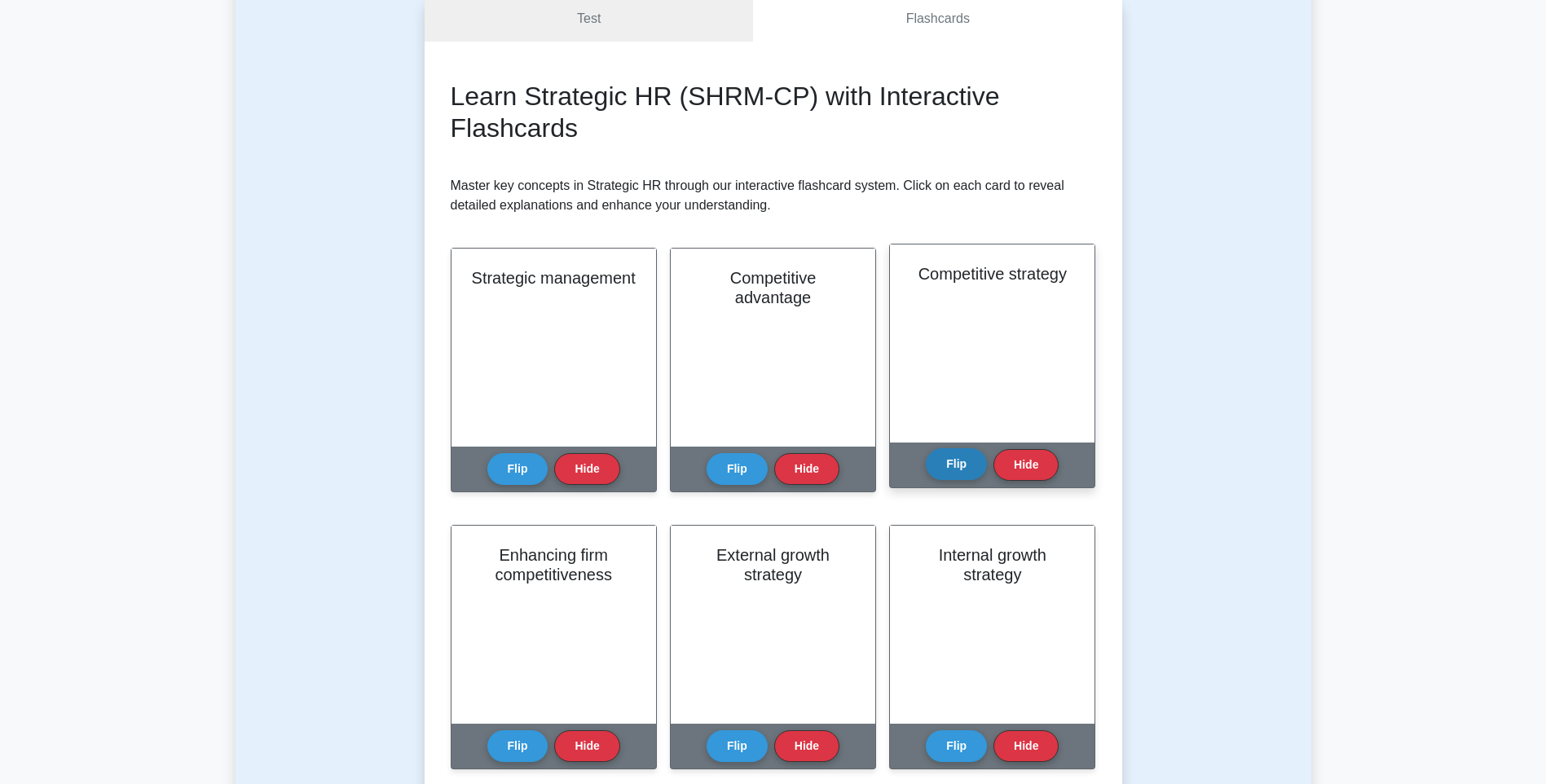
click at [948, 470] on button "Flip" at bounding box center [957, 464] width 61 height 32
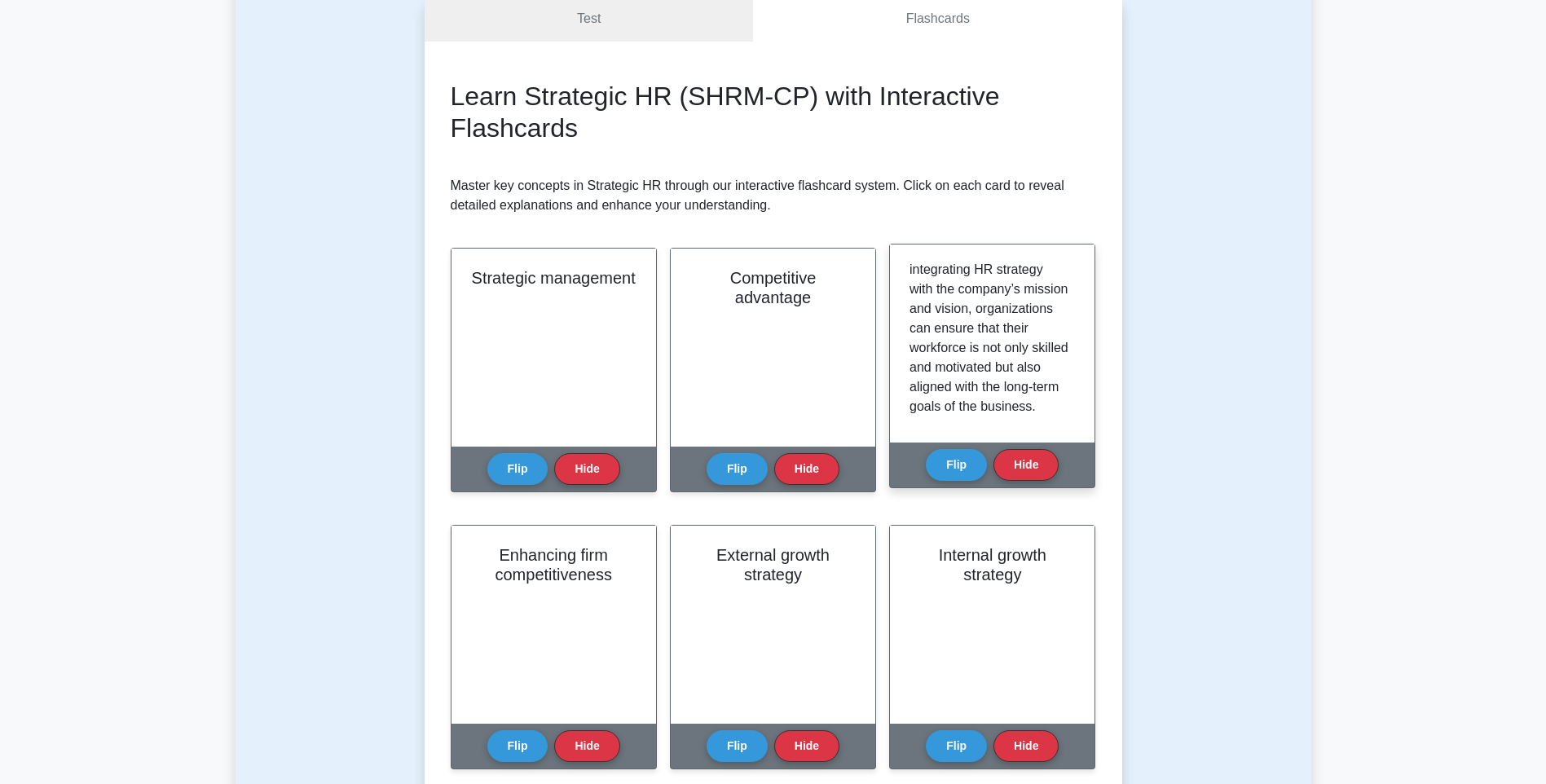
scroll to position [326, 0]
click at [972, 464] on button "Flip" at bounding box center [957, 464] width 61 height 32
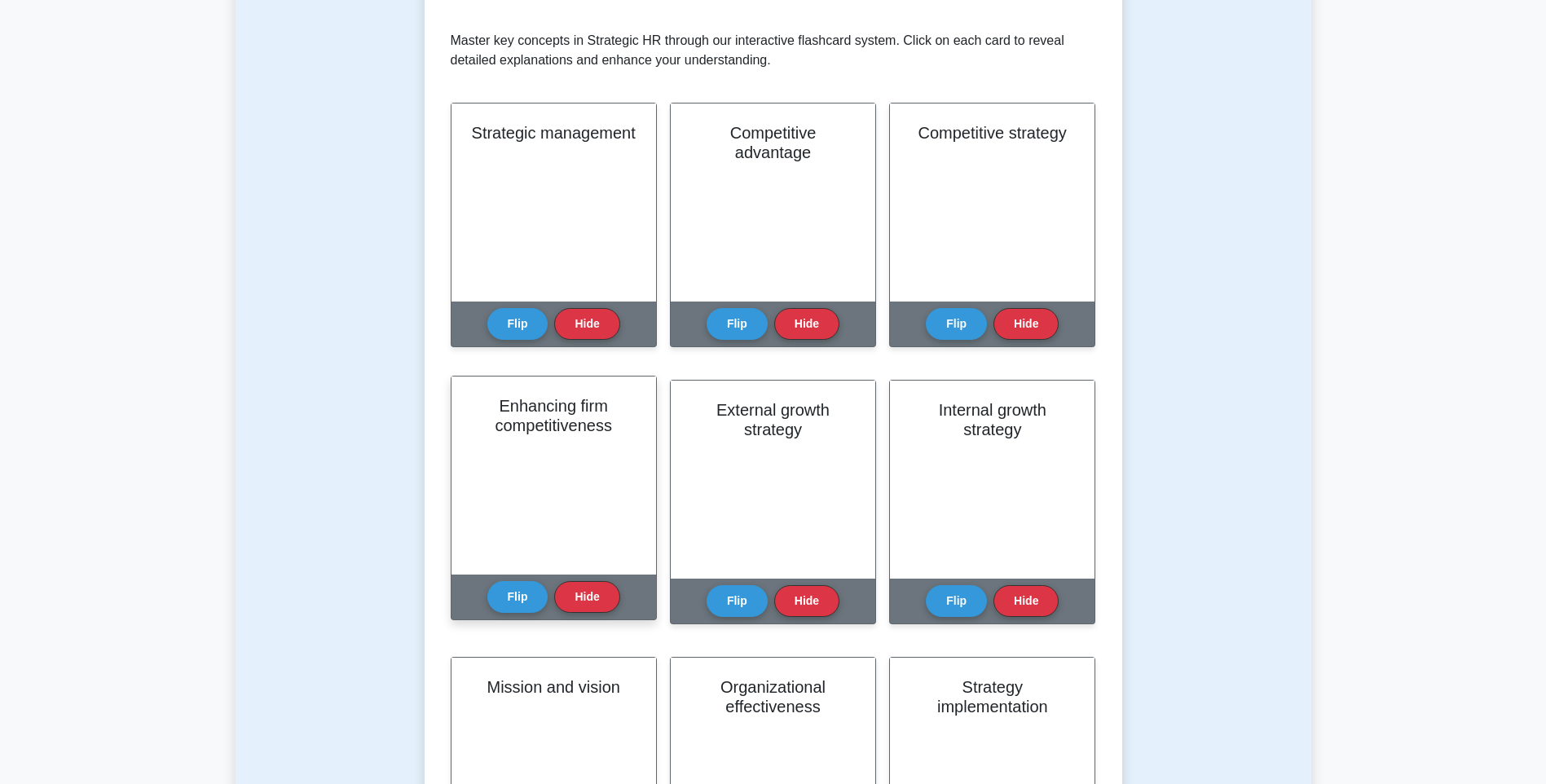
scroll to position [407, 0]
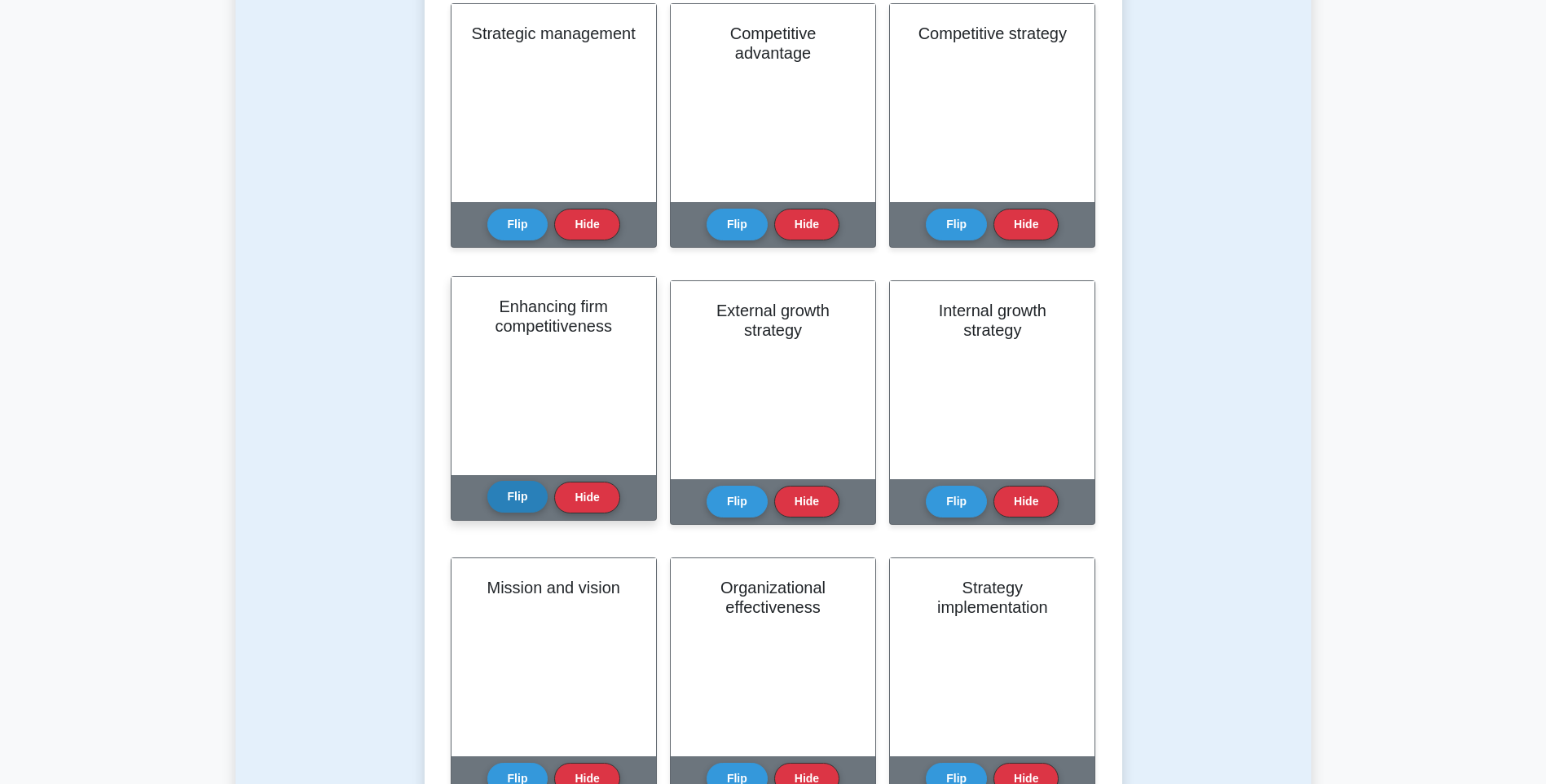
click at [514, 493] on button "Flip" at bounding box center [518, 496] width 61 height 32
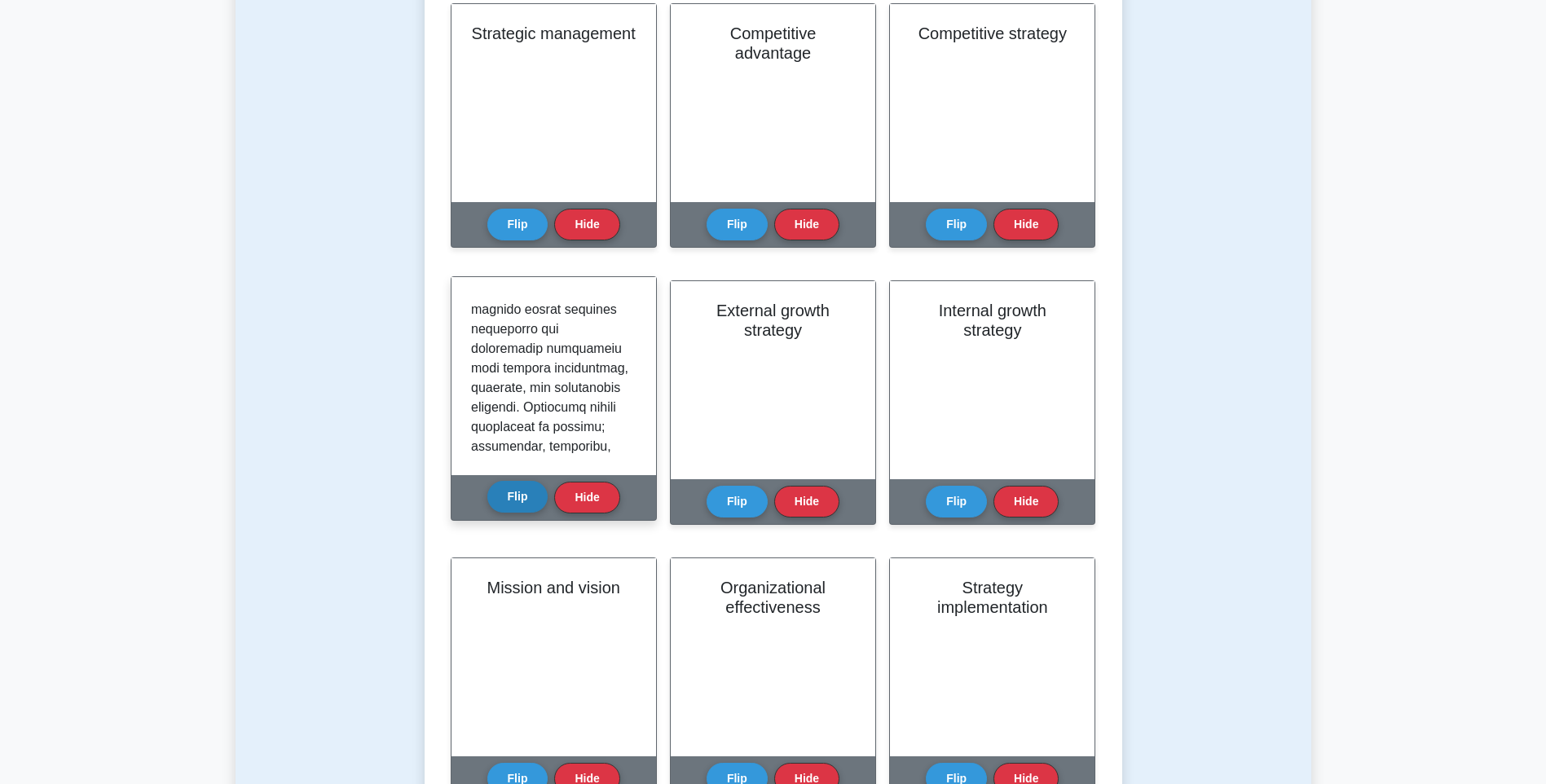
click at [522, 511] on button "Flip" at bounding box center [518, 496] width 61 height 32
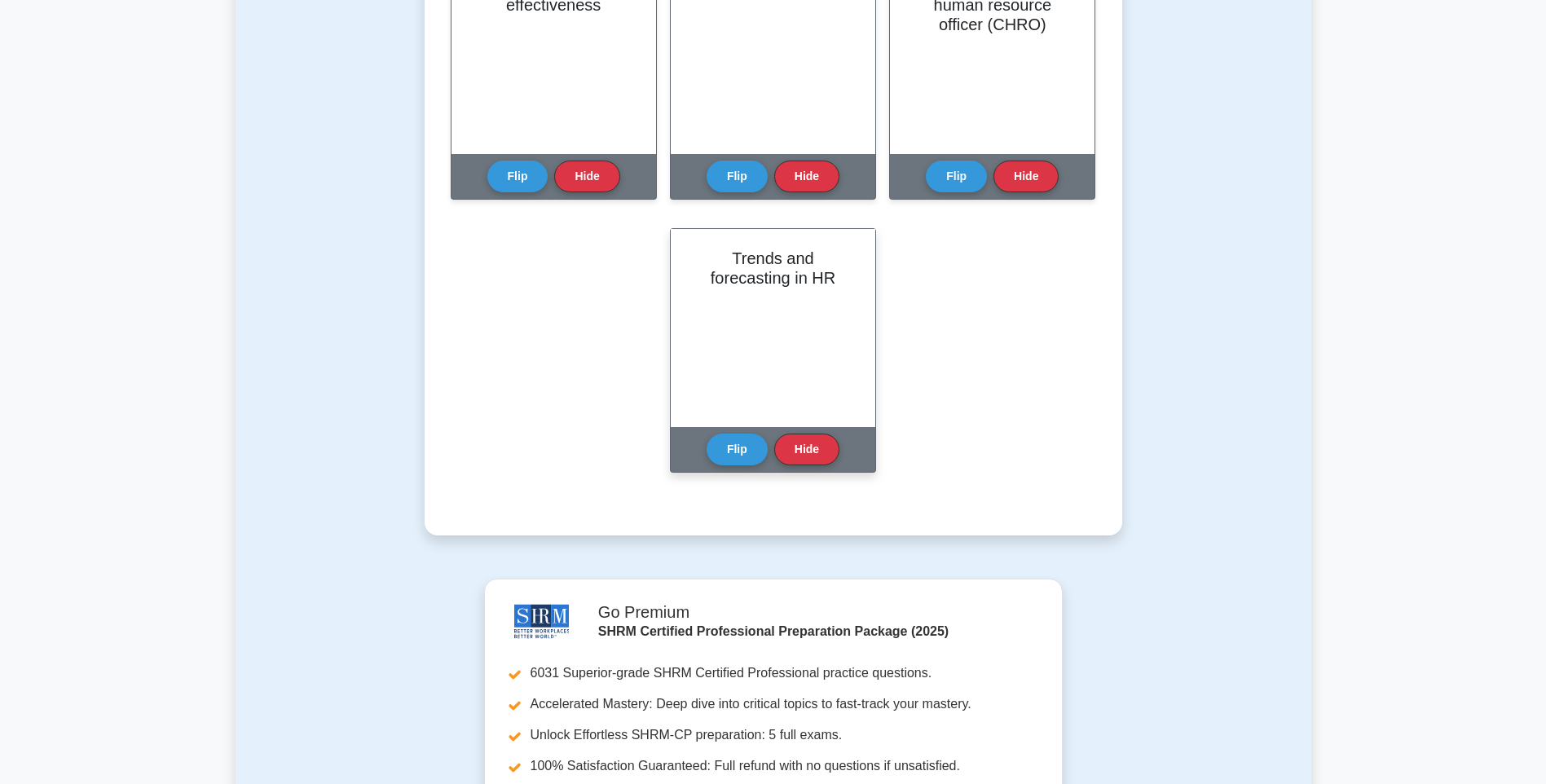
scroll to position [1712, 0]
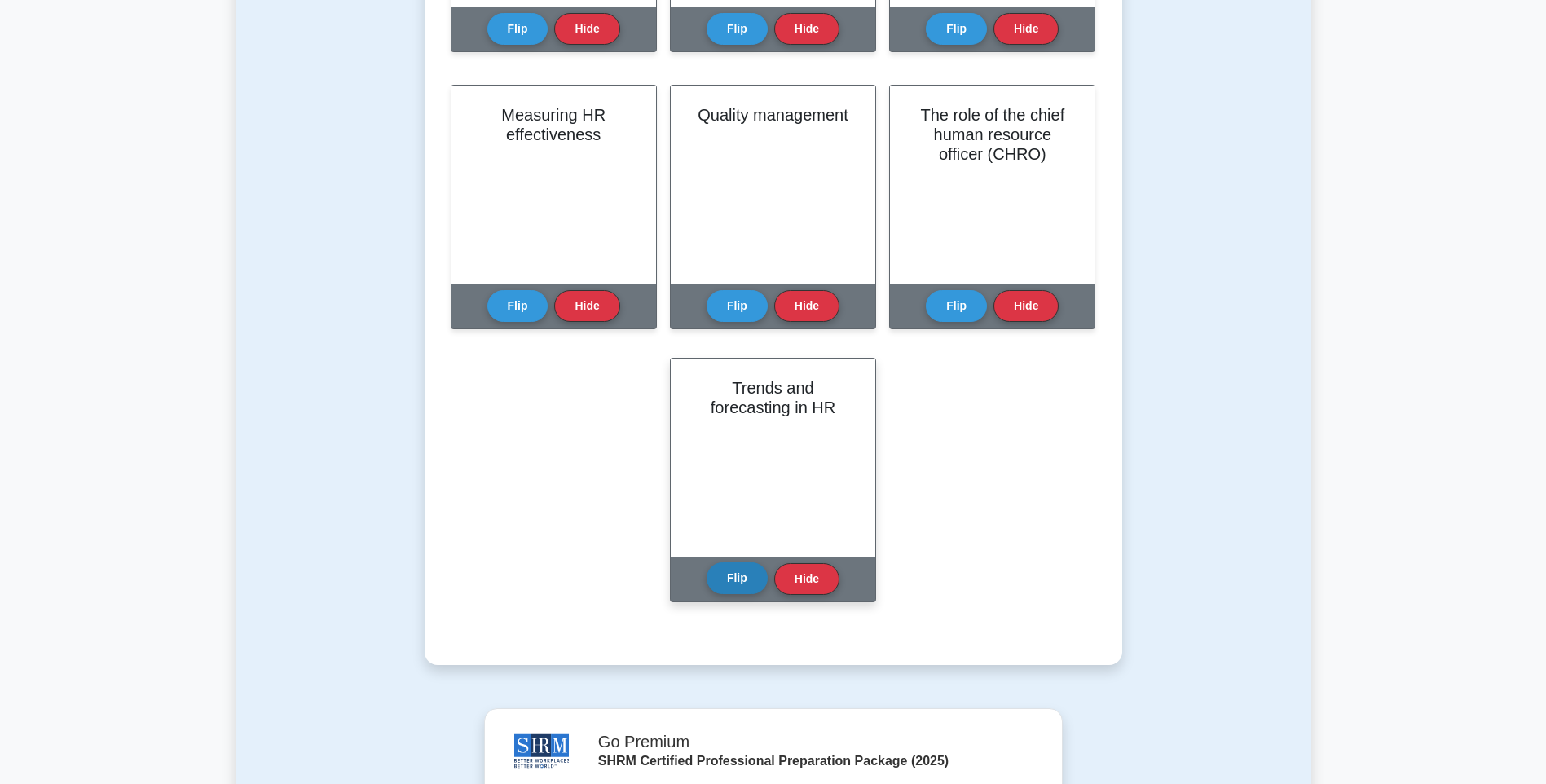
click at [732, 587] on button "Flip" at bounding box center [737, 579] width 61 height 32
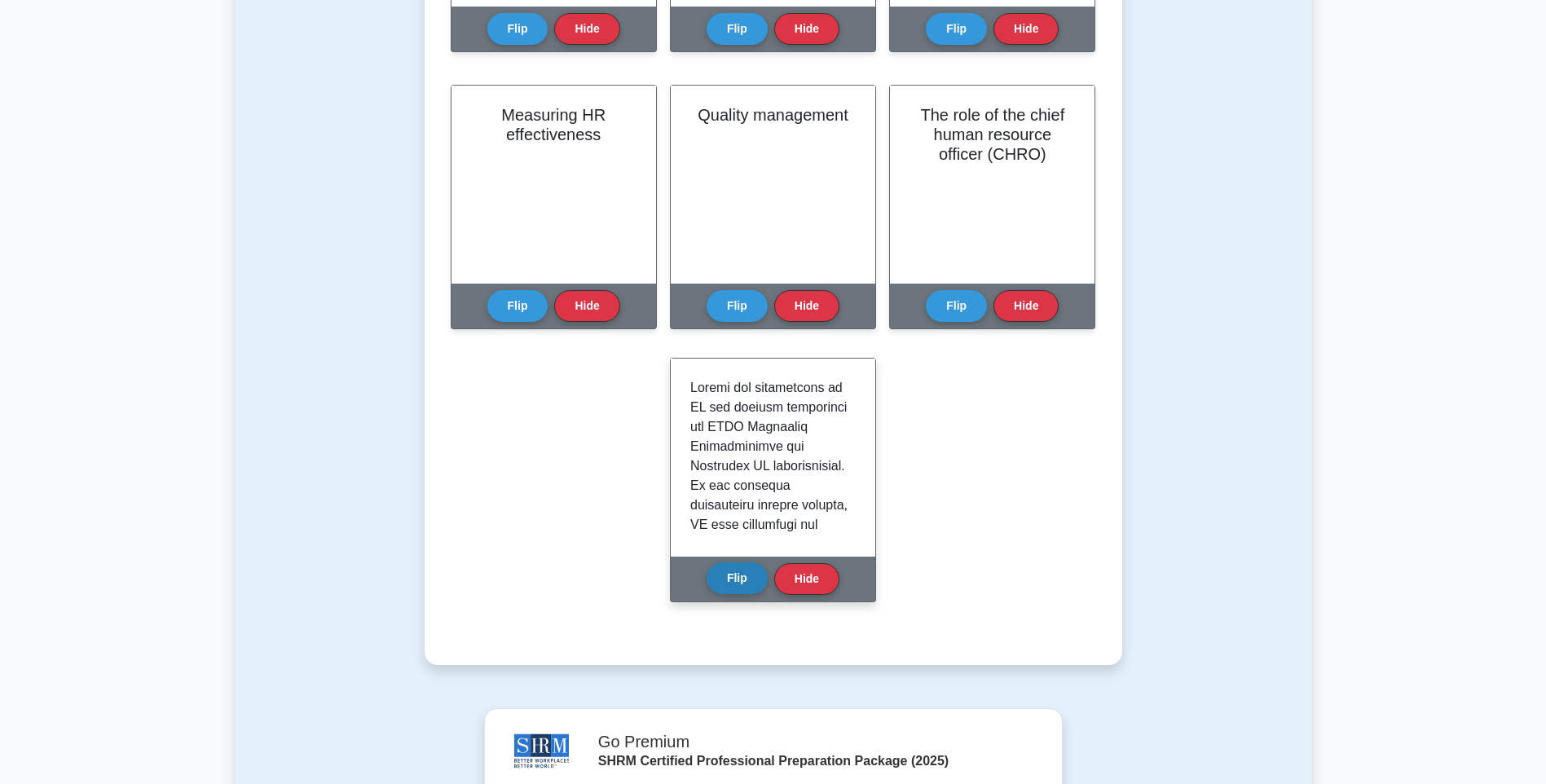
click at [755, 576] on button "Flip" at bounding box center [737, 579] width 61 height 32
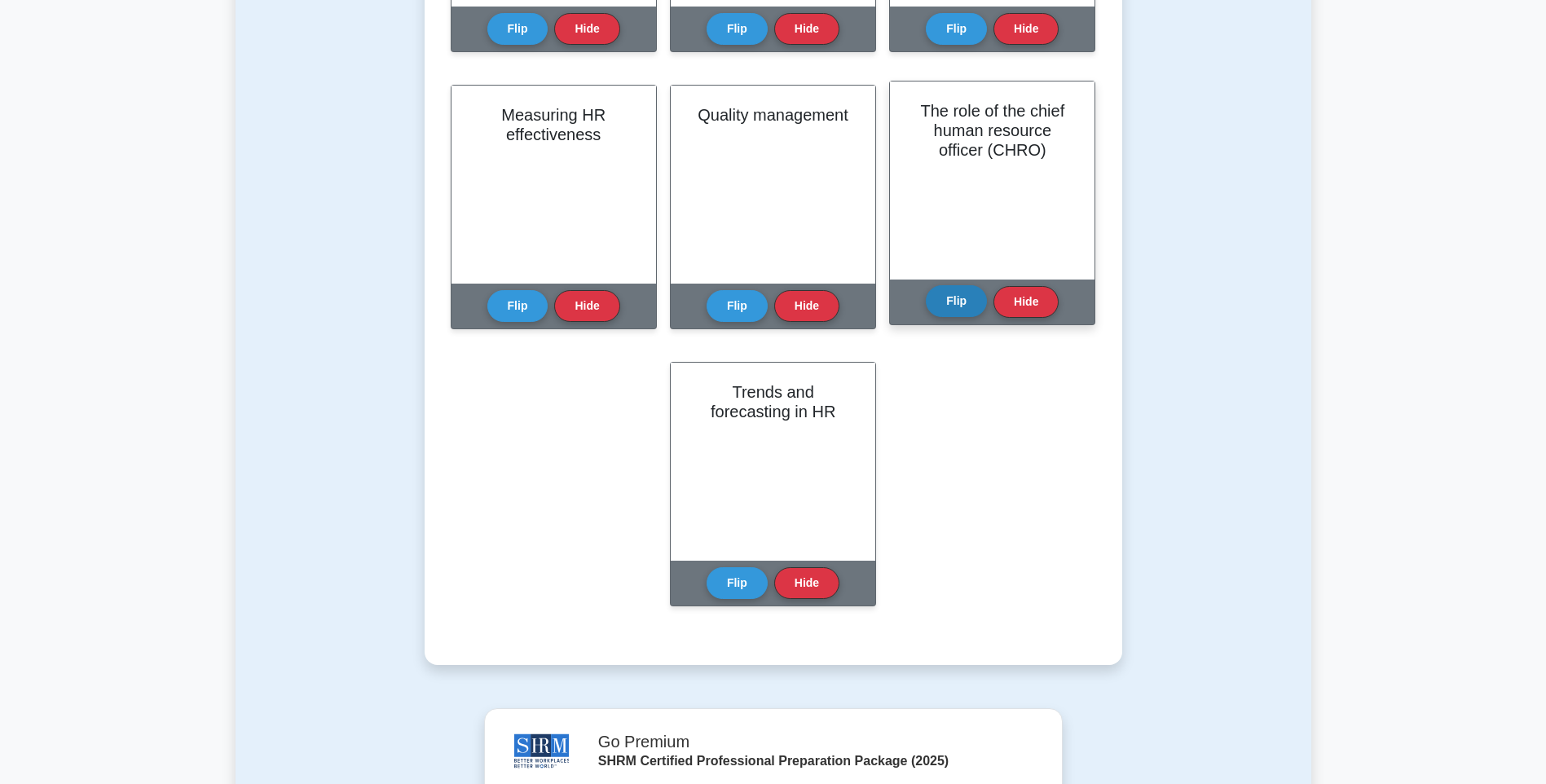
drag, startPoint x: 964, startPoint y: 311, endPoint x: 970, endPoint y: 316, distance: 7.8
click at [971, 316] on button "Flip" at bounding box center [957, 301] width 61 height 32
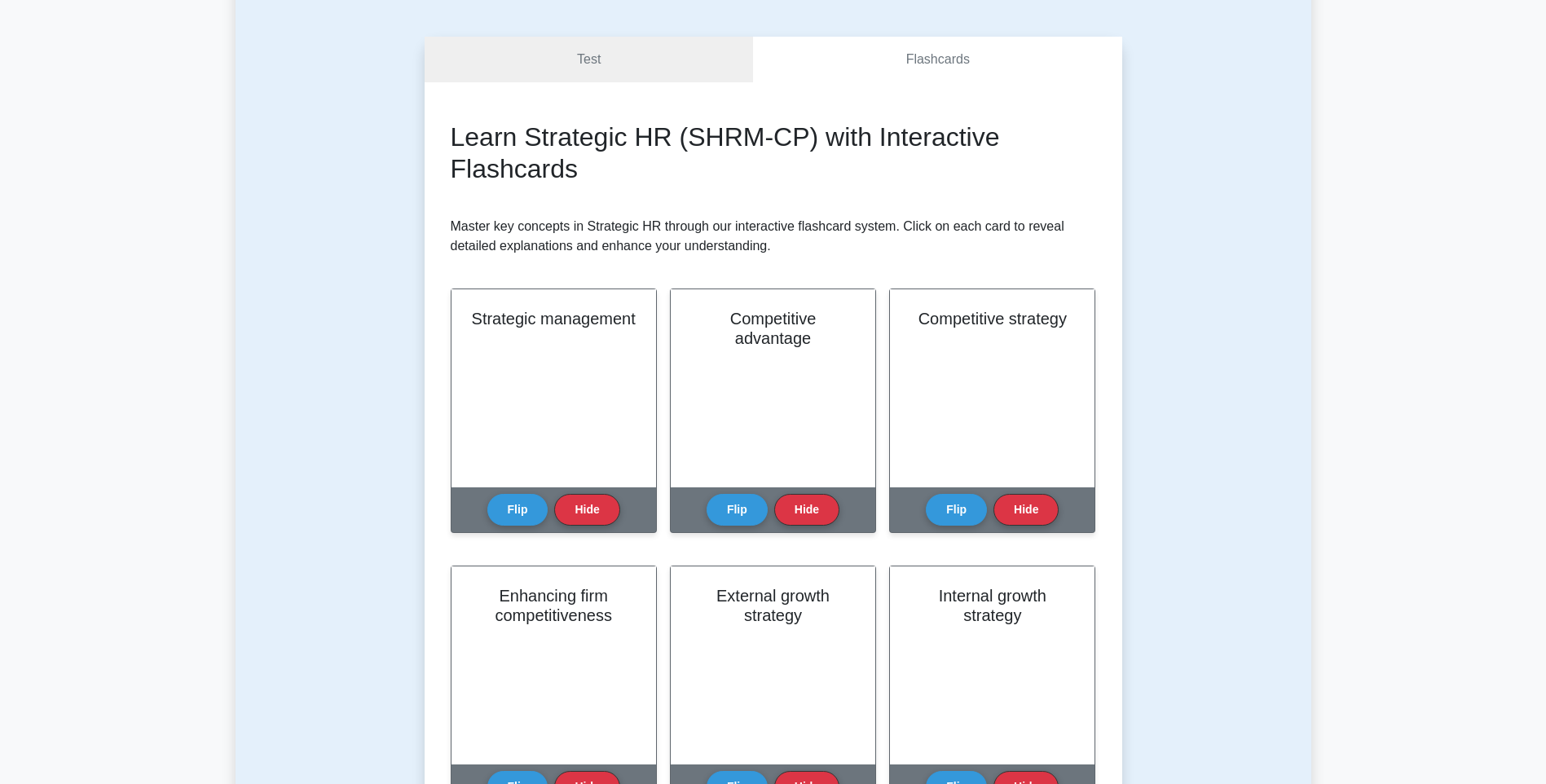
scroll to position [0, 0]
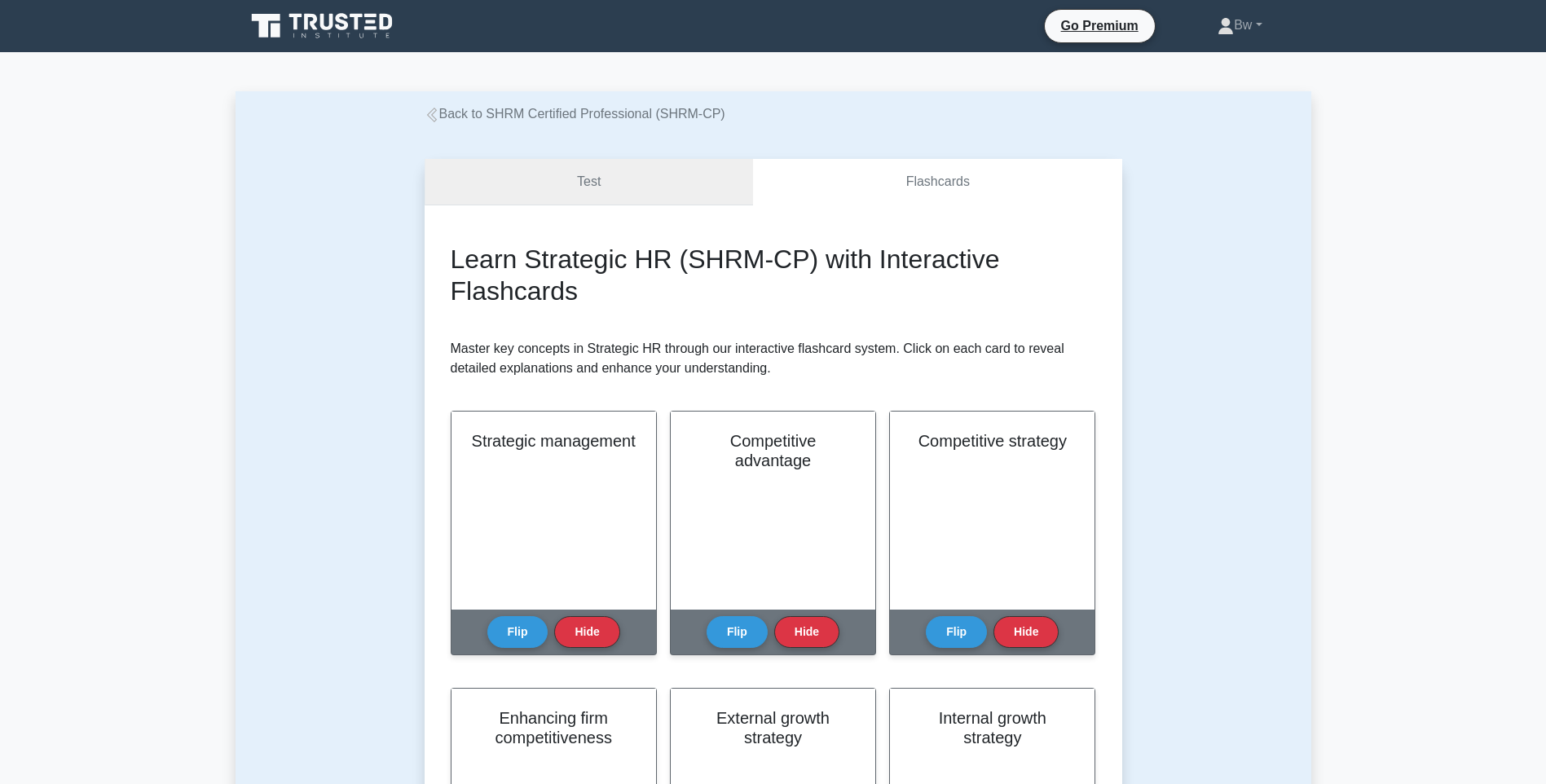
click at [665, 169] on link "Test" at bounding box center [589, 182] width 330 height 46
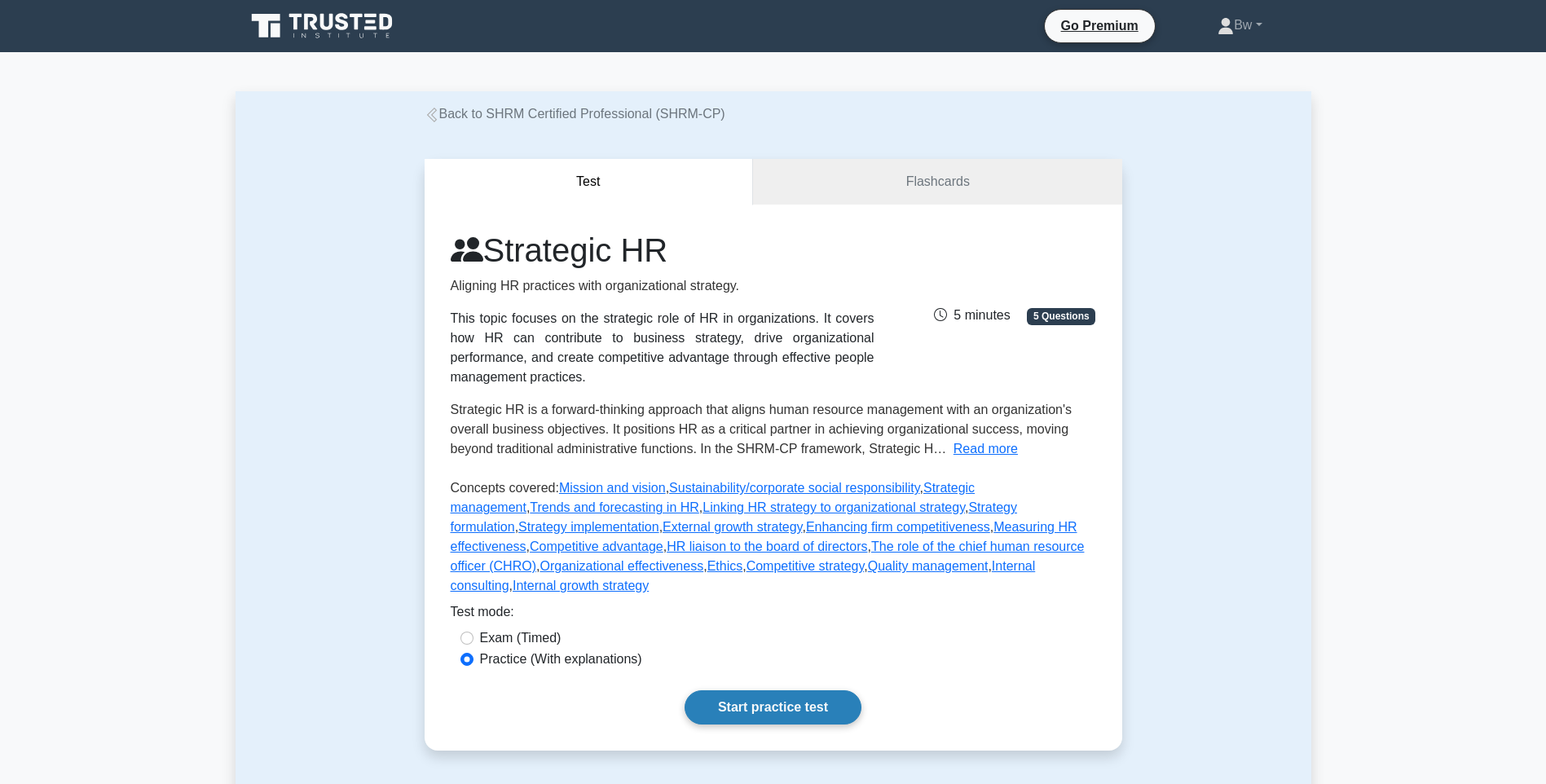
click at [829, 694] on link "Start practice test" at bounding box center [773, 707] width 177 height 34
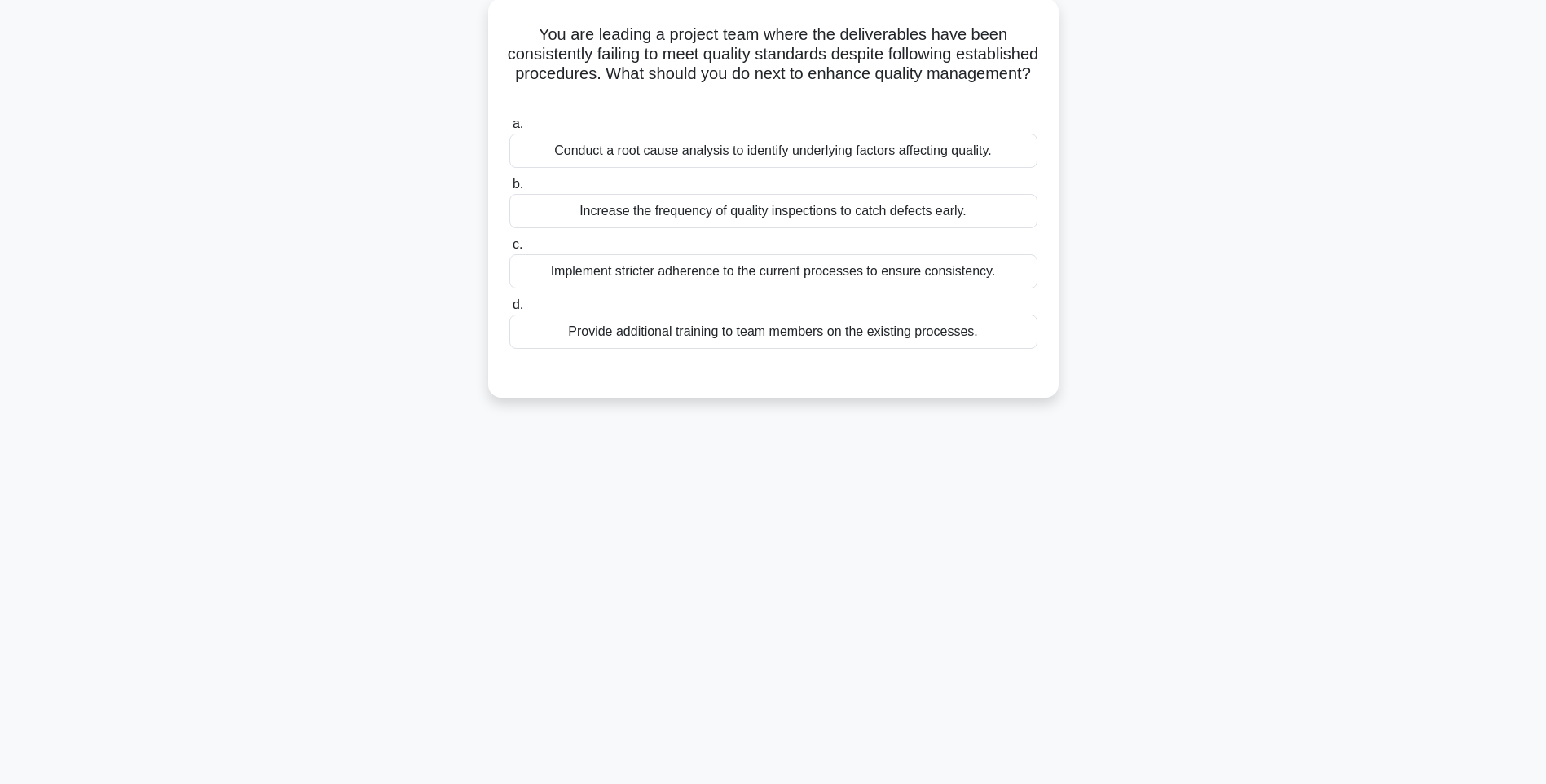
scroll to position [96, 0]
click at [868, 146] on div "Conduct a root cause analysis to identify underlying factors affecting quality." at bounding box center [773, 147] width 528 height 34
click at [509, 126] on input "a. Conduct a root cause analysis to identify underlying factors affecting quali…" at bounding box center [509, 121] width 0 height 11
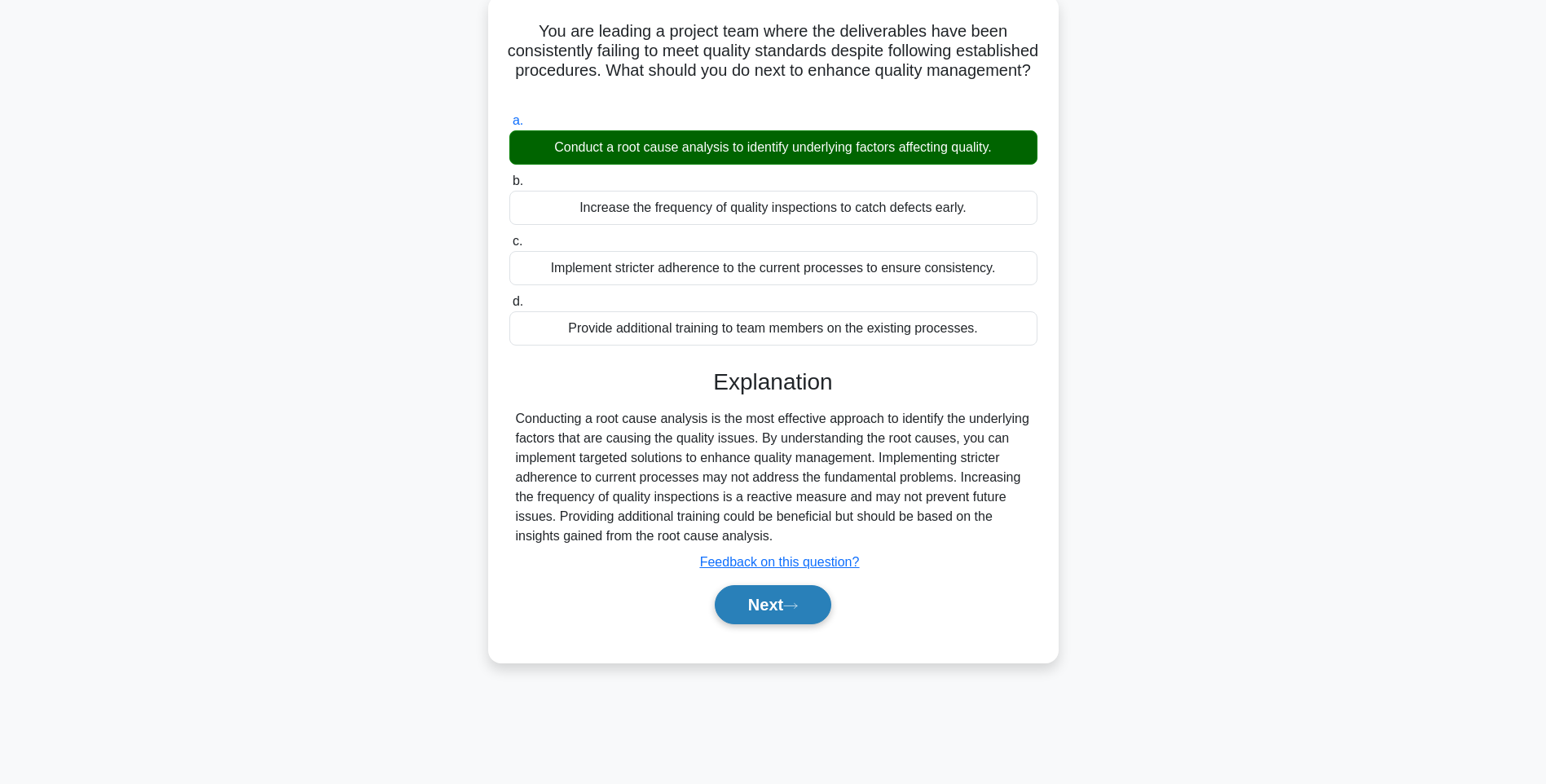
click at [802, 613] on button "Next" at bounding box center [773, 605] width 117 height 39
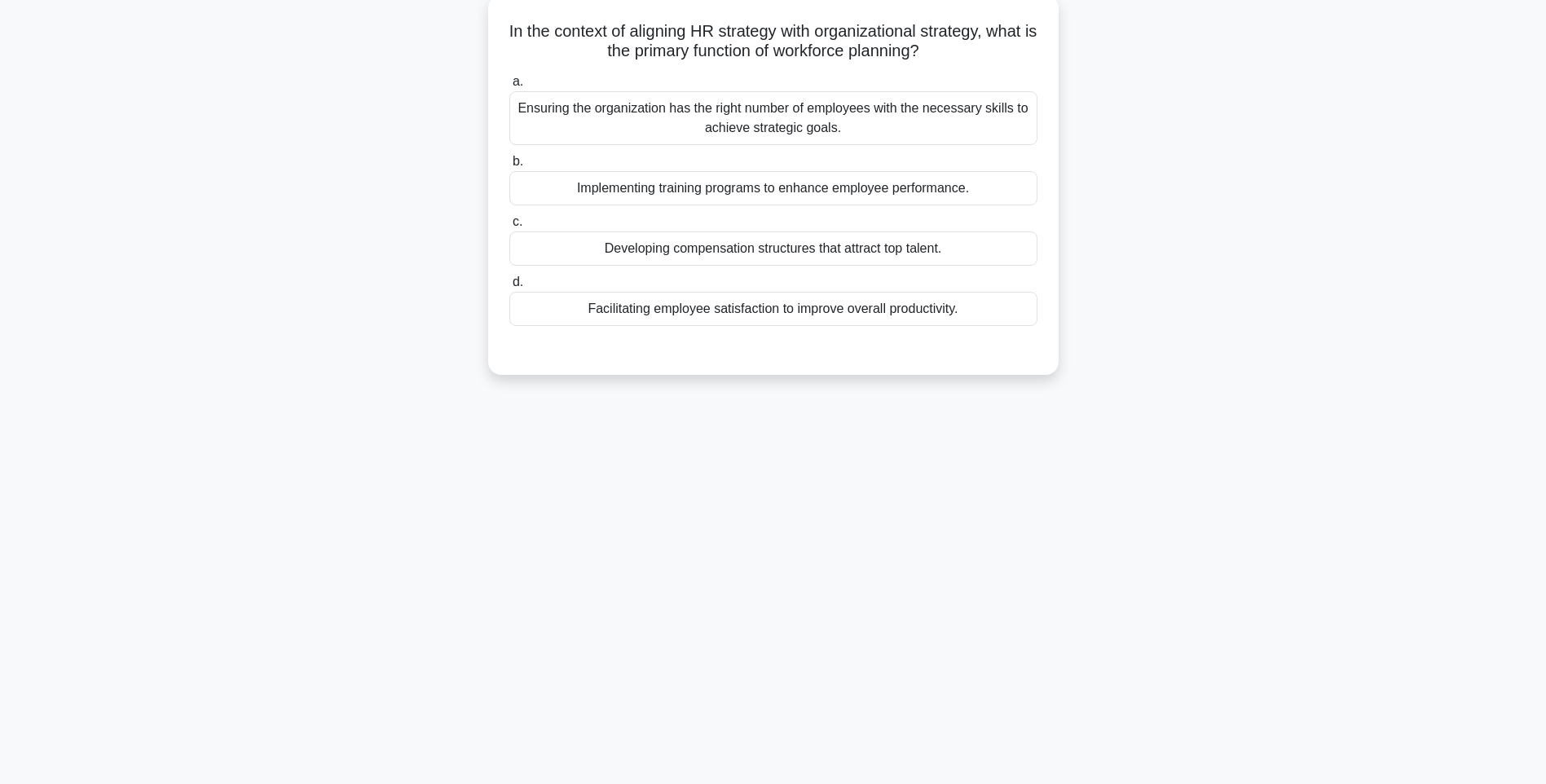
click at [926, 193] on div "Implementing training programs to enhance employee performance." at bounding box center [773, 188] width 528 height 34
click at [509, 167] on input "b. Implementing training programs to enhance employee performance." at bounding box center [509, 162] width 0 height 11
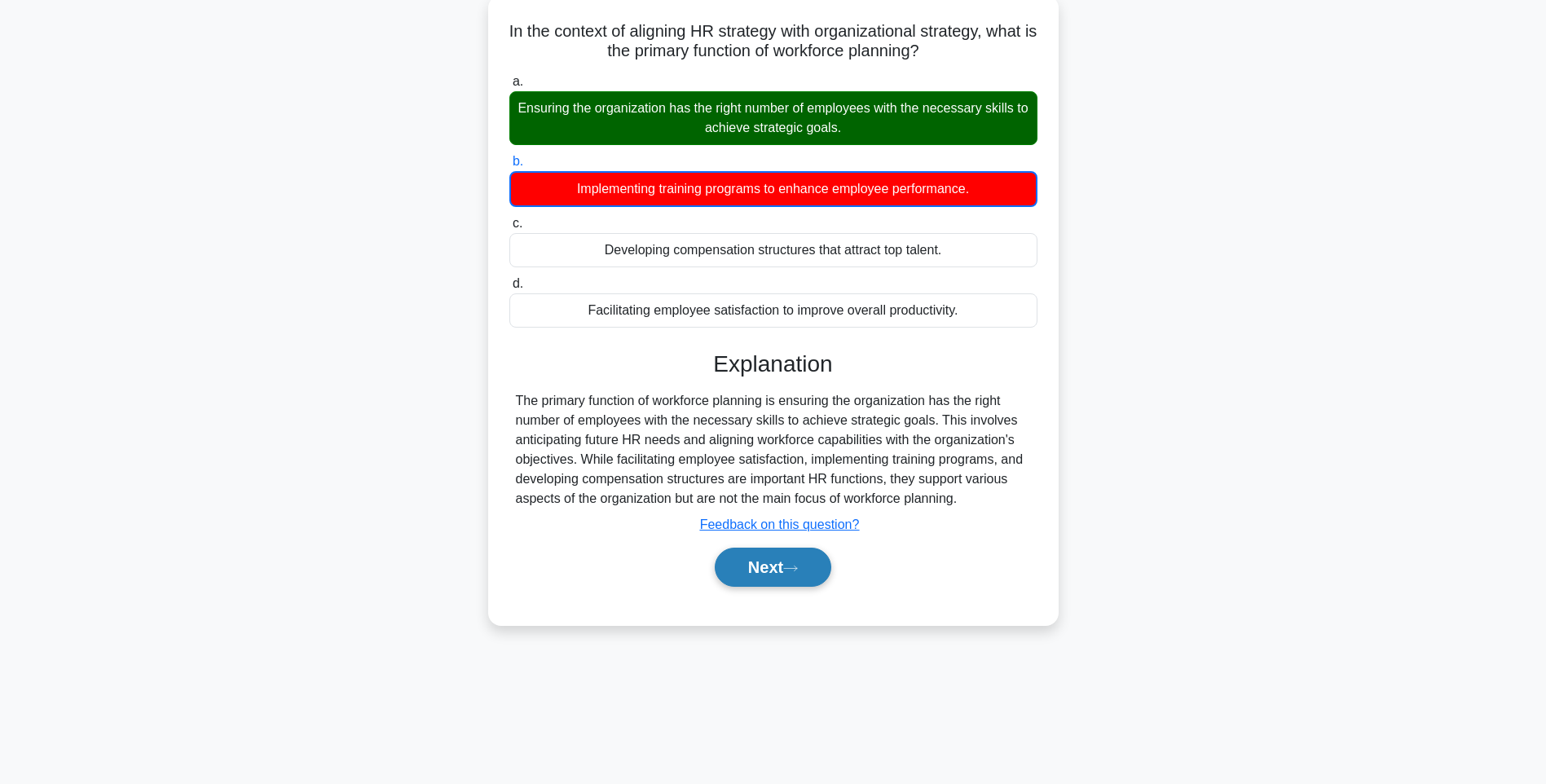
click at [772, 565] on button "Next" at bounding box center [773, 567] width 117 height 39
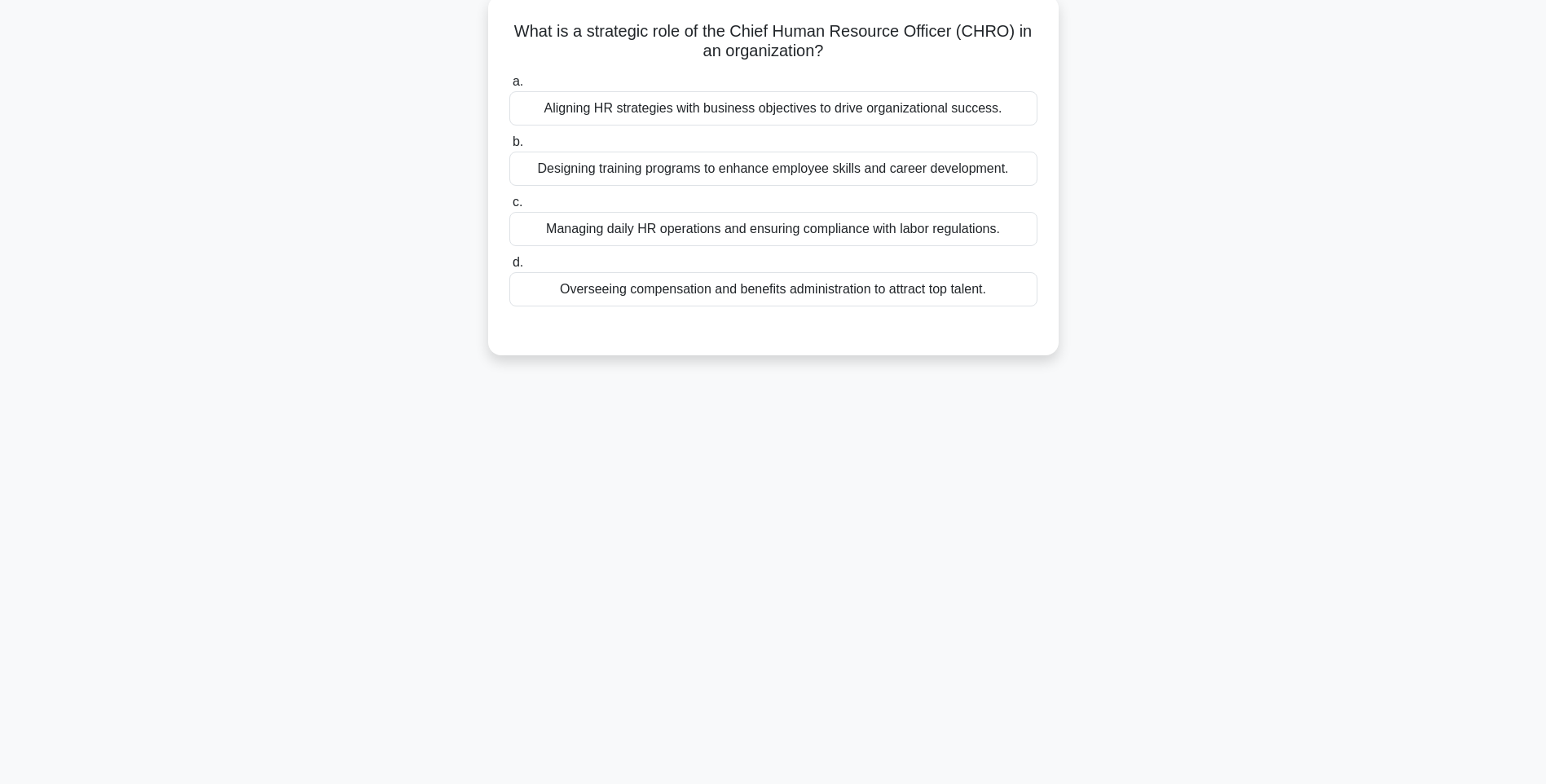
click at [979, 106] on div "Aligning HR strategies with business objectives to drive organizational success." at bounding box center [773, 108] width 528 height 34
click at [509, 88] on input "a. Aligning HR strategies with business objectives to drive organizational succ…" at bounding box center [509, 82] width 0 height 11
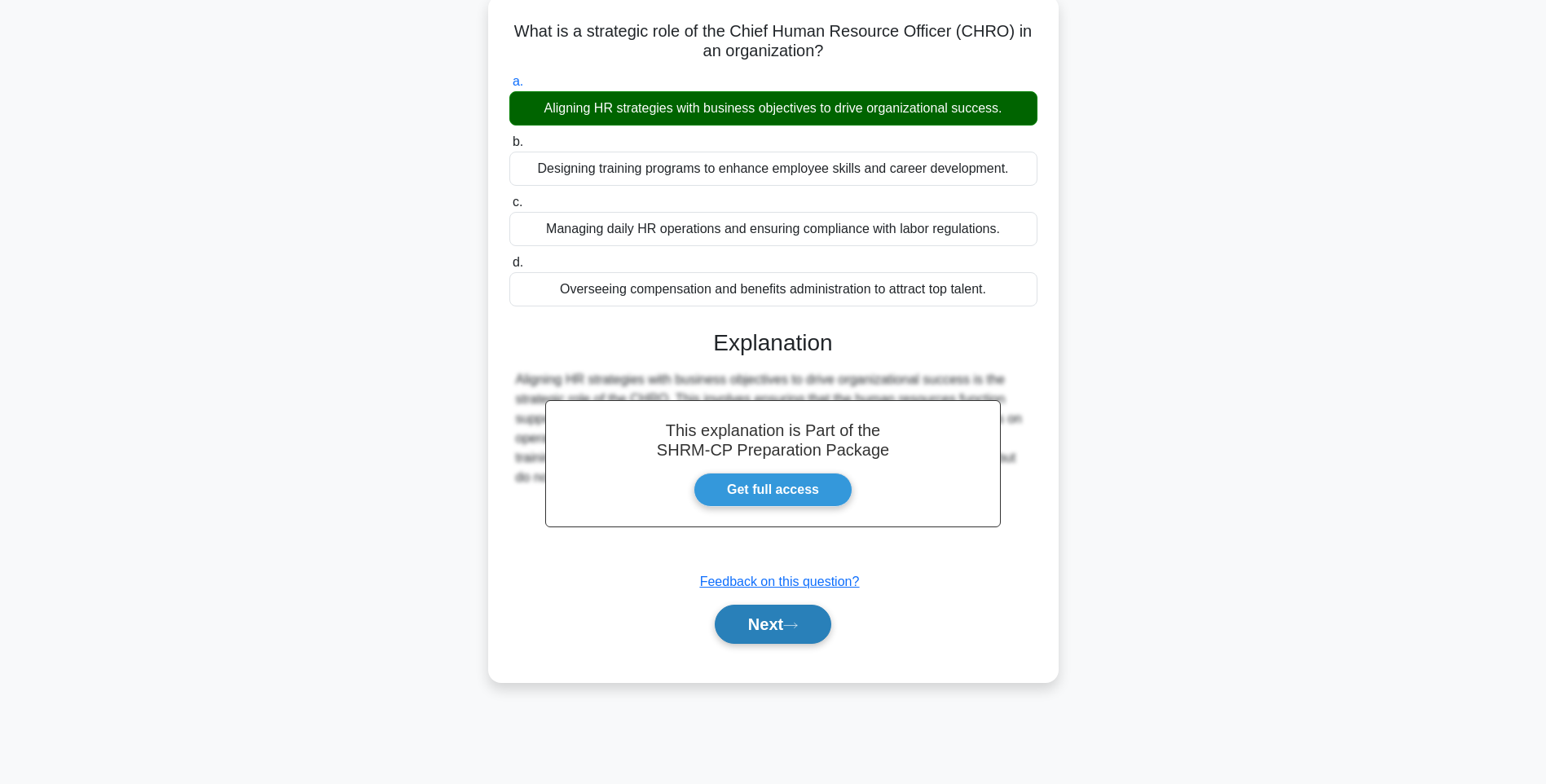
click at [795, 626] on icon at bounding box center [790, 625] width 14 height 9
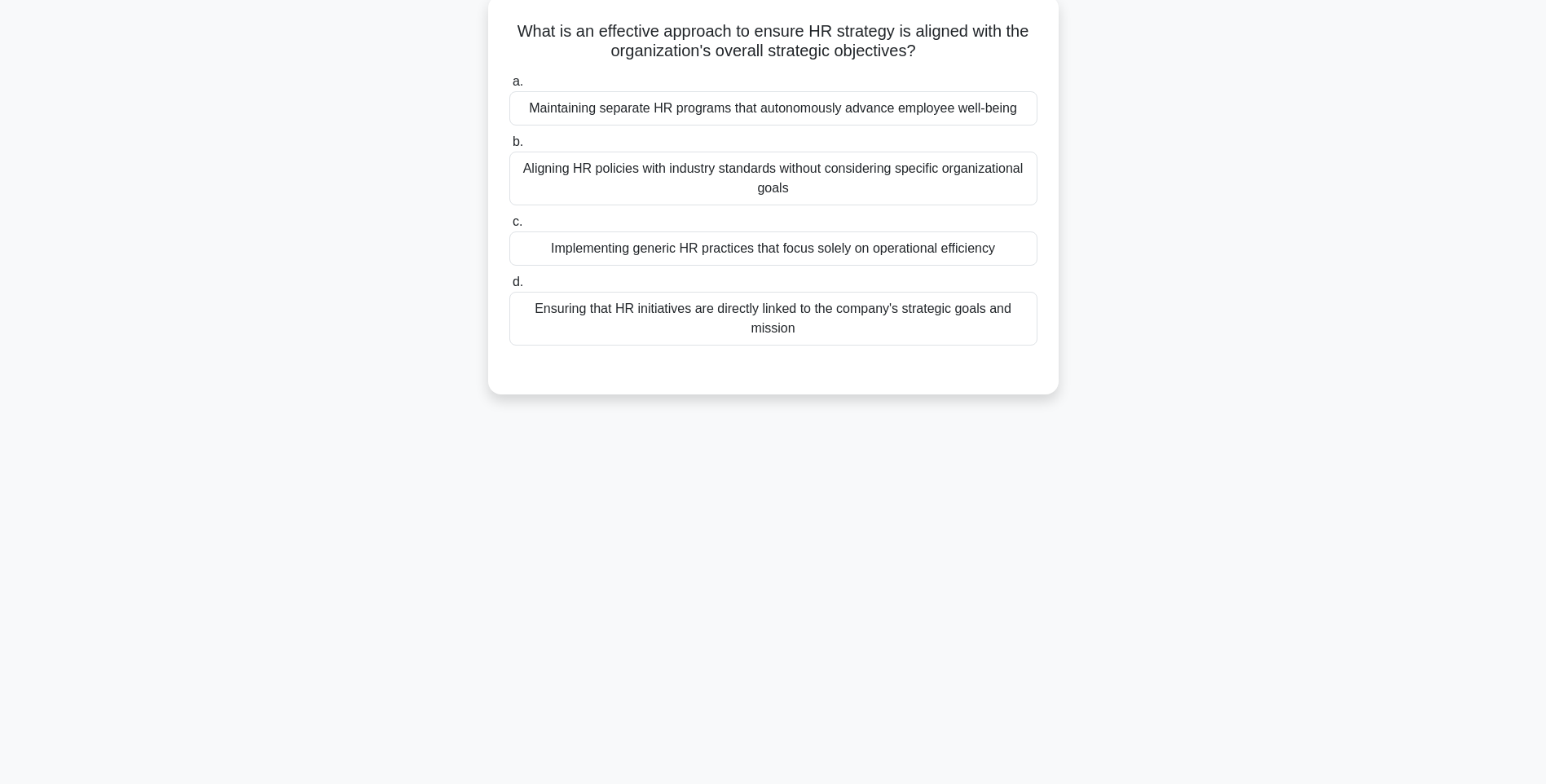
click at [934, 188] on div "Aligning HR policies with industry standards without considering specific organ…" at bounding box center [773, 179] width 528 height 54
click at [509, 147] on input "b. Aligning HR policies with industry standards without considering specific or…" at bounding box center [509, 142] width 0 height 11
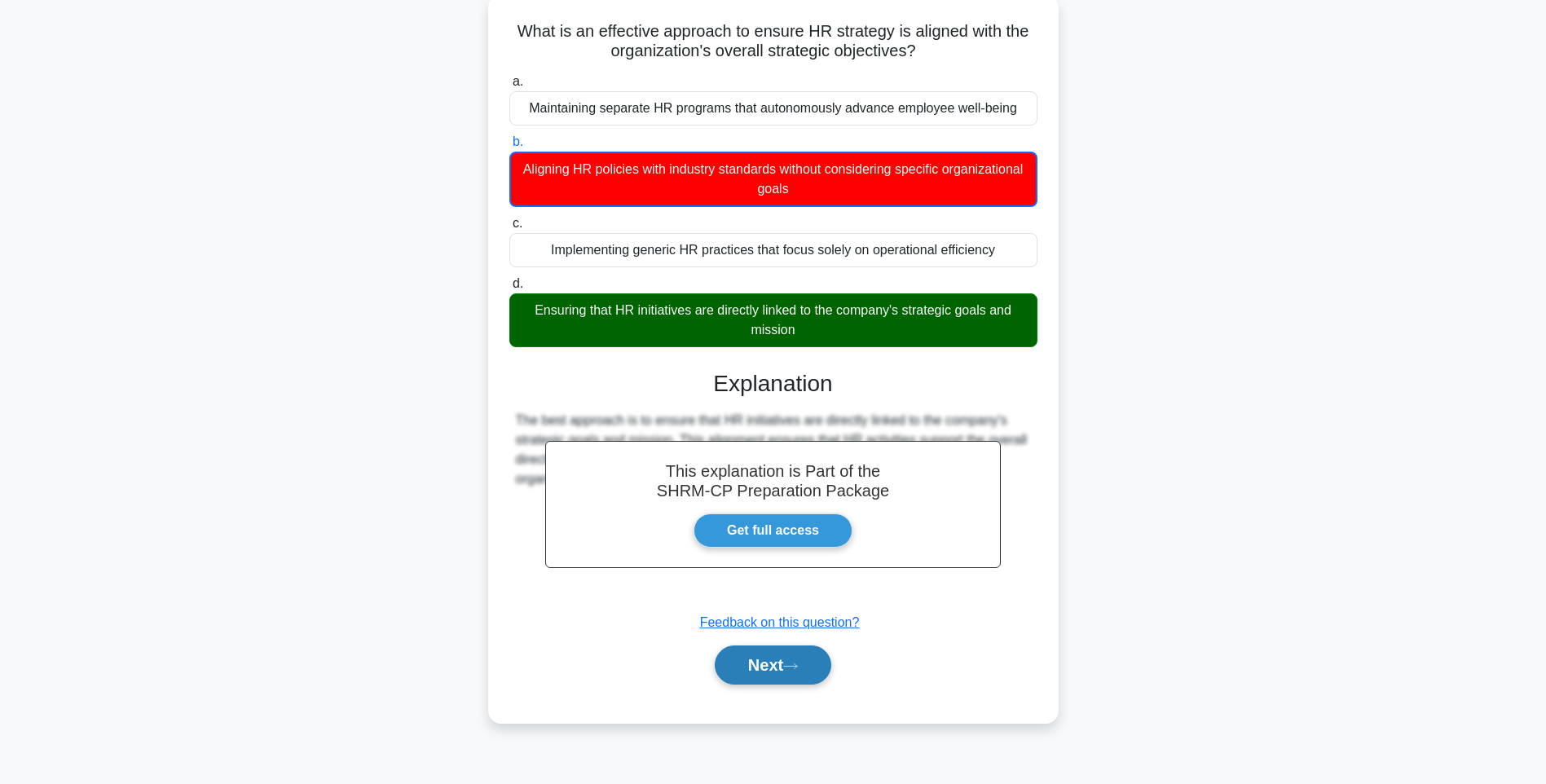
click at [790, 661] on button "Next" at bounding box center [773, 665] width 117 height 39
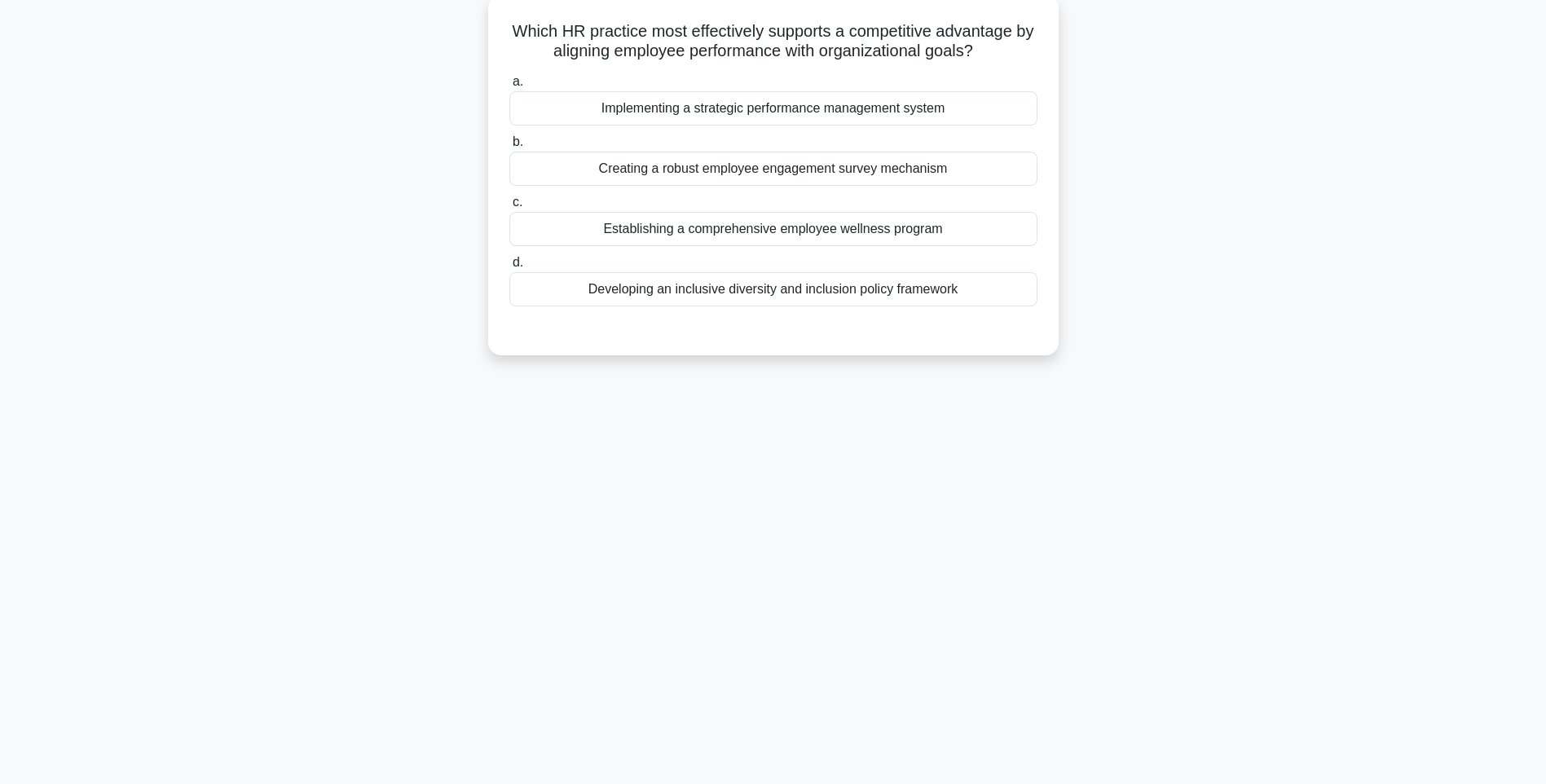
click at [722, 298] on div "Developing an inclusive diversity and inclusion policy framework" at bounding box center [773, 289] width 528 height 34
